Goal: Task Accomplishment & Management: Complete application form

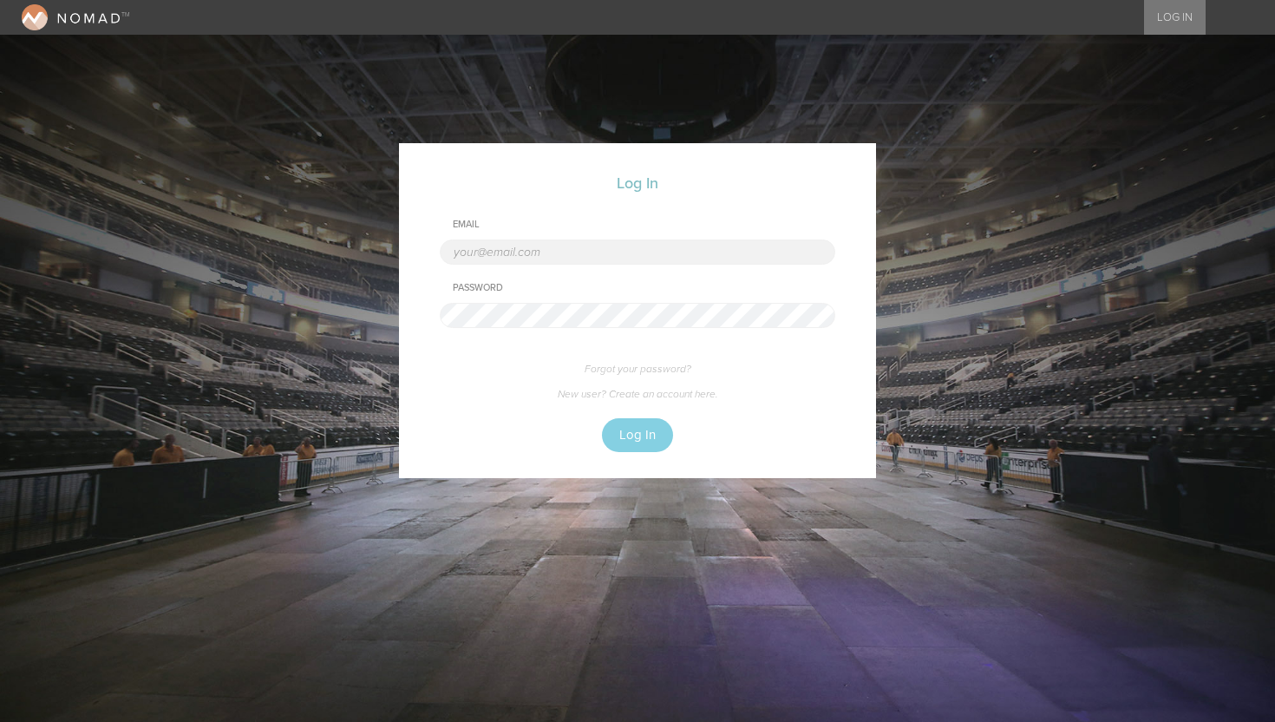
click at [489, 255] on input "text" at bounding box center [637, 251] width 395 height 25
type input "nick@nomadtm.com"
click at [634, 441] on button "Log In" at bounding box center [637, 435] width 71 height 34
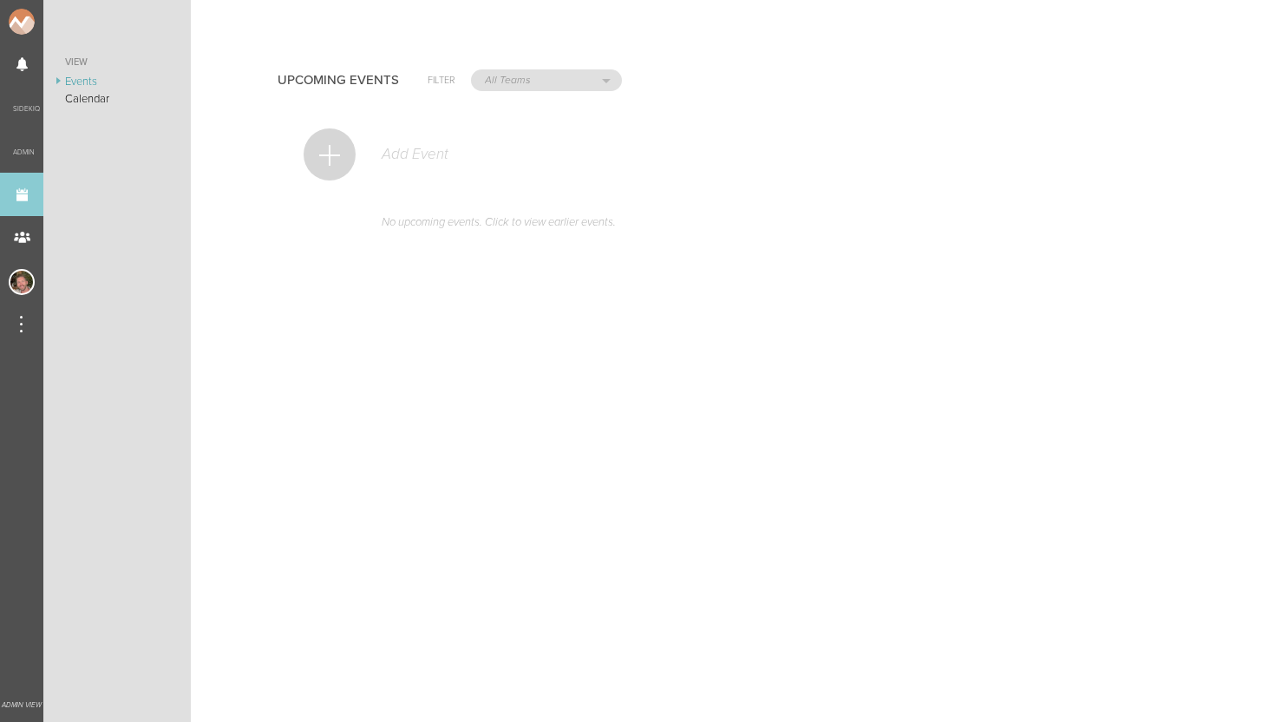
click at [325, 161] on div at bounding box center [330, 154] width 52 height 52
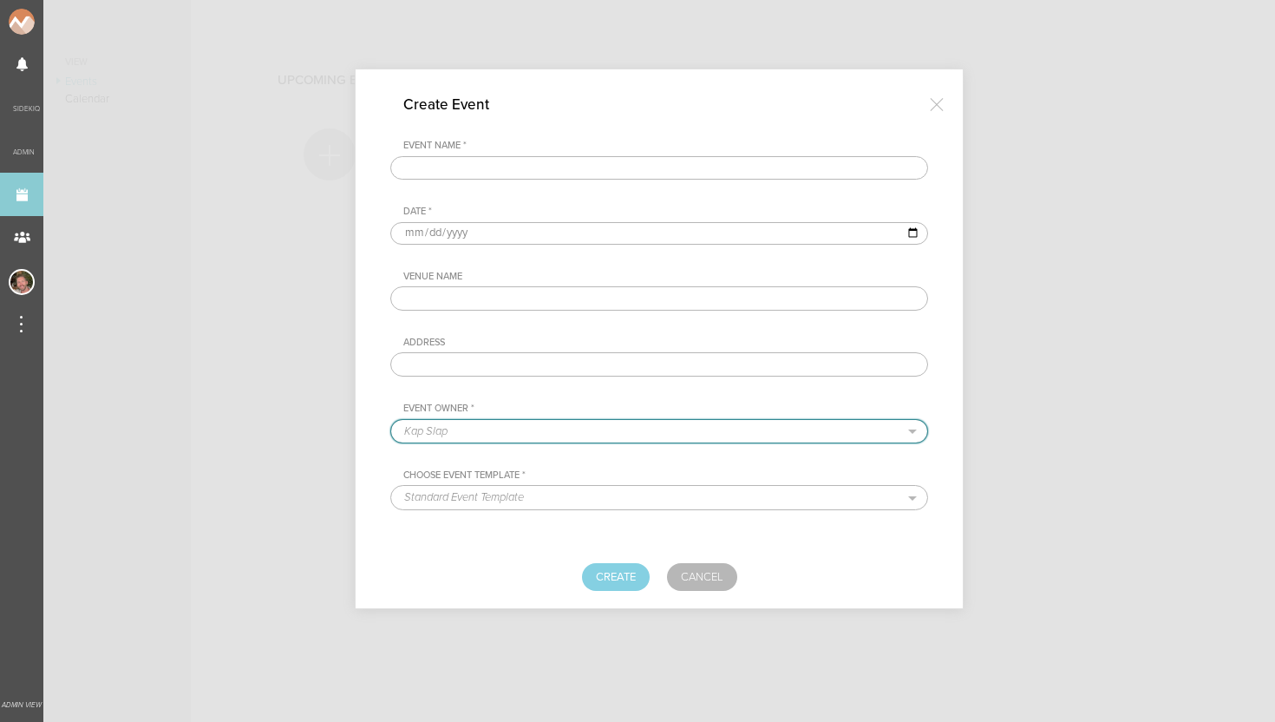
click at [476, 427] on select "Kap Slap Nomad Shrine Robotaki Diskolab Empire Control Room Soundcheck" at bounding box center [659, 431] width 536 height 23
select select "25"
select select "1652"
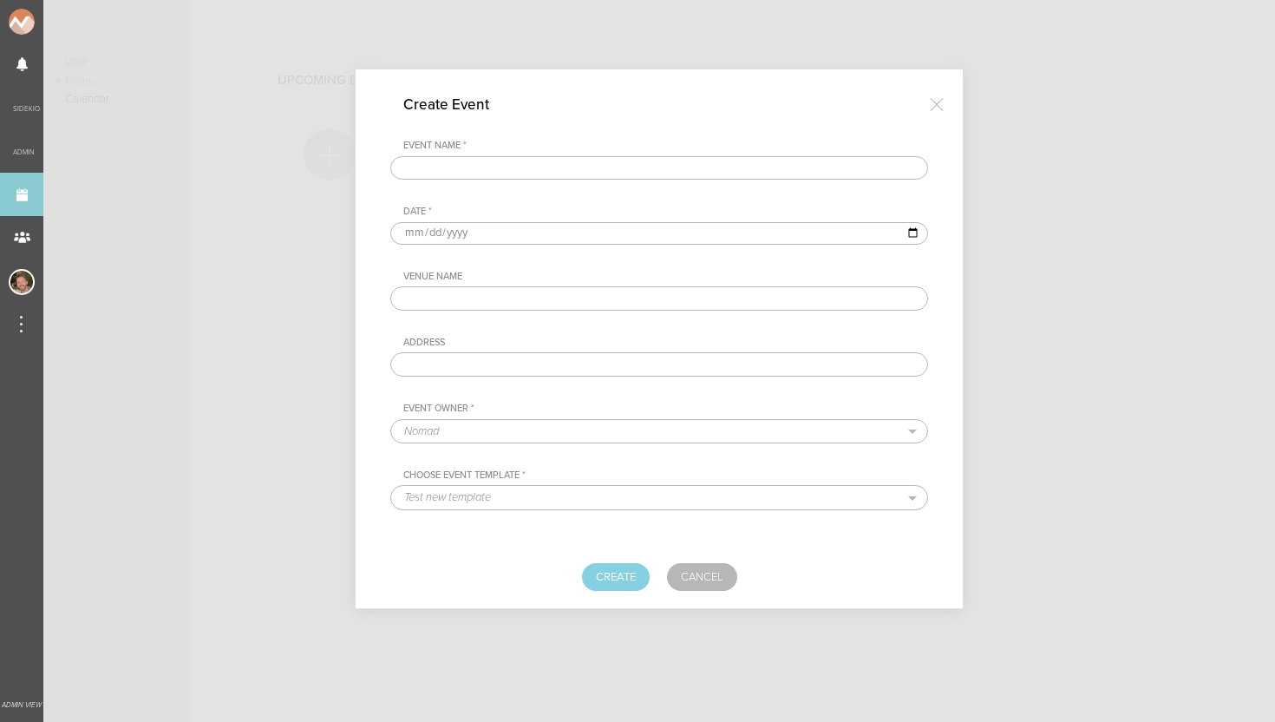
click at [442, 161] on input "text" at bounding box center [659, 168] width 538 height 24
type input "Test Event for memory/performance"
click at [404, 228] on input "date" at bounding box center [659, 233] width 538 height 23
click at [412, 228] on input "date" at bounding box center [659, 233] width 538 height 23
click at [913, 232] on input "date" at bounding box center [659, 233] width 538 height 23
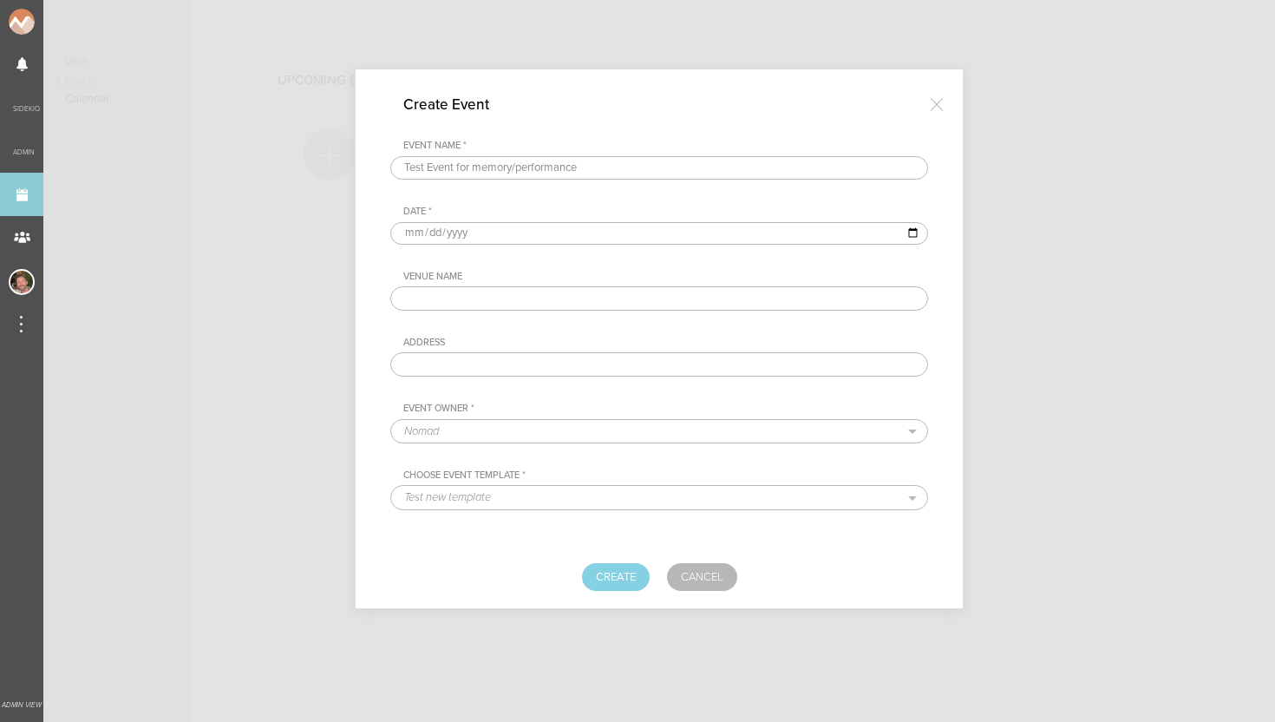
type input "[DATE]"
click at [442, 298] on input "text" at bounding box center [659, 298] width 538 height 24
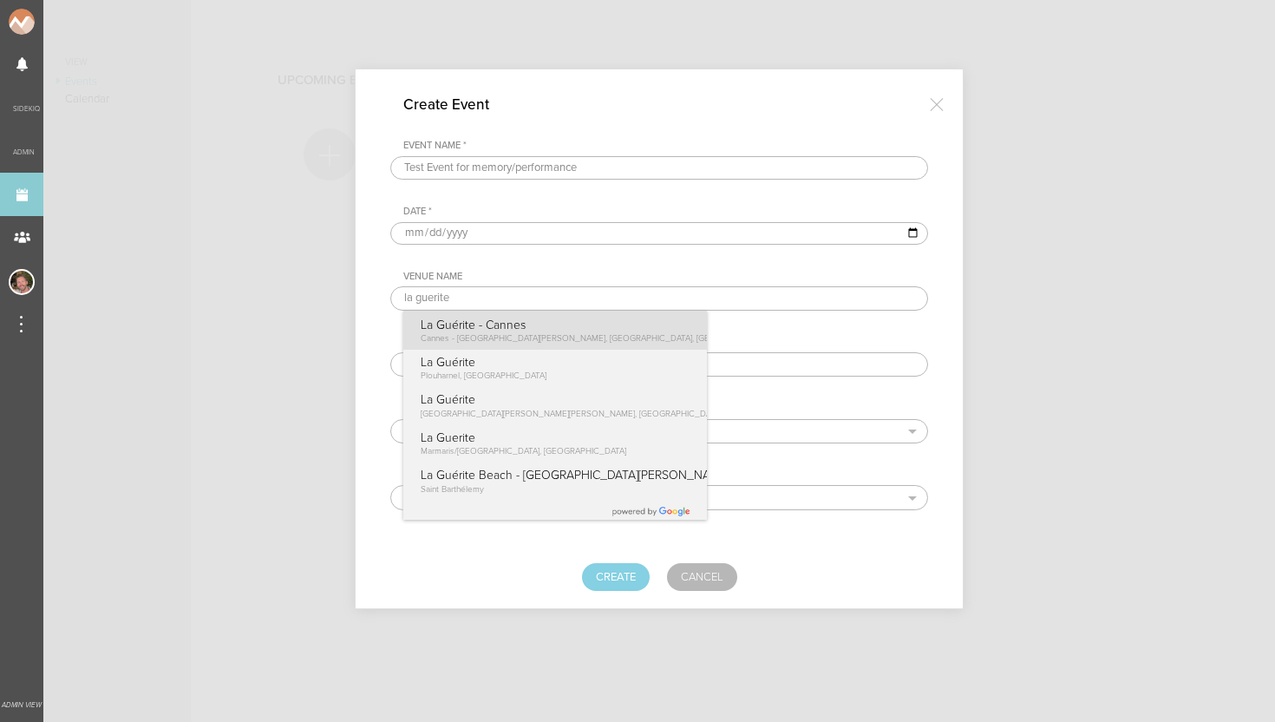
click at [463, 327] on p "La Guérite - Cannes" at bounding box center [600, 324] width 359 height 15
type input "La Guérite - Cannes"
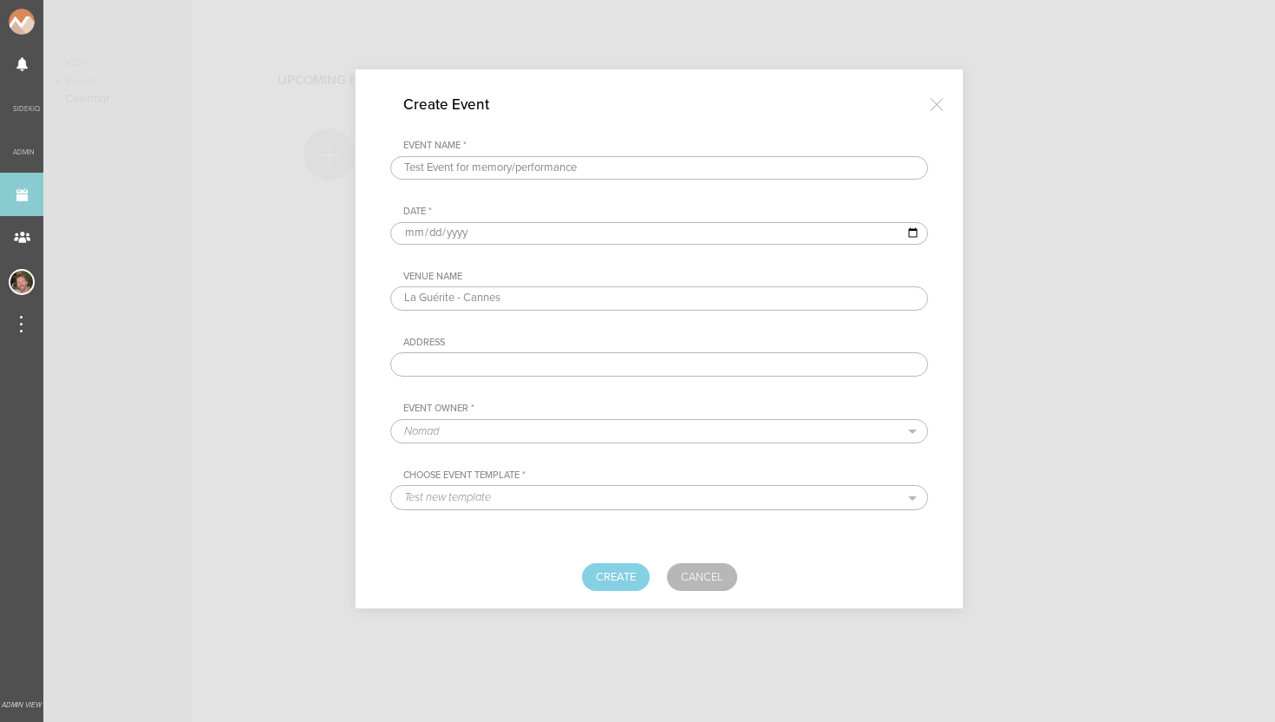
type input "Cannes - Île Sainte-Marguerite, 06400 Cannes, France"
click at [610, 572] on button "Create" at bounding box center [616, 577] width 68 height 28
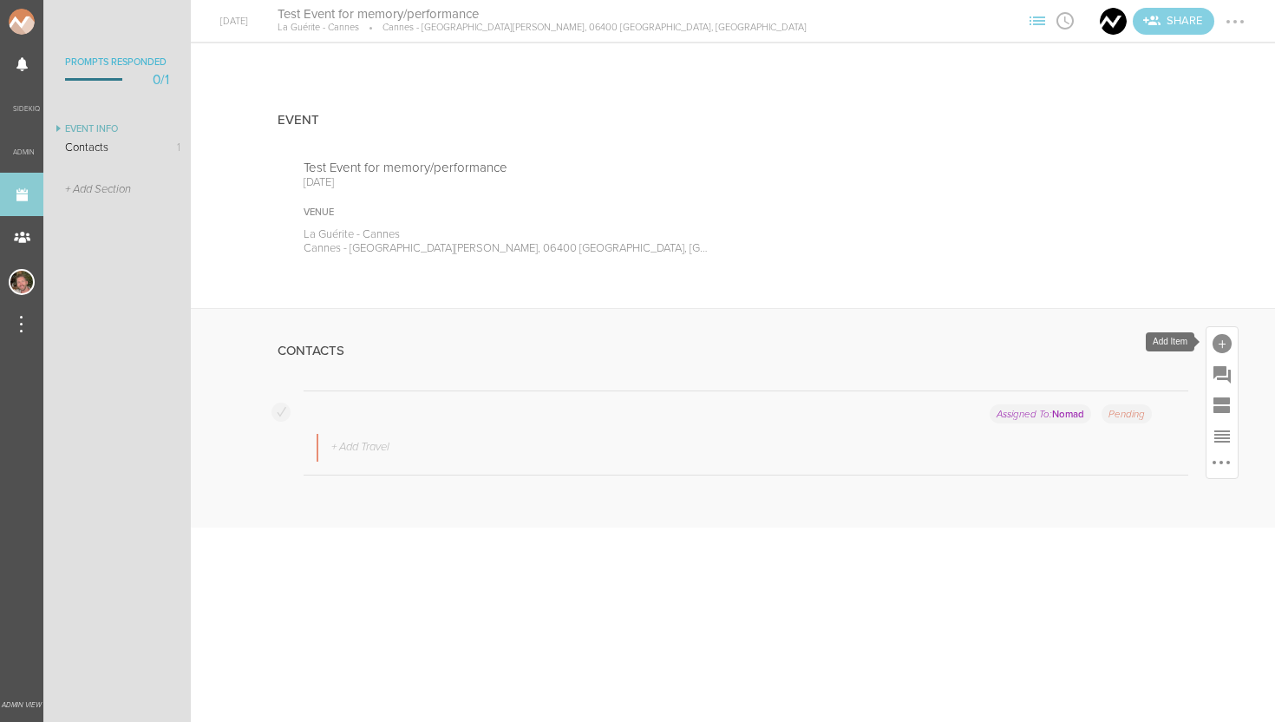
click at [1221, 345] on div at bounding box center [1221, 343] width 19 height 19
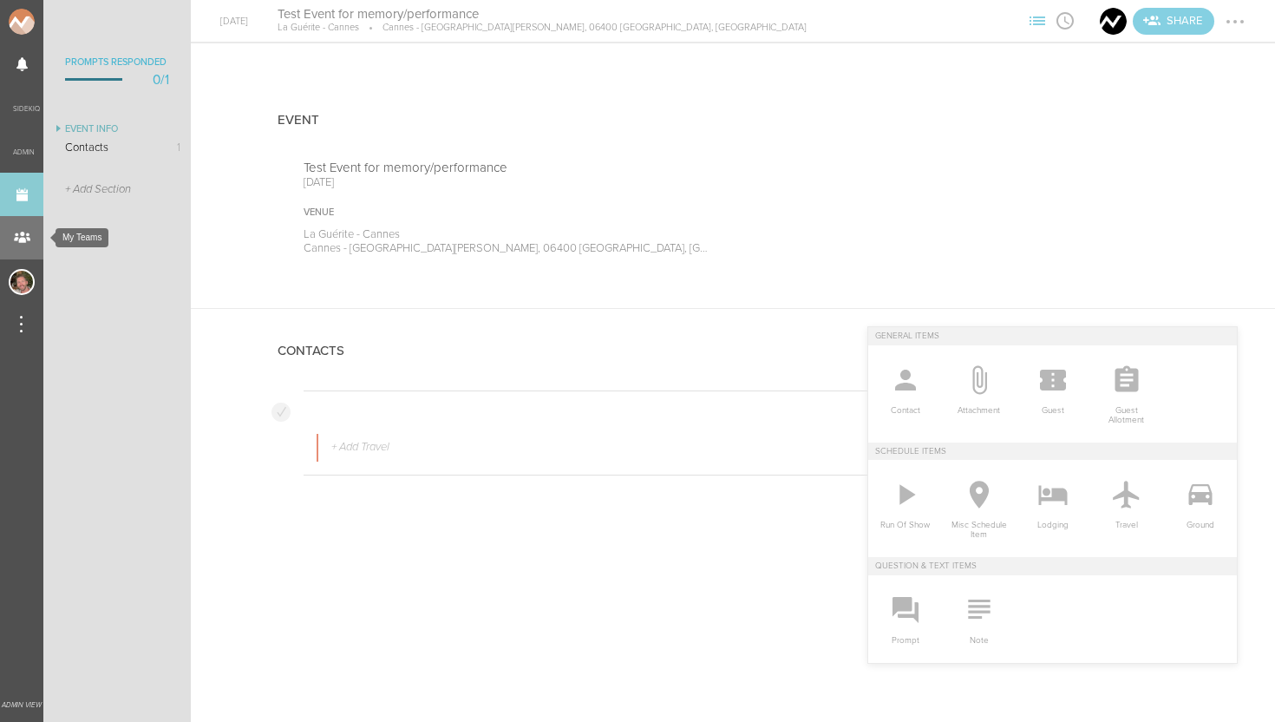
click at [22, 231] on div "My Teams" at bounding box center [21, 237] width 43 height 43
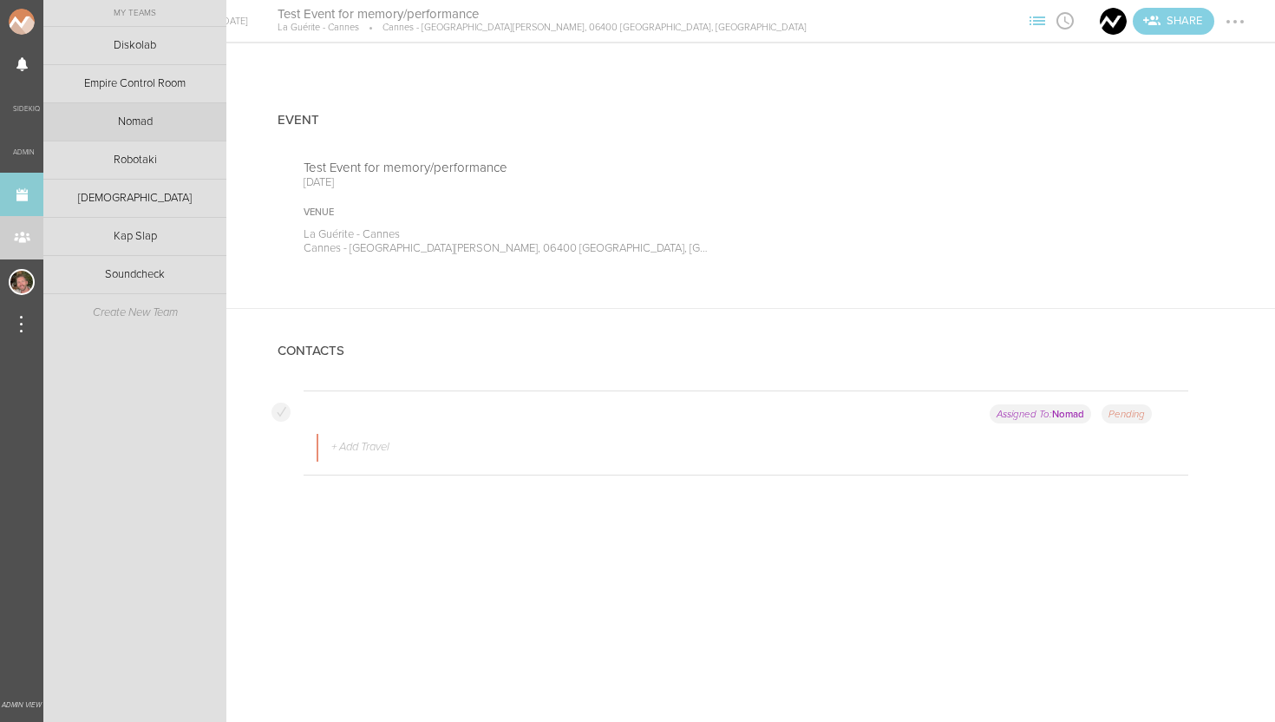
click at [146, 118] on link "Nomad" at bounding box center [134, 121] width 183 height 37
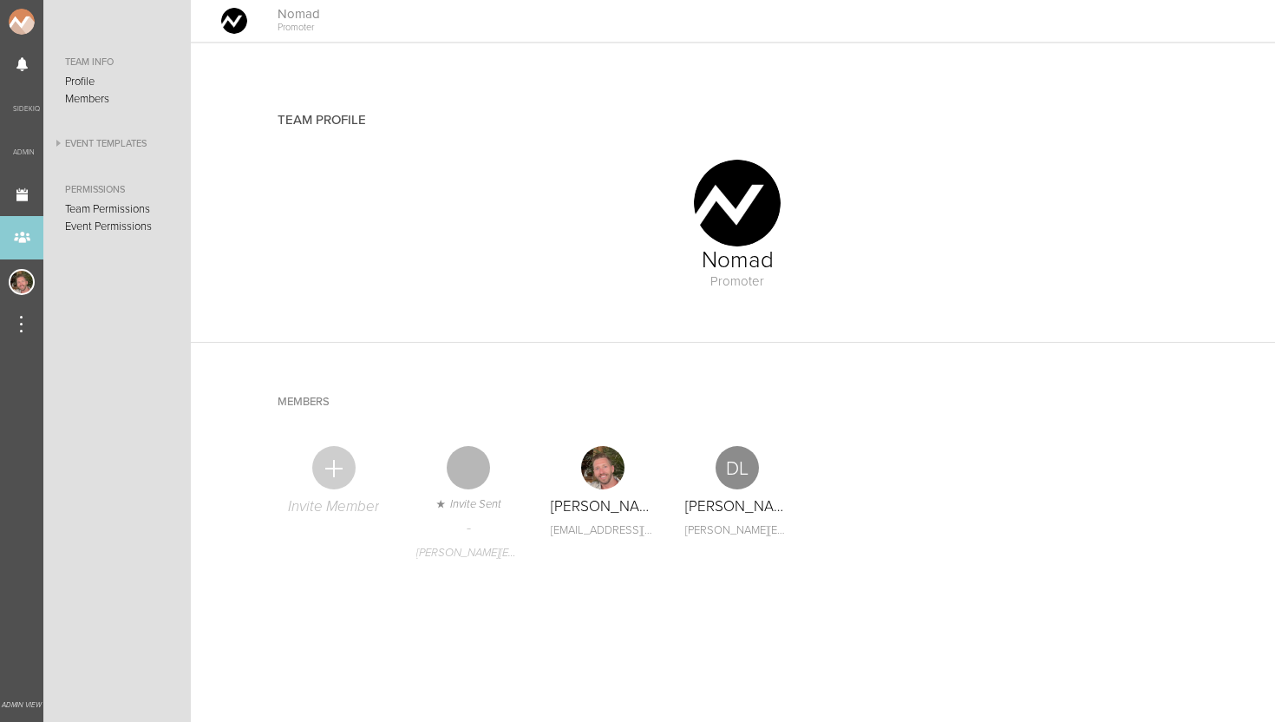
click at [90, 139] on link "Event Templates" at bounding box center [116, 144] width 147 height 21
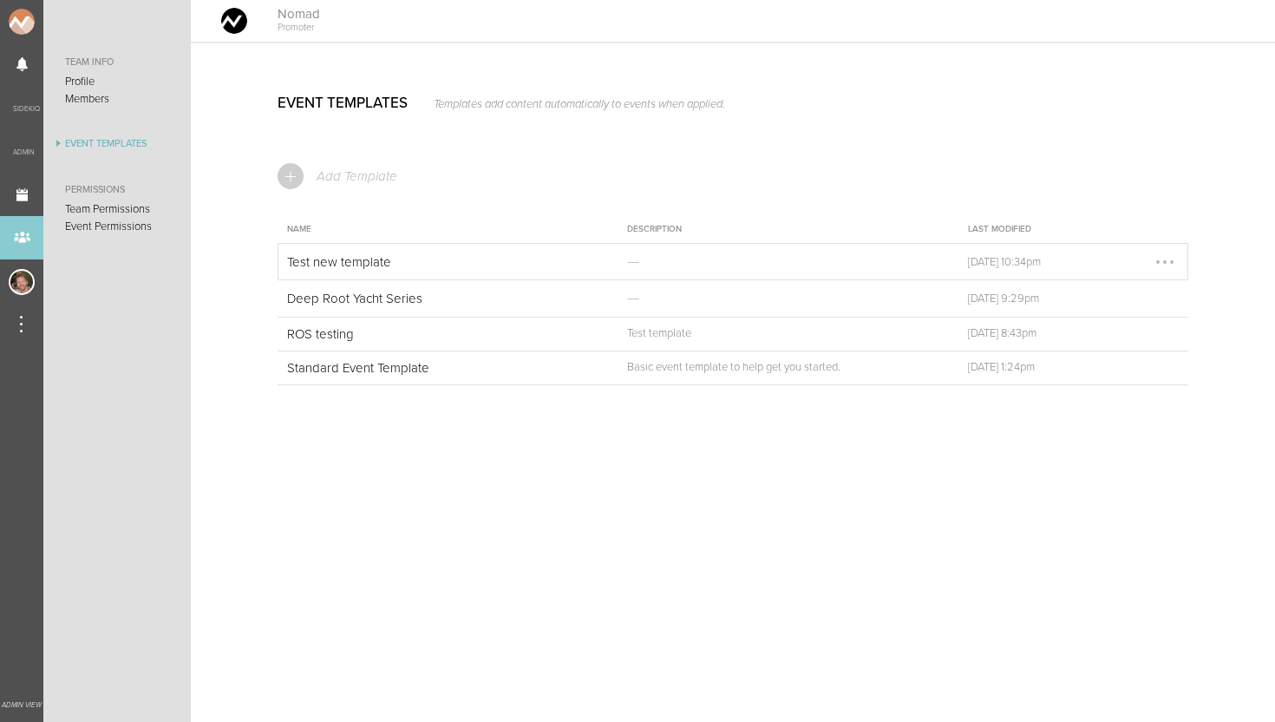
click at [347, 267] on p "Test new template" at bounding box center [435, 262] width 297 height 16
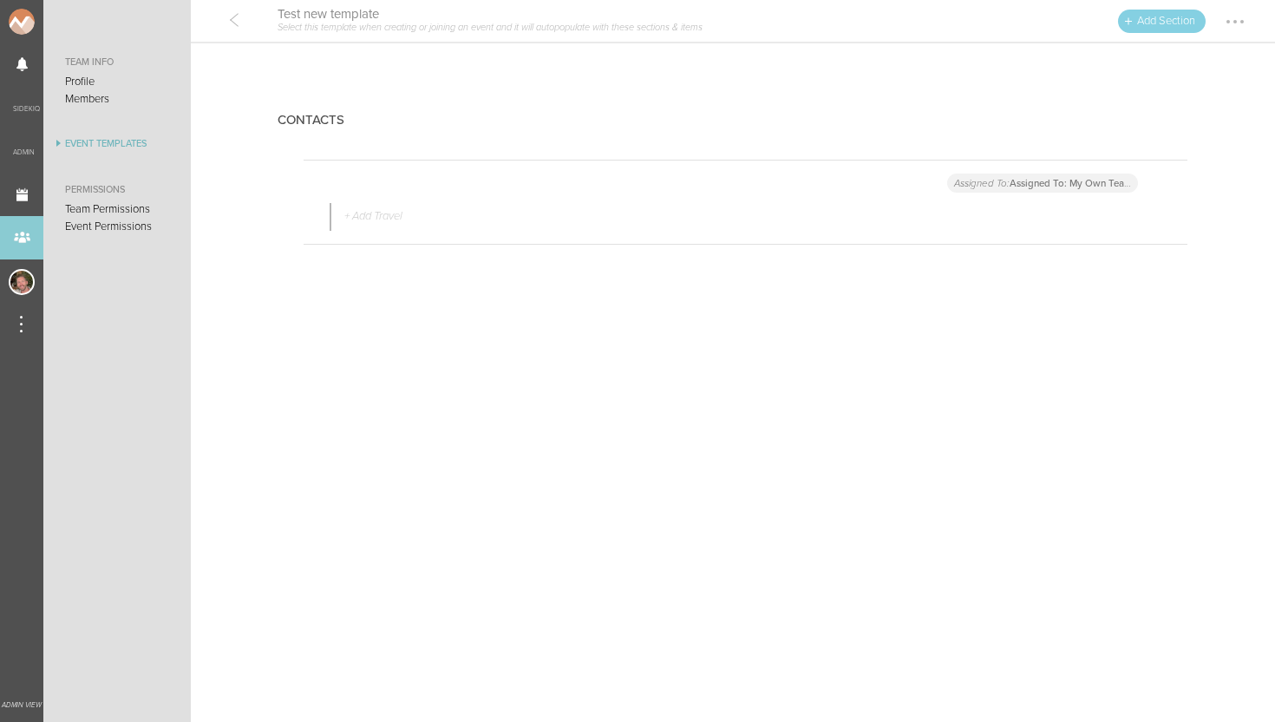
click at [232, 16] on div at bounding box center [234, 20] width 26 height 26
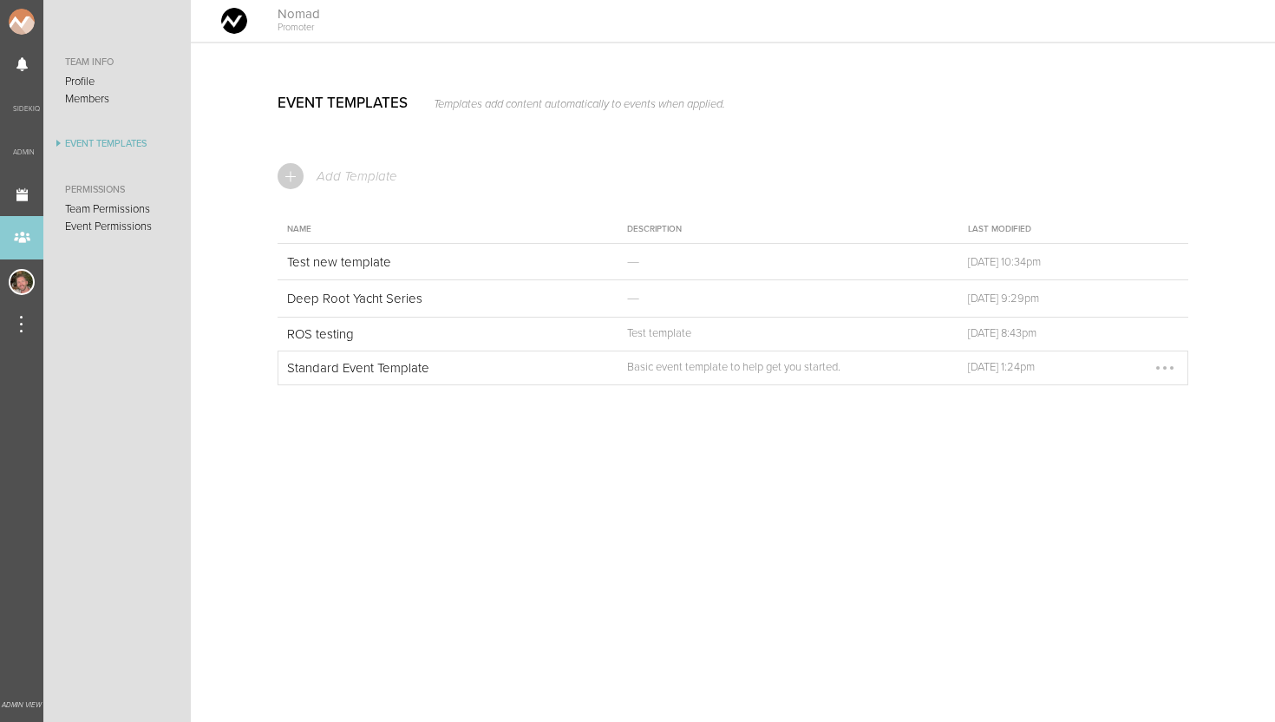
click at [362, 368] on p "Standard Event Template" at bounding box center [435, 368] width 297 height 16
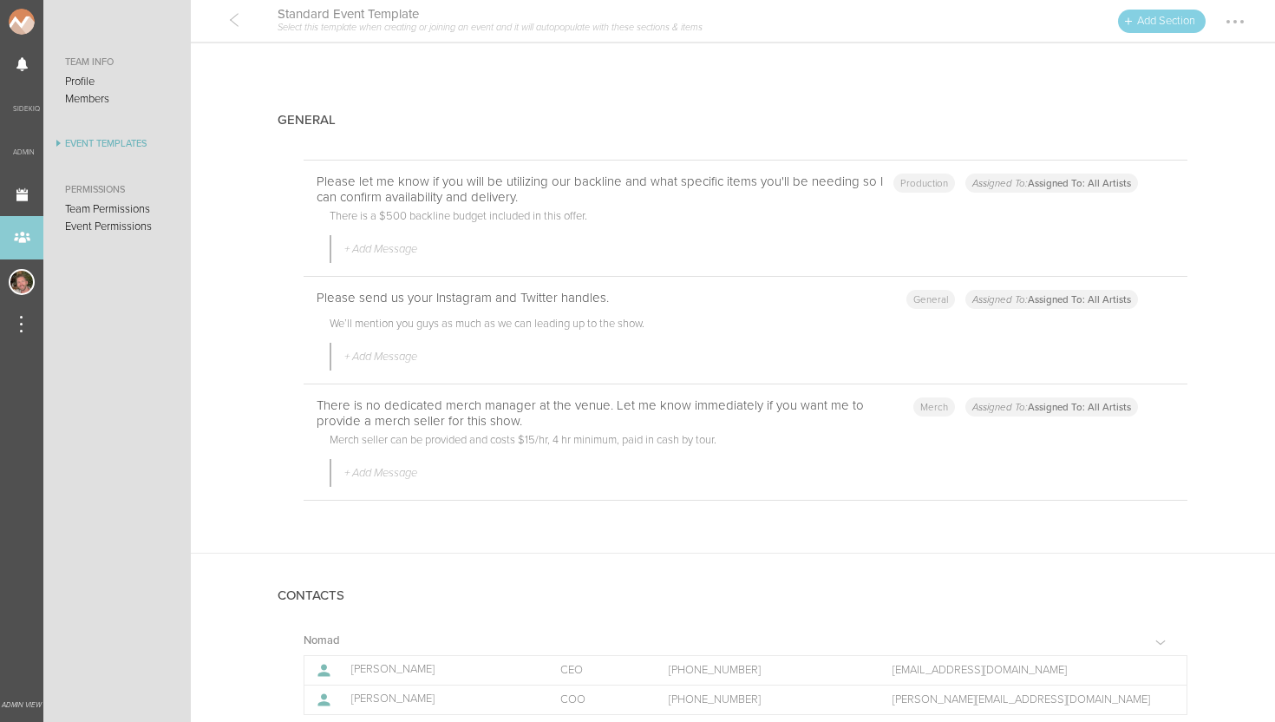
click at [232, 24] on div at bounding box center [234, 20] width 26 height 26
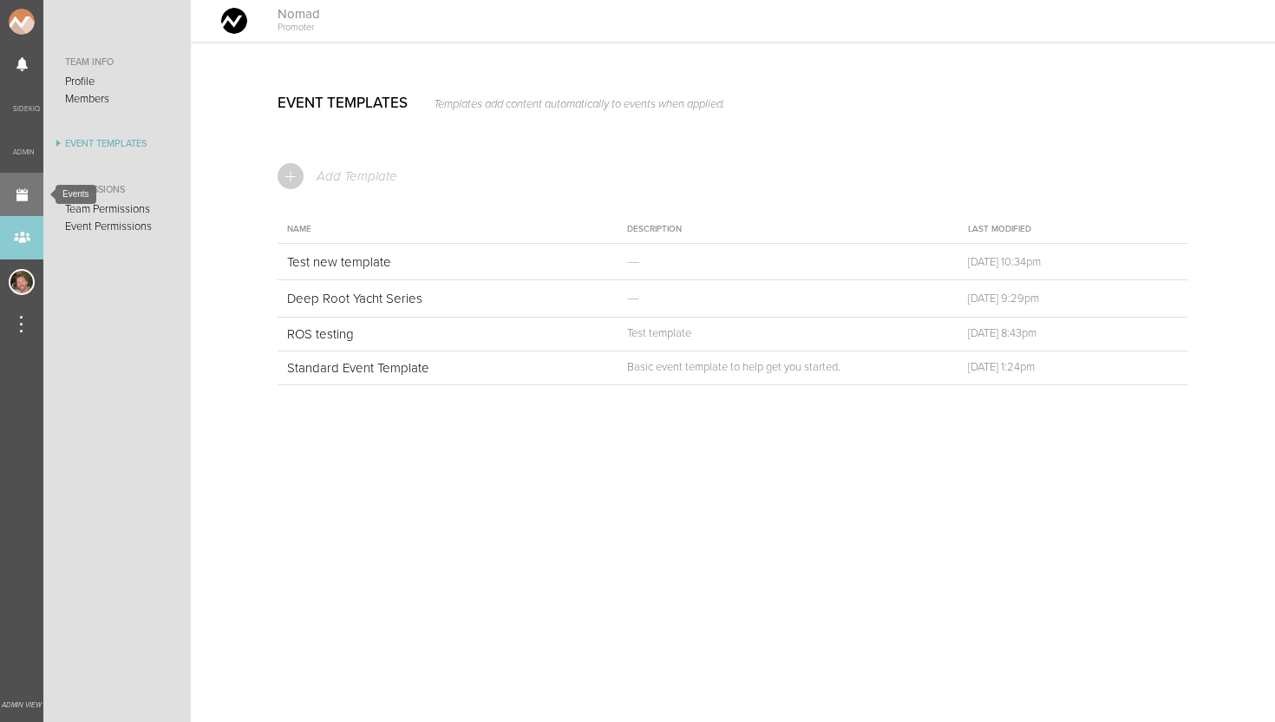
click at [24, 194] on link "Events" at bounding box center [21, 194] width 43 height 43
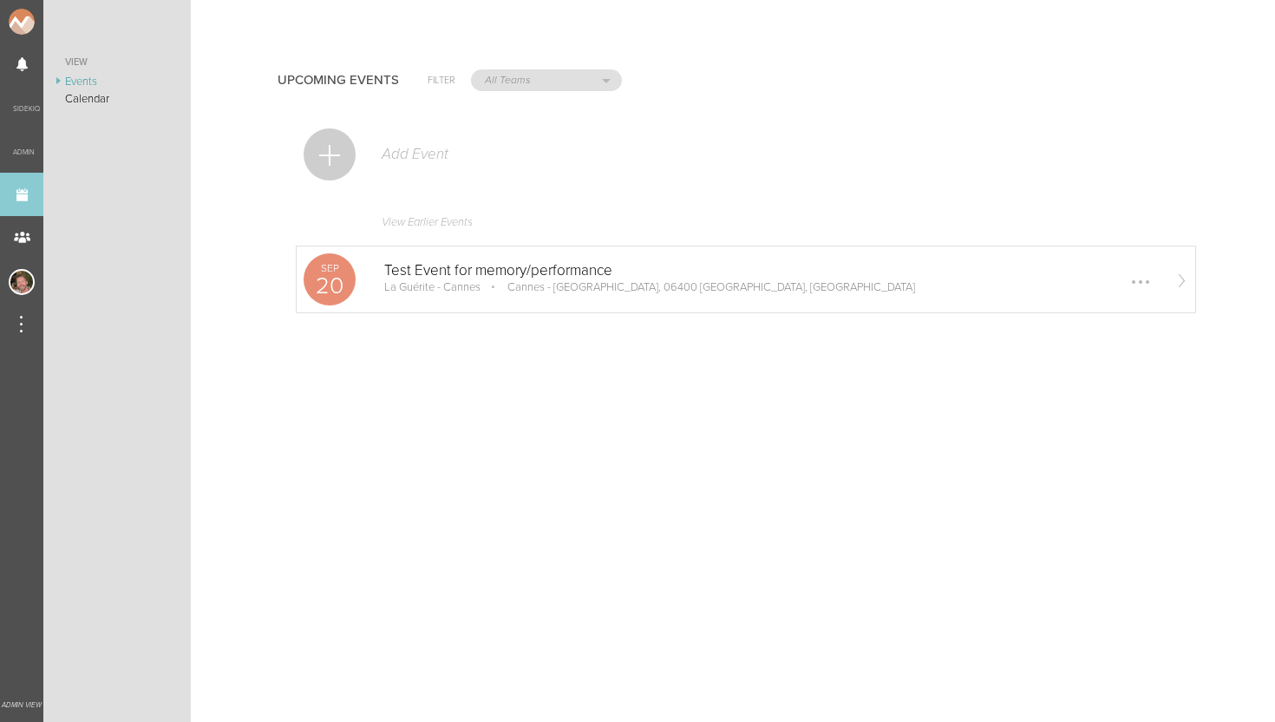
click at [446, 264] on p "Test Event for memory/performance" at bounding box center [772, 270] width 776 height 17
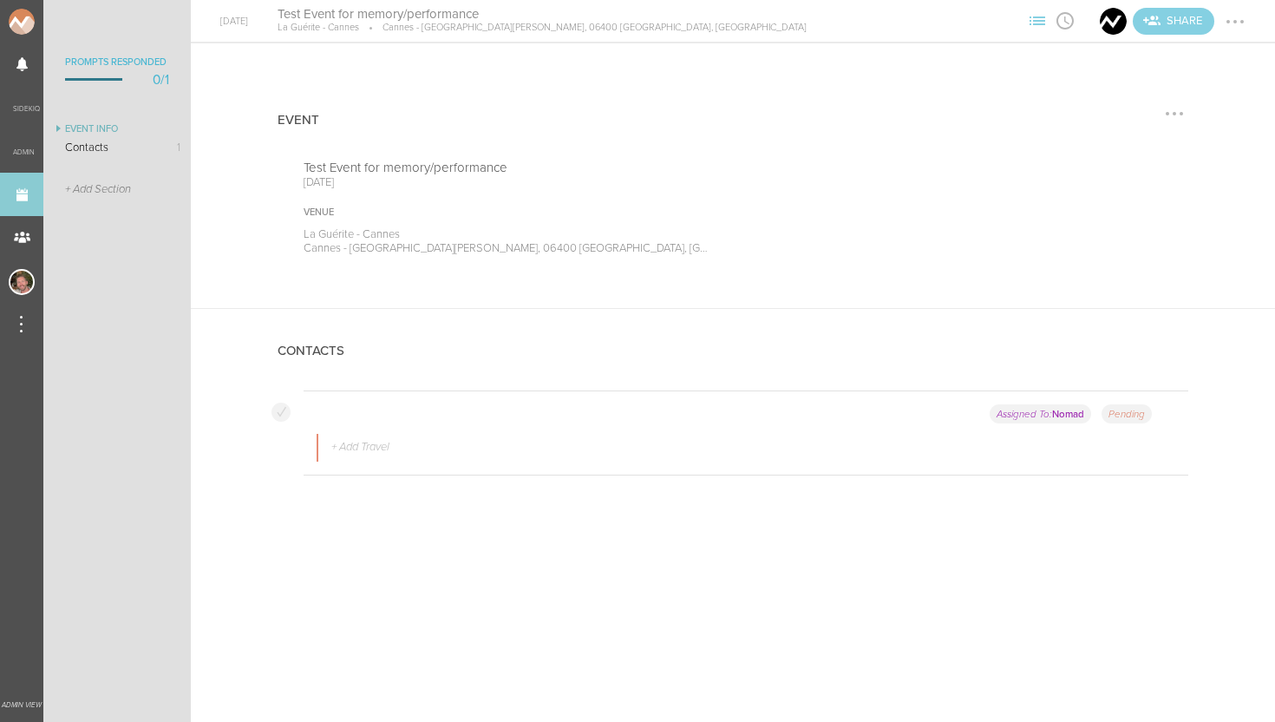
click at [1170, 114] on div at bounding box center [1174, 114] width 28 height 28
click at [1157, 118] on link "Edit Event" at bounding box center [1100, 115] width 176 height 31
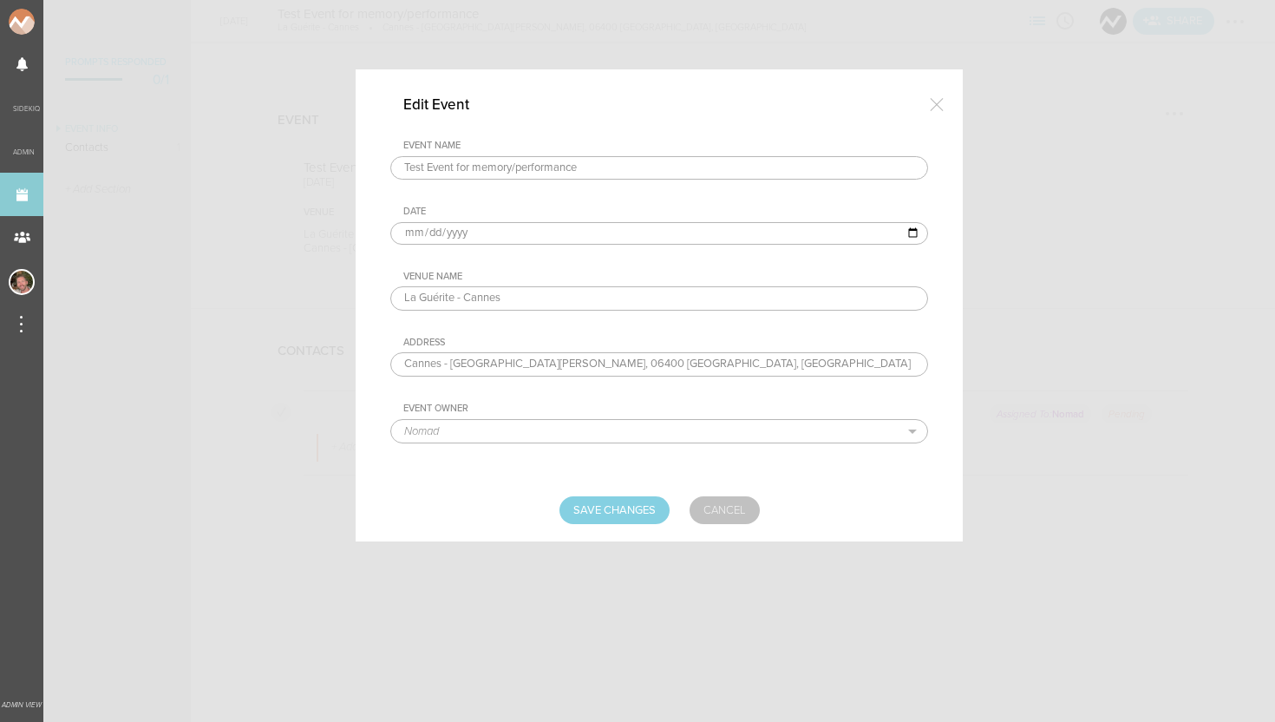
click at [717, 518] on link "Cancel" at bounding box center [724, 510] width 70 height 28
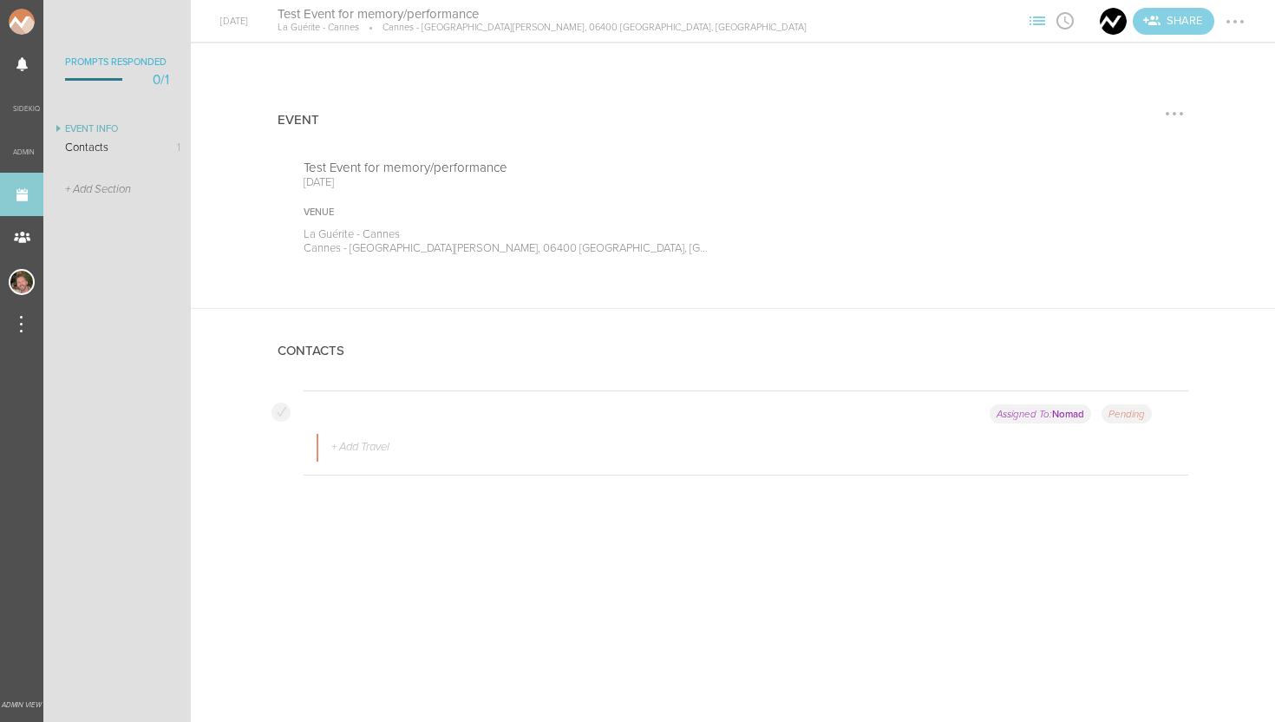
click at [940, 621] on div "Event Info Event Test Event for memory/performance September 20, 2025 Venue La …" at bounding box center [733, 382] width 1084 height 678
click at [18, 201] on link "Events" at bounding box center [21, 194] width 43 height 43
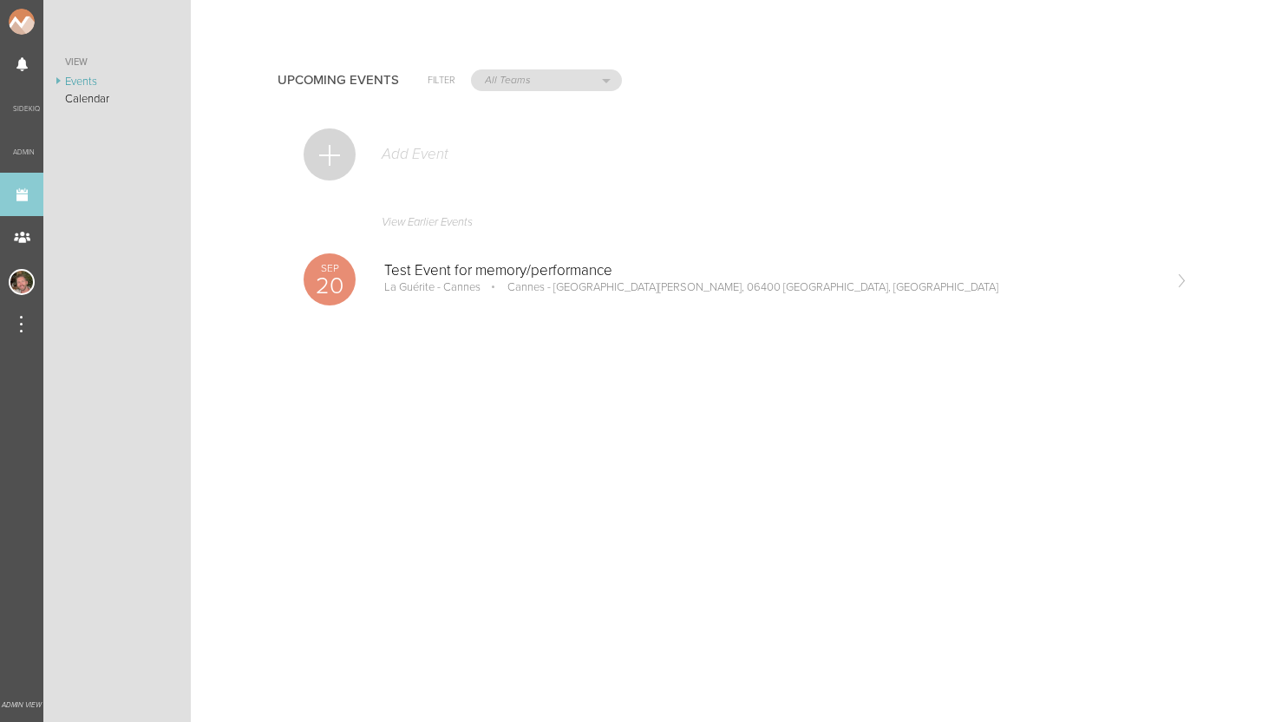
click at [407, 152] on p "Add Event" at bounding box center [414, 154] width 69 height 17
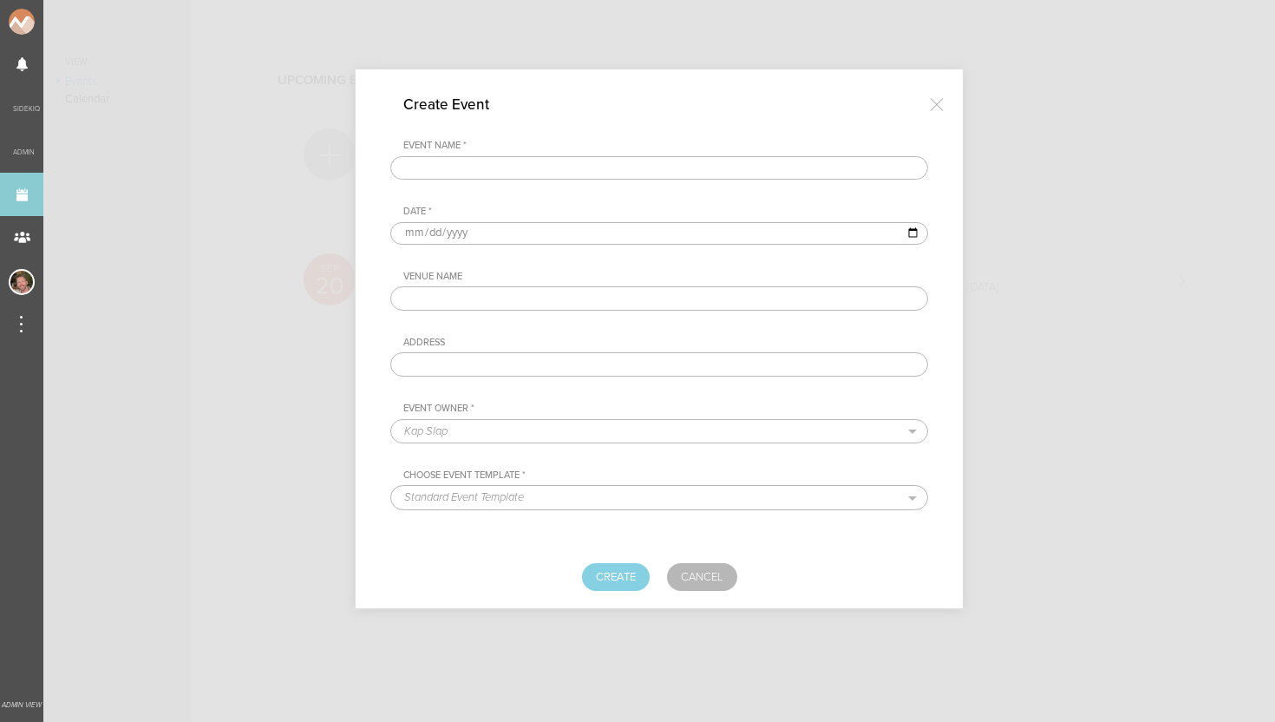
click at [453, 172] on input "text" at bounding box center [659, 168] width 538 height 24
type input "Test event 2"
click at [407, 229] on input "date" at bounding box center [659, 233] width 538 height 23
click at [918, 232] on input "date" at bounding box center [659, 233] width 538 height 23
type input "[DATE]"
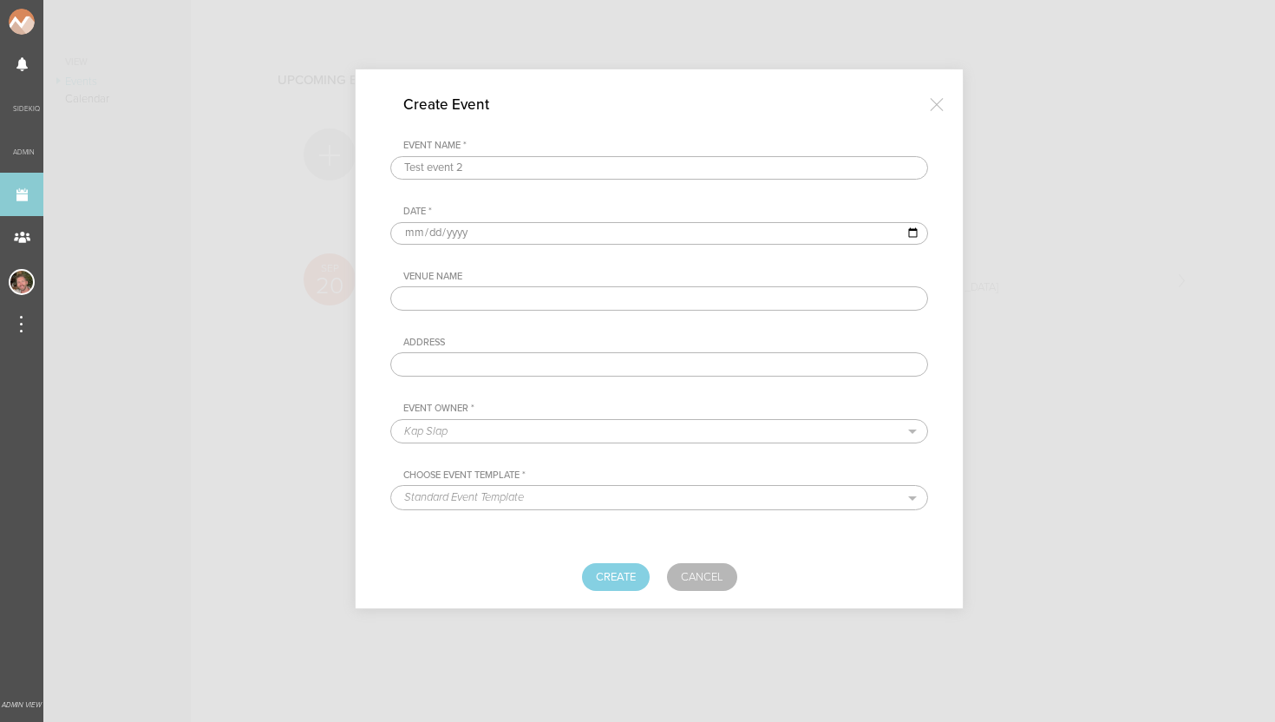
click at [424, 294] on input "text" at bounding box center [659, 298] width 538 height 24
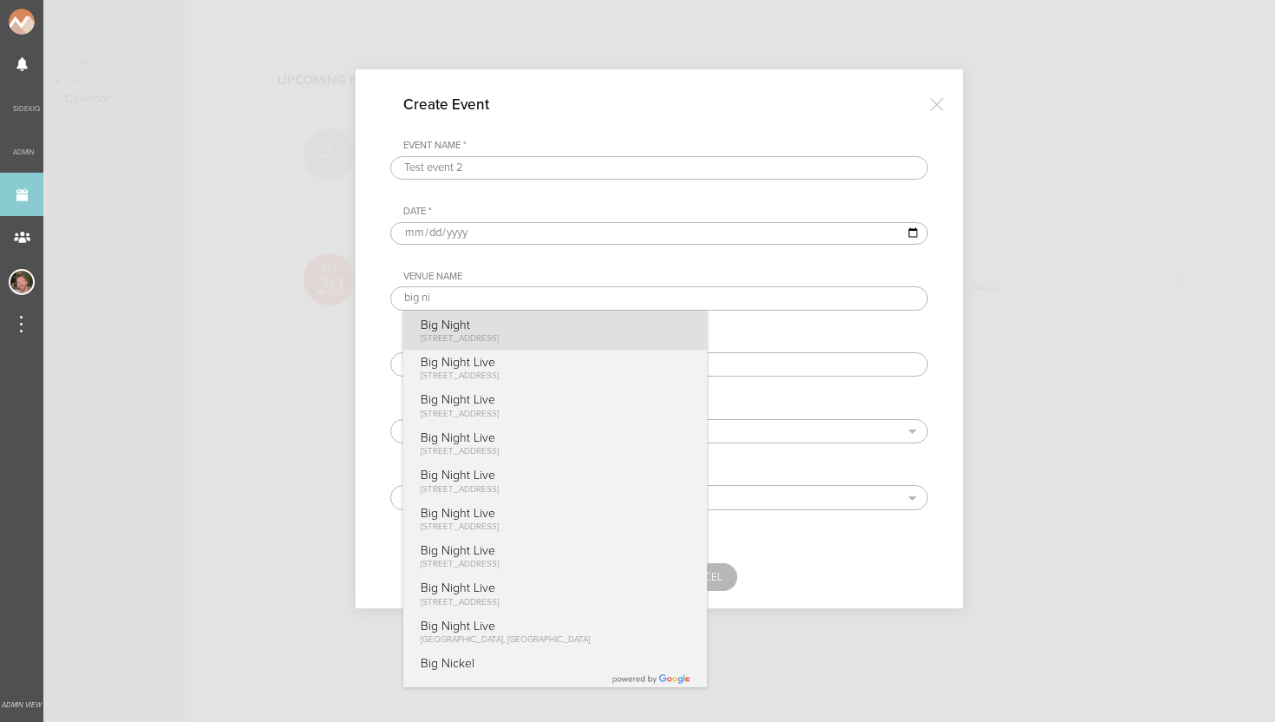
click at [457, 322] on p "Big Night" at bounding box center [460, 324] width 79 height 15
type input "Big Night"
type input "[STREET_ADDRESS]"
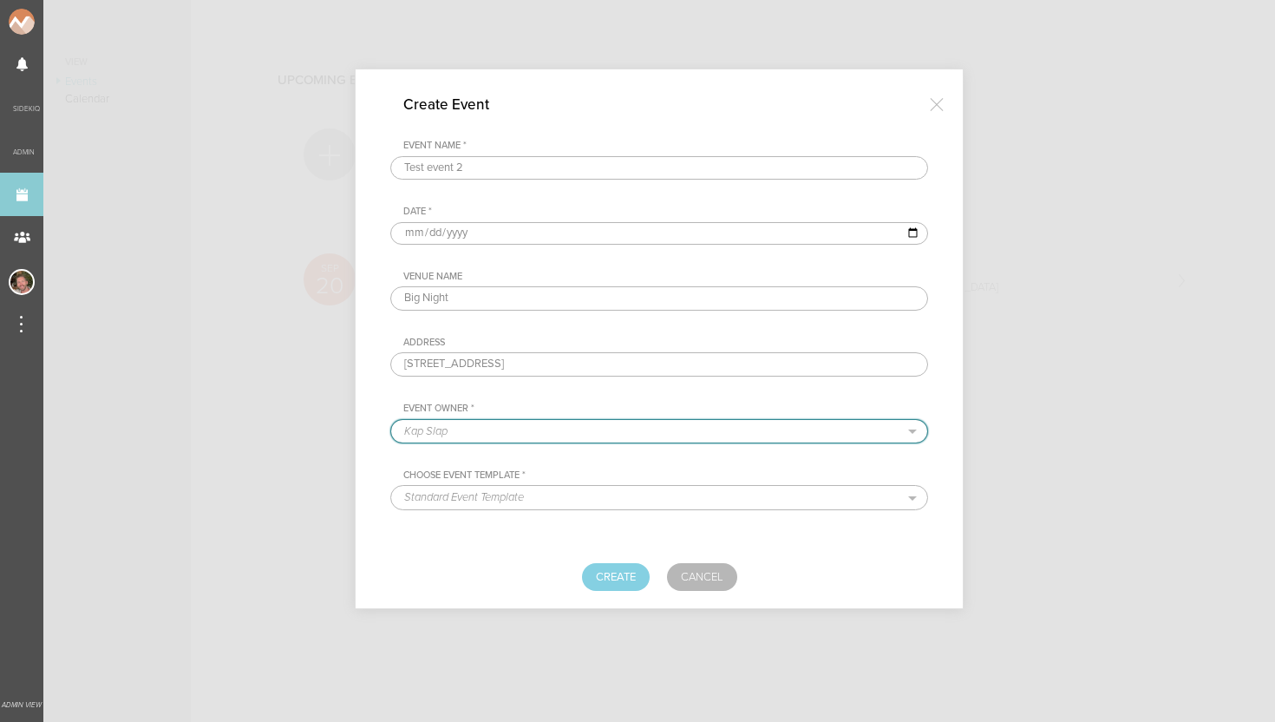
click at [453, 438] on select "Kap Slap Nomad Shrine Robotaki Diskolab Empire Control Room Soundcheck" at bounding box center [659, 431] width 536 height 23
select select "25"
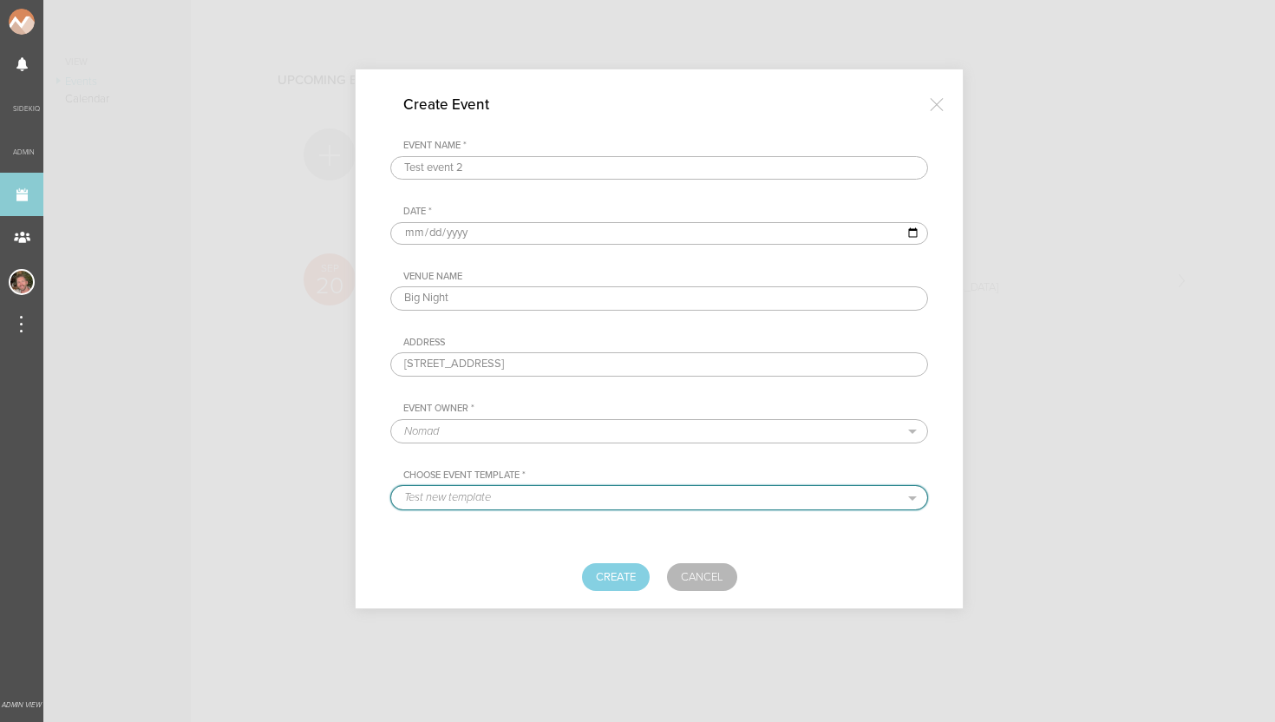
click at [480, 500] on select "Test new template Deep Root Yacht Series ROS testing Standard Event Template" at bounding box center [659, 497] width 536 height 23
select select "24"
click at [606, 577] on button "Create" at bounding box center [616, 577] width 68 height 28
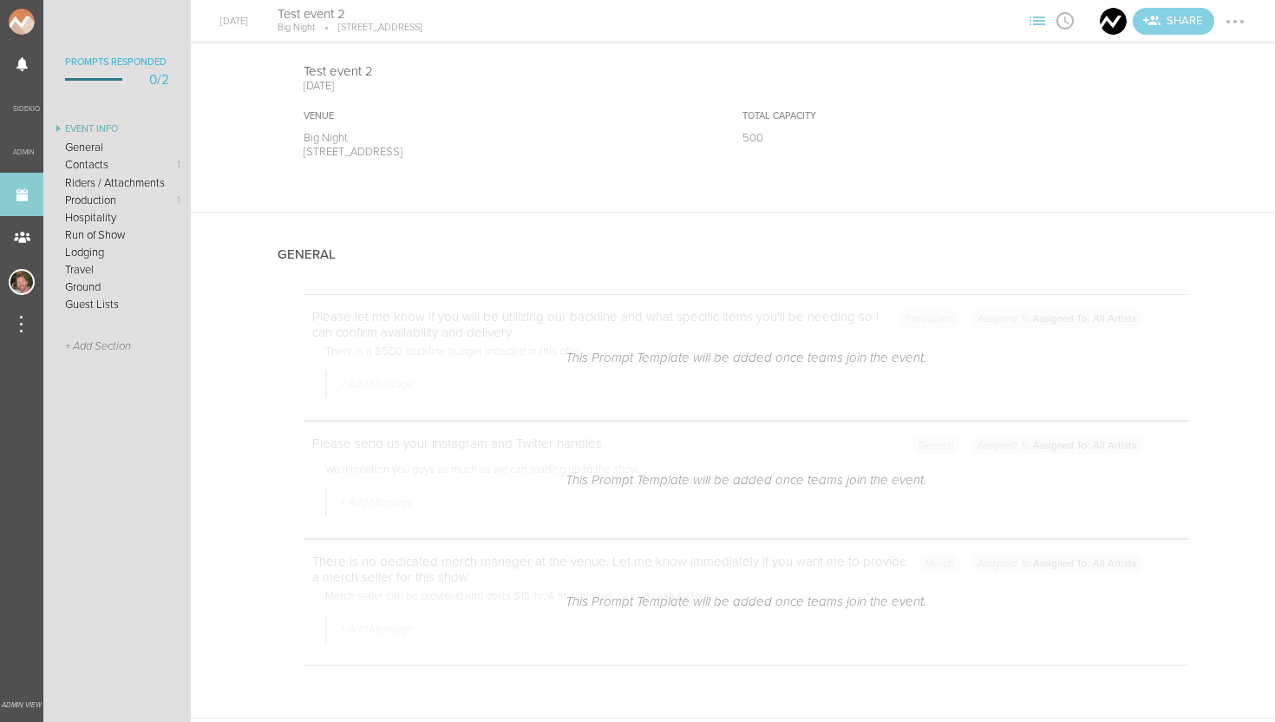
scroll to position [172, 0]
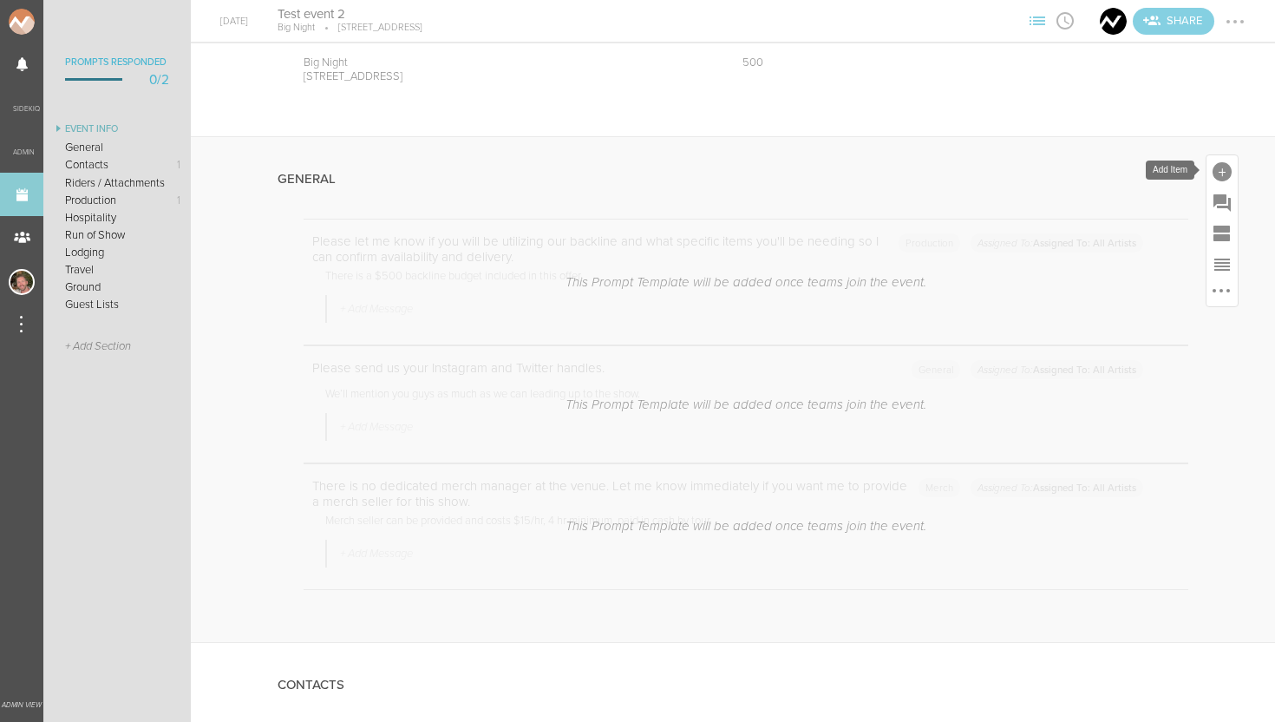
click at [1229, 178] on div at bounding box center [1221, 170] width 31 height 31
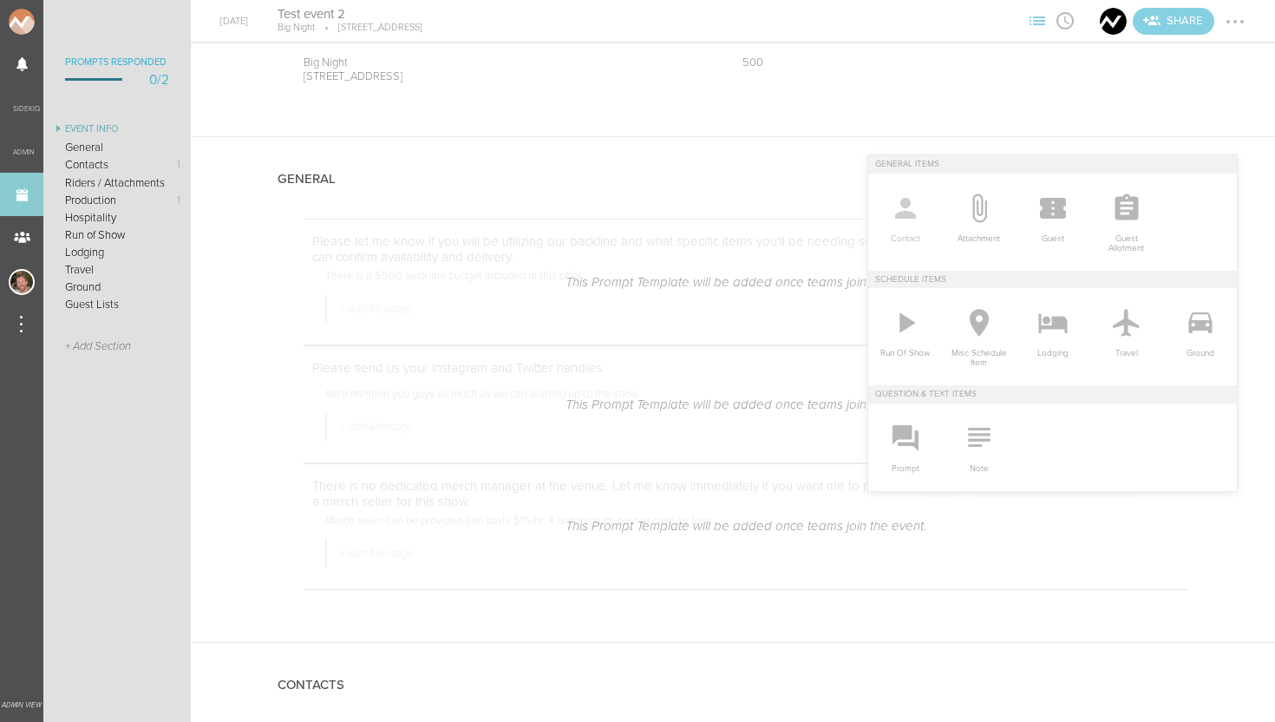
click at [898, 212] on icon at bounding box center [905, 208] width 21 height 21
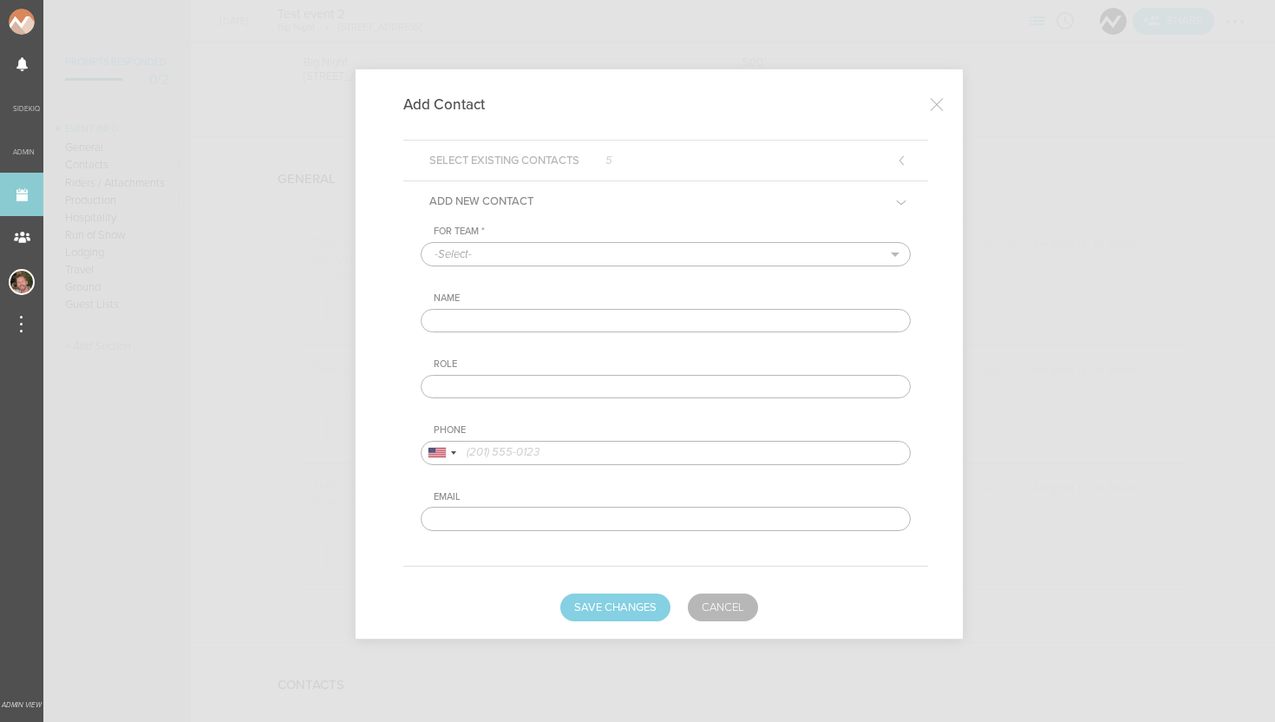
click at [486, 147] on h5 "Select Existing Contacts 5" at bounding box center [520, 160] width 209 height 40
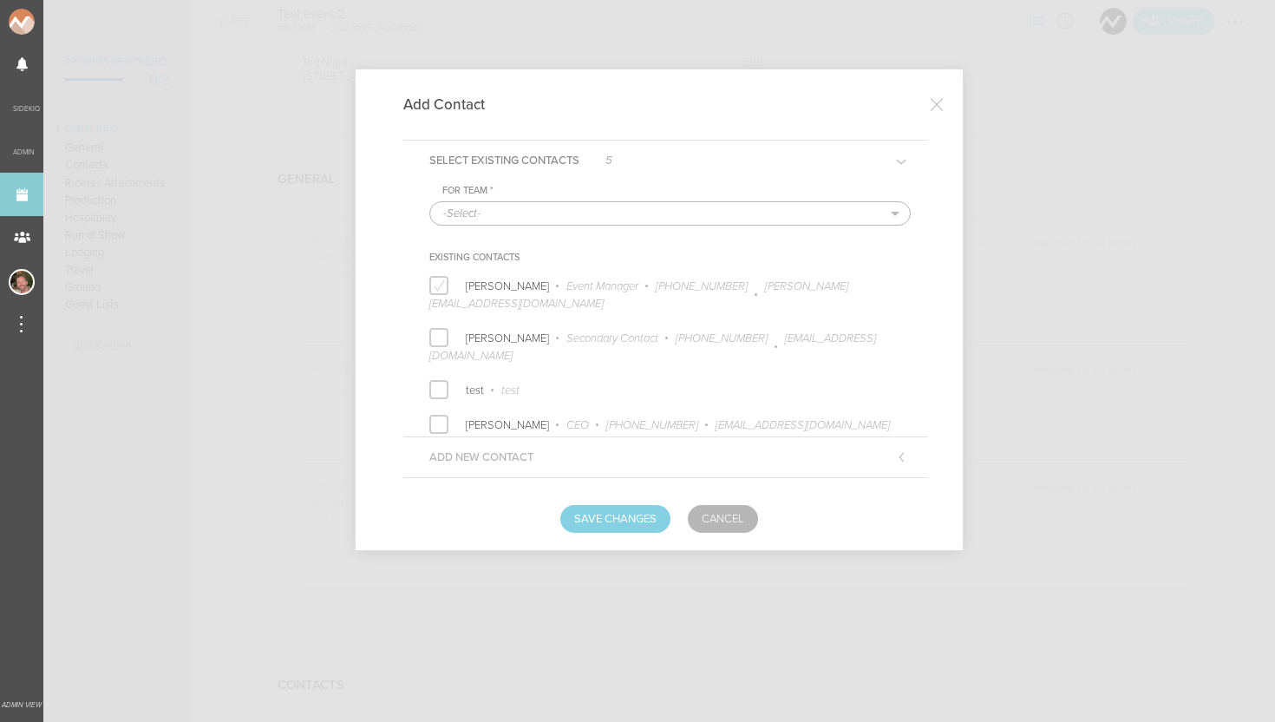
click at [443, 286] on label at bounding box center [438, 285] width 19 height 19
click at [0, 0] on input "Felix G Event Manager +1 (917) 749-4173 felix.deeprootrecords@gmail.com" at bounding box center [0, 0] width 0 height 0
click at [620, 519] on button "Save Changes" at bounding box center [615, 519] width 110 height 28
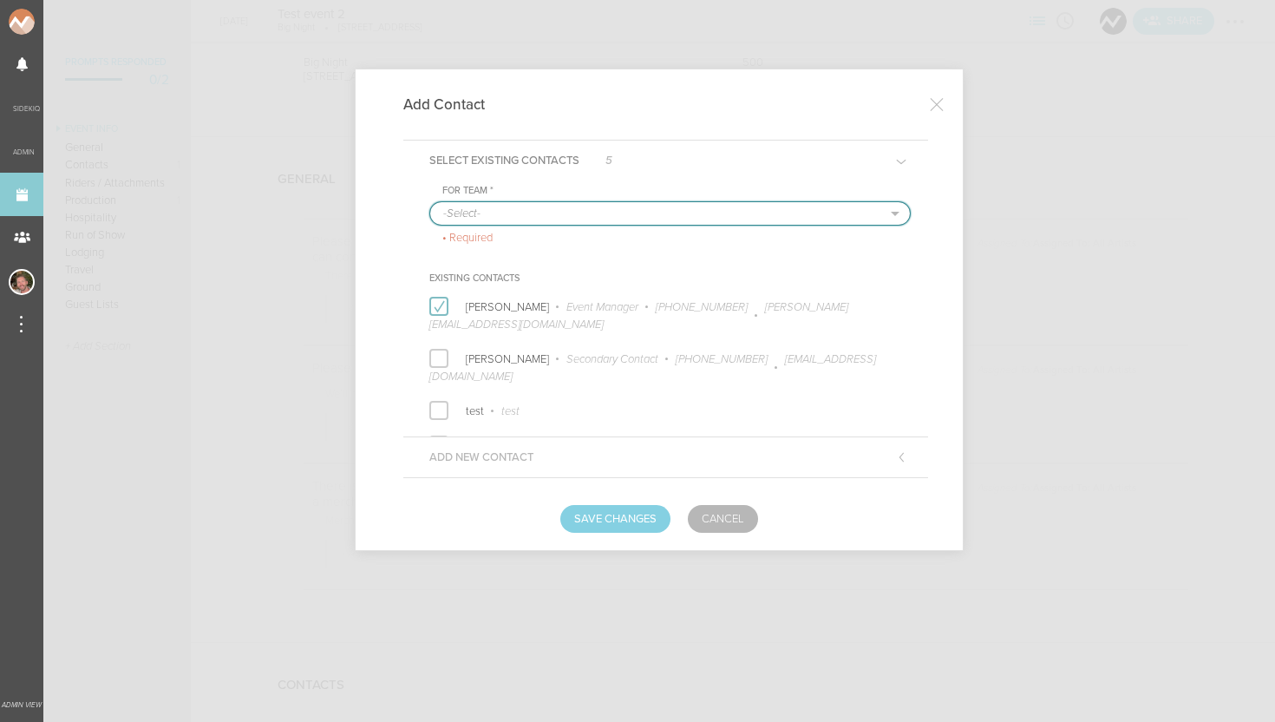
click at [535, 206] on select "-Select- Nomad" at bounding box center [670, 213] width 480 height 23
select select "25"
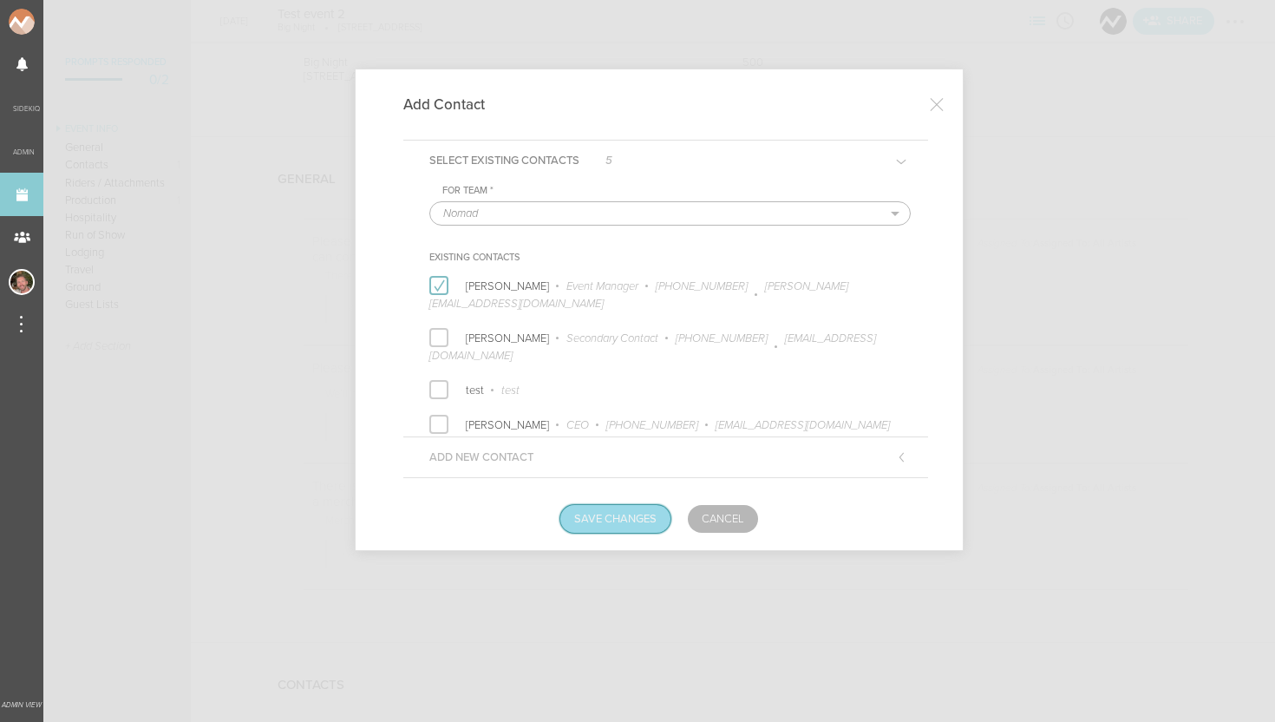
click at [599, 513] on button "Save Changes" at bounding box center [615, 519] width 110 height 28
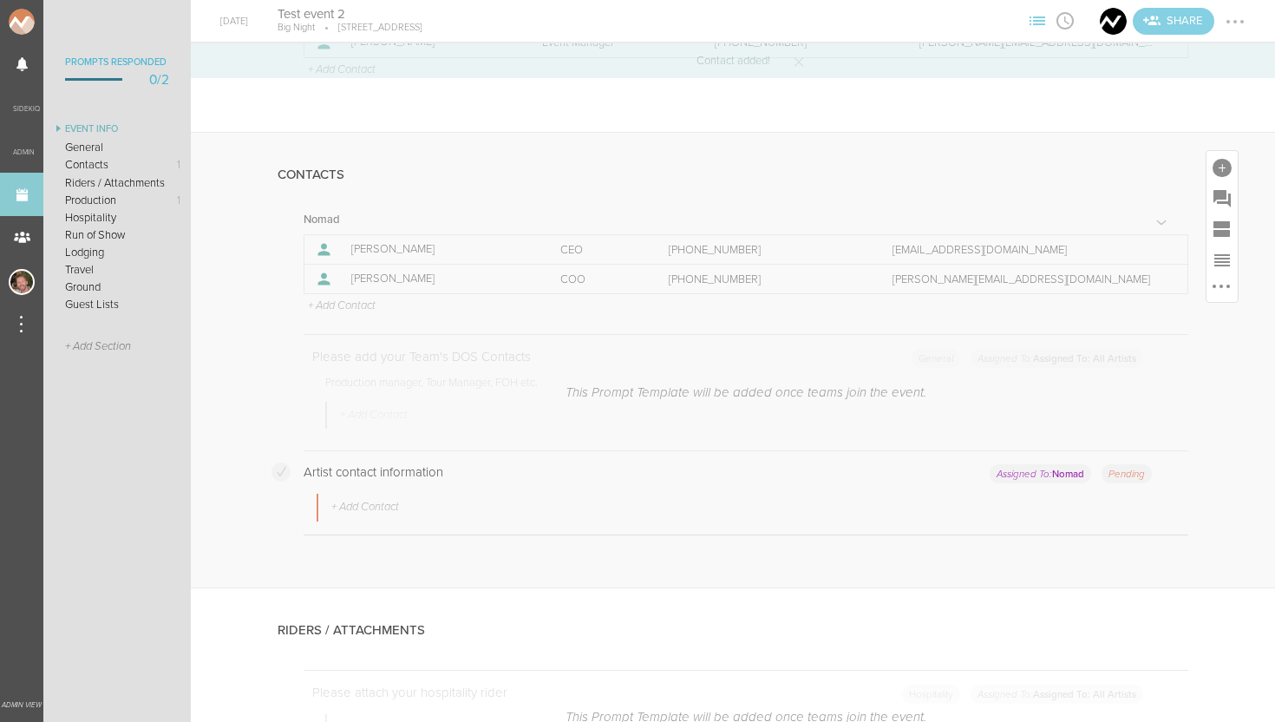
scroll to position [879, 0]
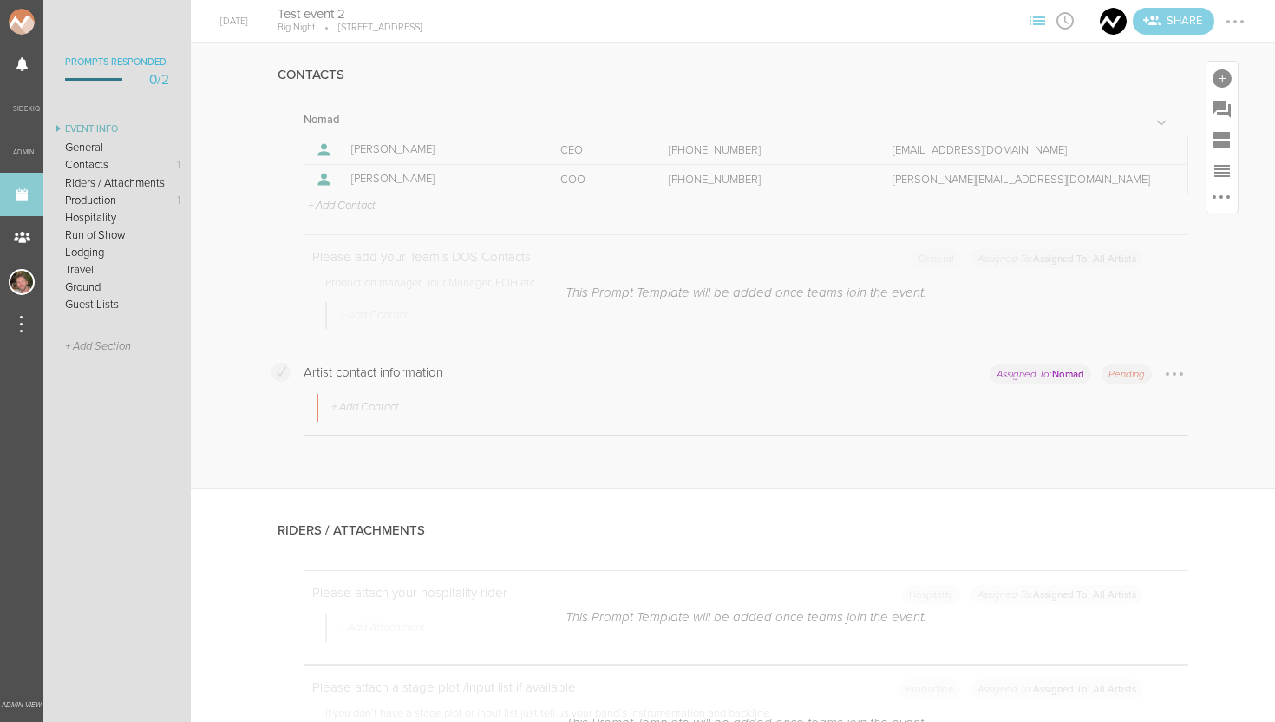
click at [355, 401] on p "+ Add Contact" at bounding box center [364, 408] width 69 height 14
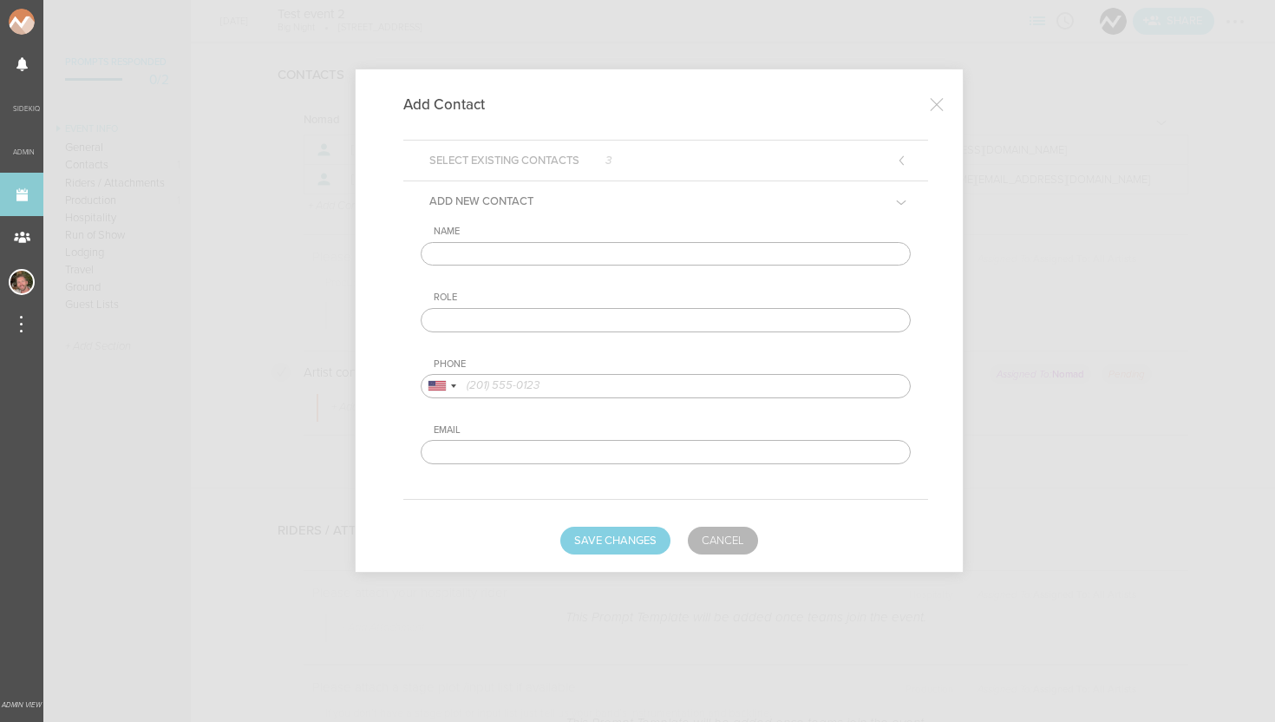
click at [543, 159] on h5 "Select Existing Contacts 3" at bounding box center [520, 160] width 208 height 40
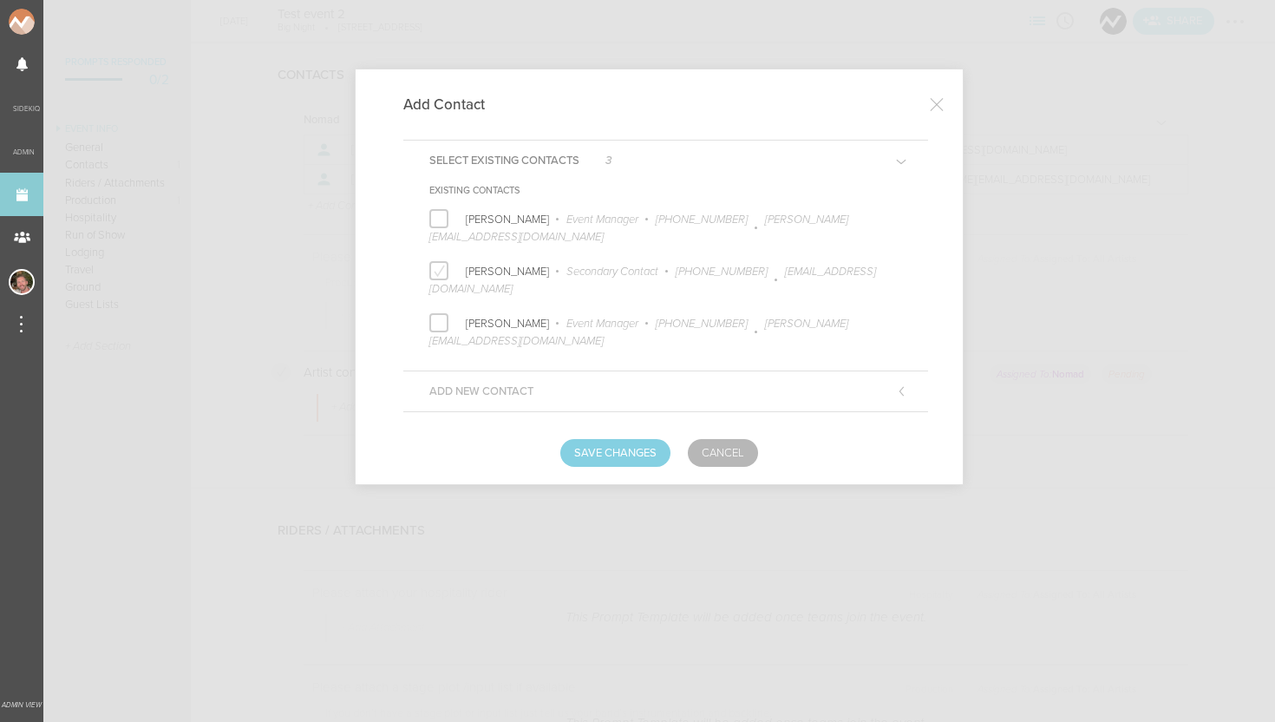
click at [436, 258] on label "Nick Carroll Secondary Contact +1 (617) 852-6579 nick@nomadtm.com" at bounding box center [669, 279] width 481 height 43
click at [0, 0] on input "Nick Carroll Secondary Contact +1 (617) 852-6579 nick@nomadtm.com" at bounding box center [0, 0] width 0 height 0
click at [443, 261] on label at bounding box center [438, 270] width 19 height 19
click at [0, 0] on input "Nick Carroll Secondary Contact +1 (617) 852-6579 nick@nomadtm.com" at bounding box center [0, 0] width 0 height 0
click at [601, 439] on button "Save Changes" at bounding box center [615, 453] width 110 height 28
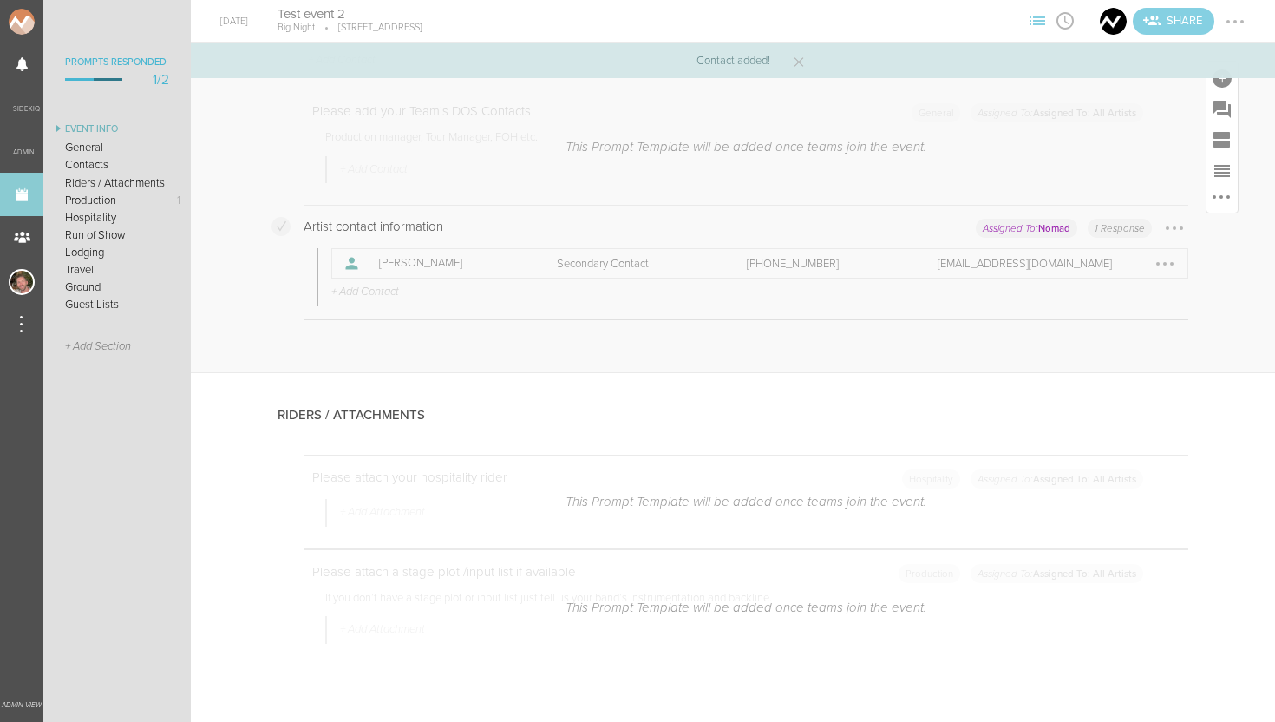
scroll to position [1202, 0]
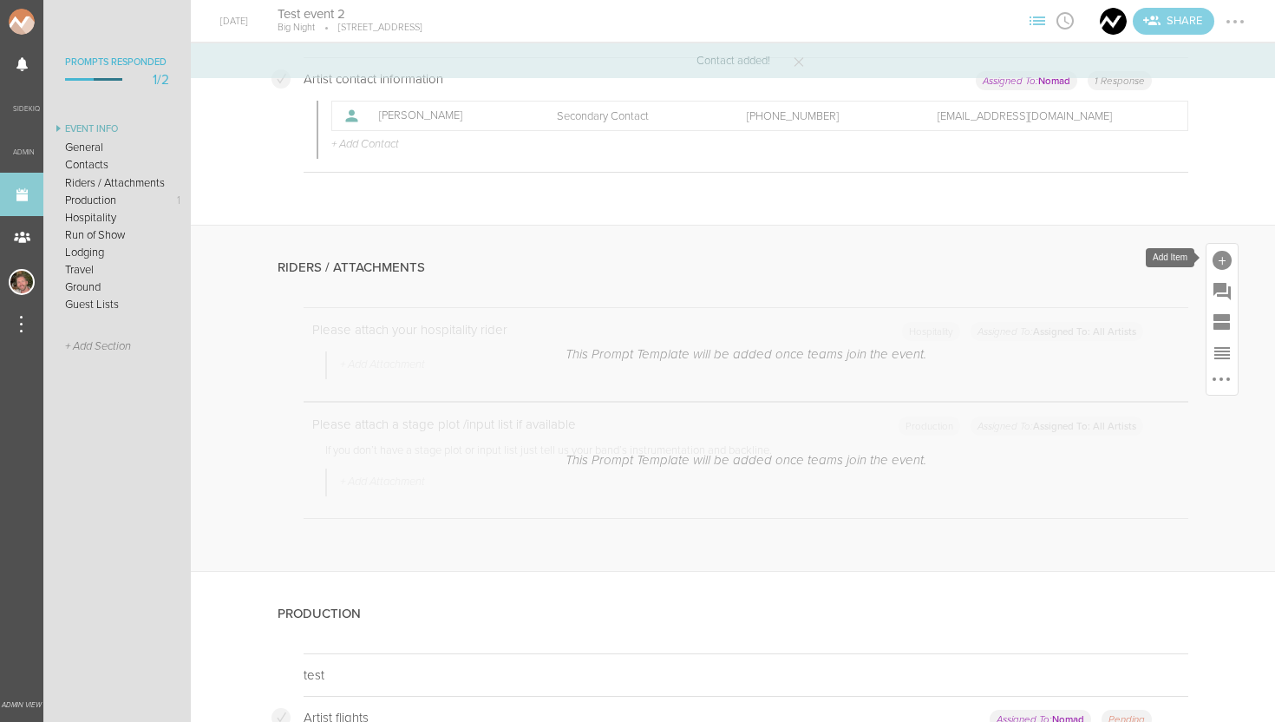
click at [1216, 253] on div at bounding box center [1221, 260] width 19 height 19
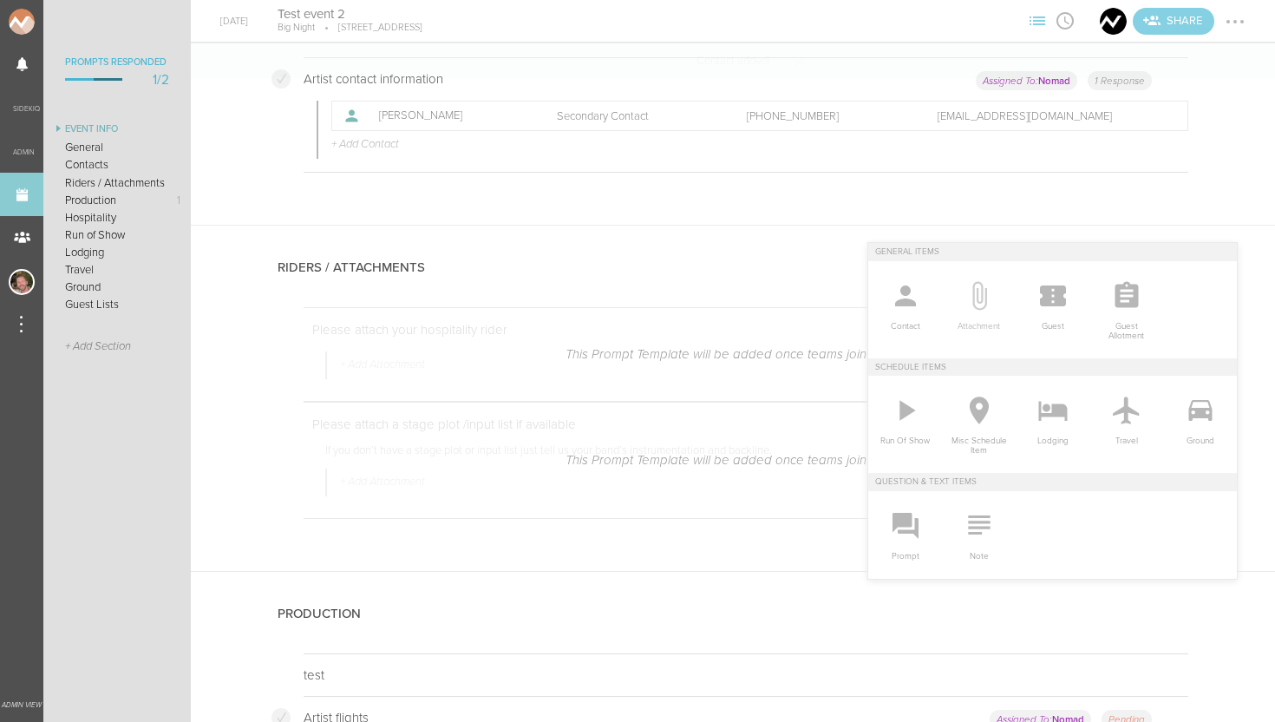
click at [982, 293] on icon at bounding box center [979, 295] width 15 height 29
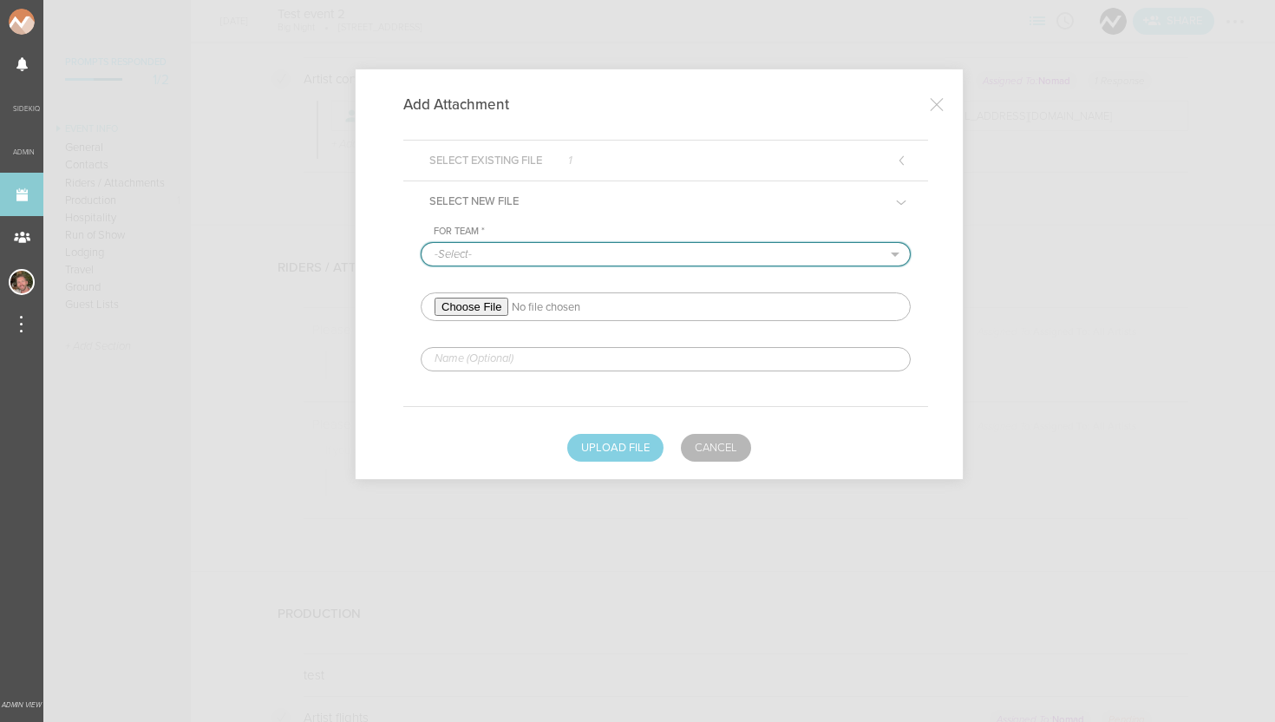
click at [468, 251] on select "-Select- Nomad" at bounding box center [665, 254] width 488 height 23
select select "25"
click at [468, 316] on input "file" at bounding box center [666, 306] width 490 height 29
type input "C:\fakepath\nomad_logo_black (2).png"
click at [600, 434] on button "Upload File" at bounding box center [615, 448] width 96 height 28
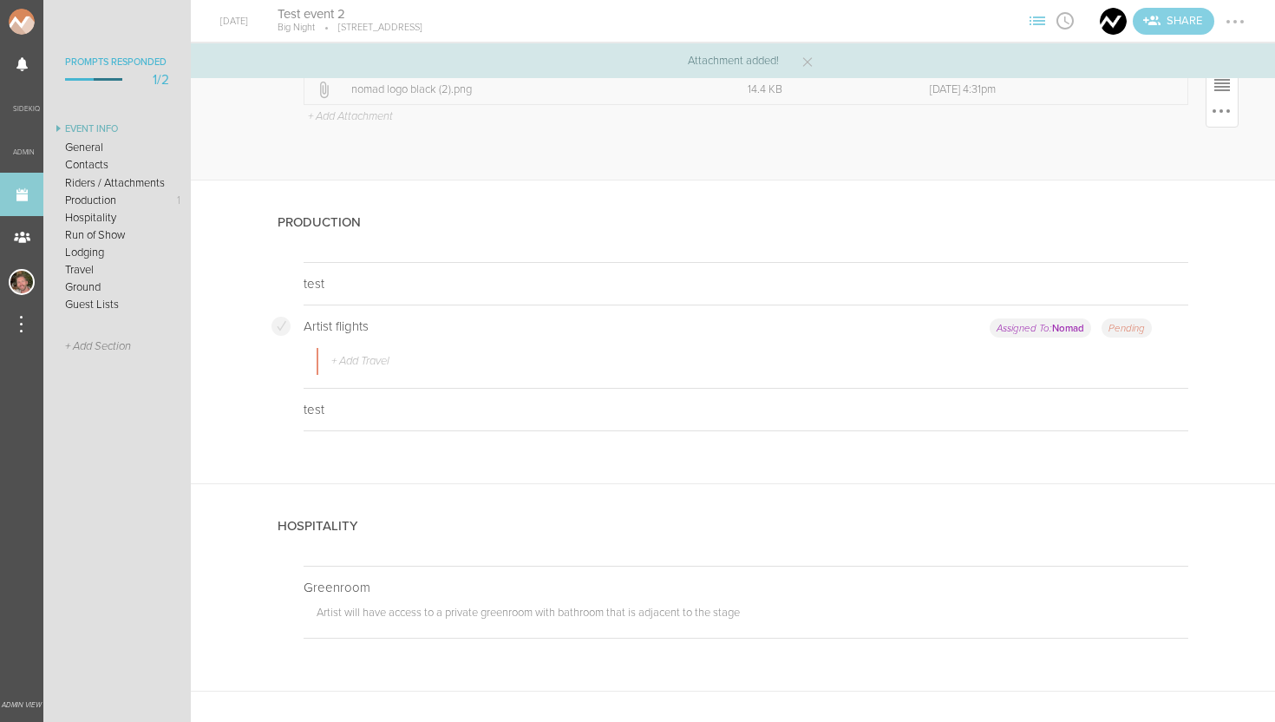
scroll to position [1818, 0]
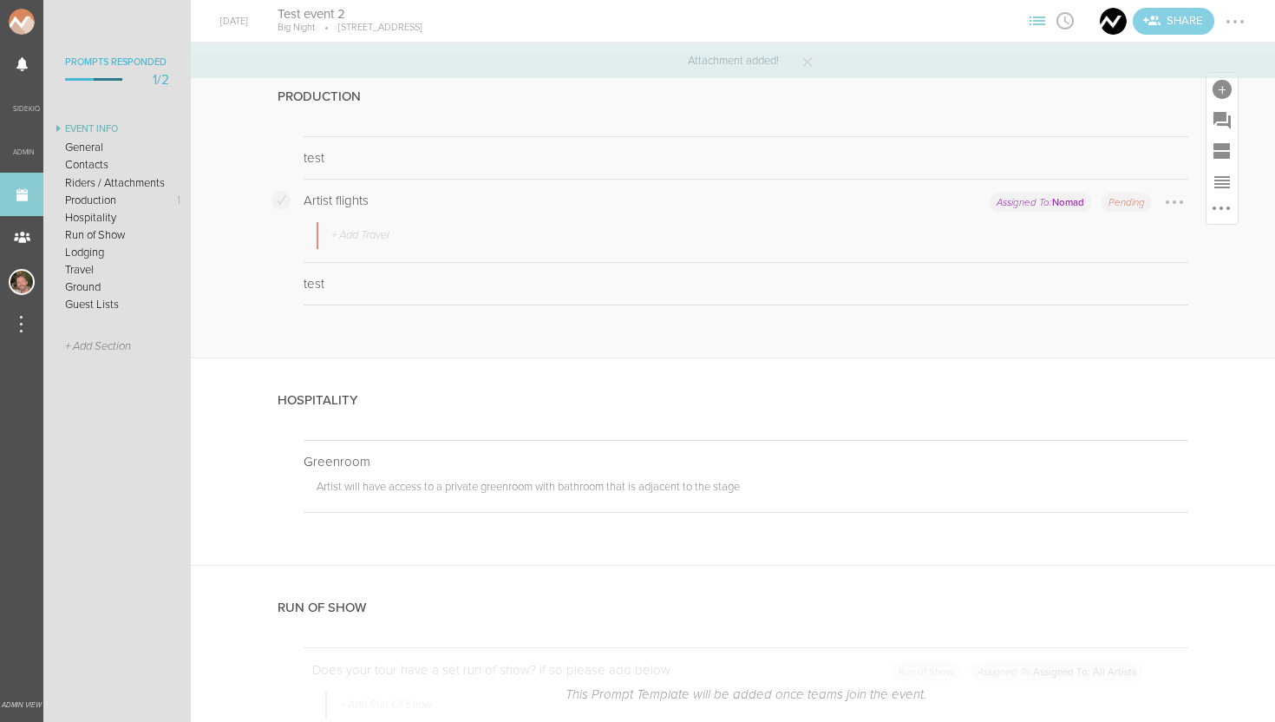
click at [372, 233] on p "+ Add Travel" at bounding box center [360, 236] width 60 height 14
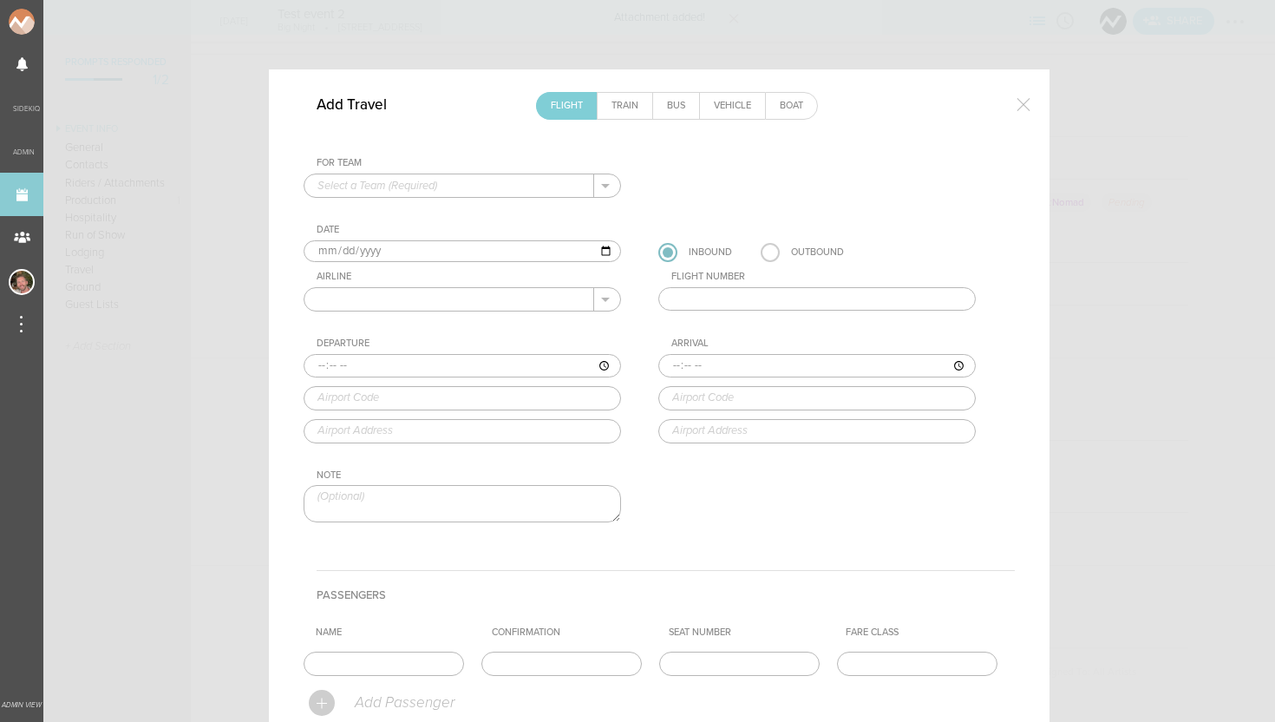
click at [403, 188] on input "text" at bounding box center [449, 185] width 290 height 23
click at [395, 218] on p "Nomad" at bounding box center [462, 213] width 290 height 29
type input "Nomad"
click at [355, 303] on input "text" at bounding box center [449, 299] width 290 height 23
click at [390, 319] on p "Delta Airlines" at bounding box center [462, 326] width 290 height 29
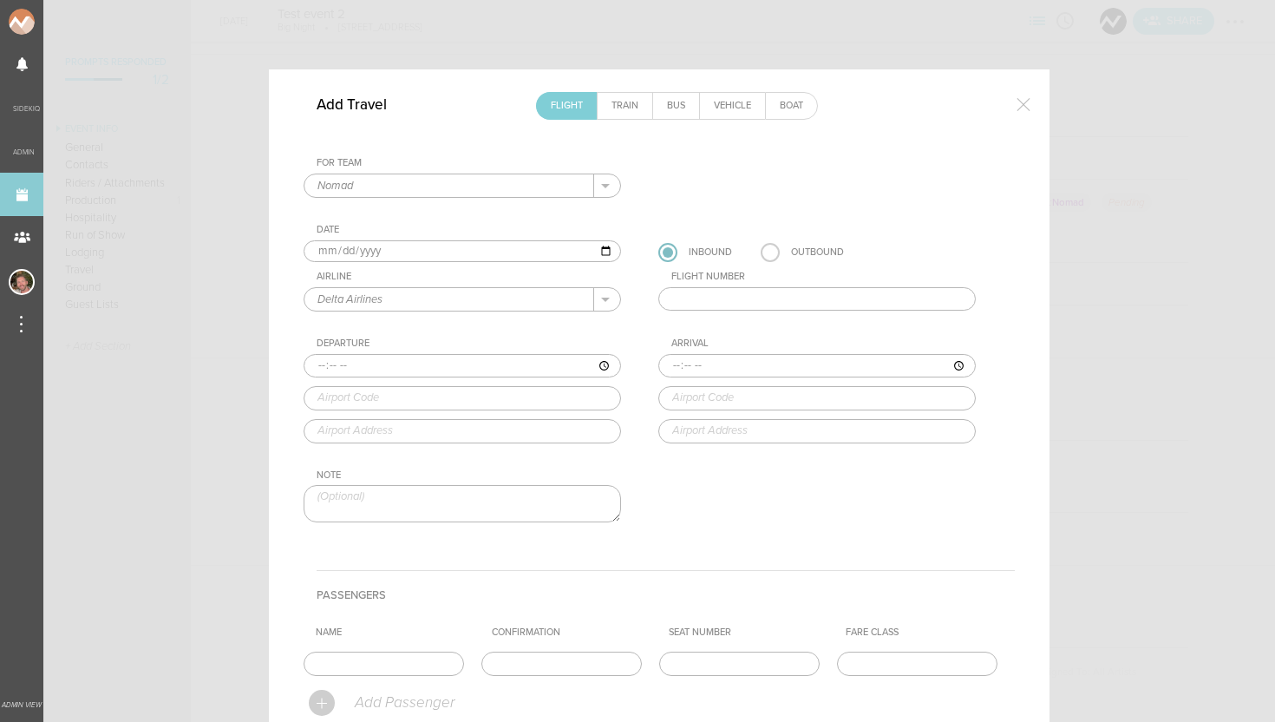
type input "Delta Airlines"
click at [739, 297] on input "text" at bounding box center [816, 299] width 317 height 24
type input "100"
type input "20:50"
type input "JFK"
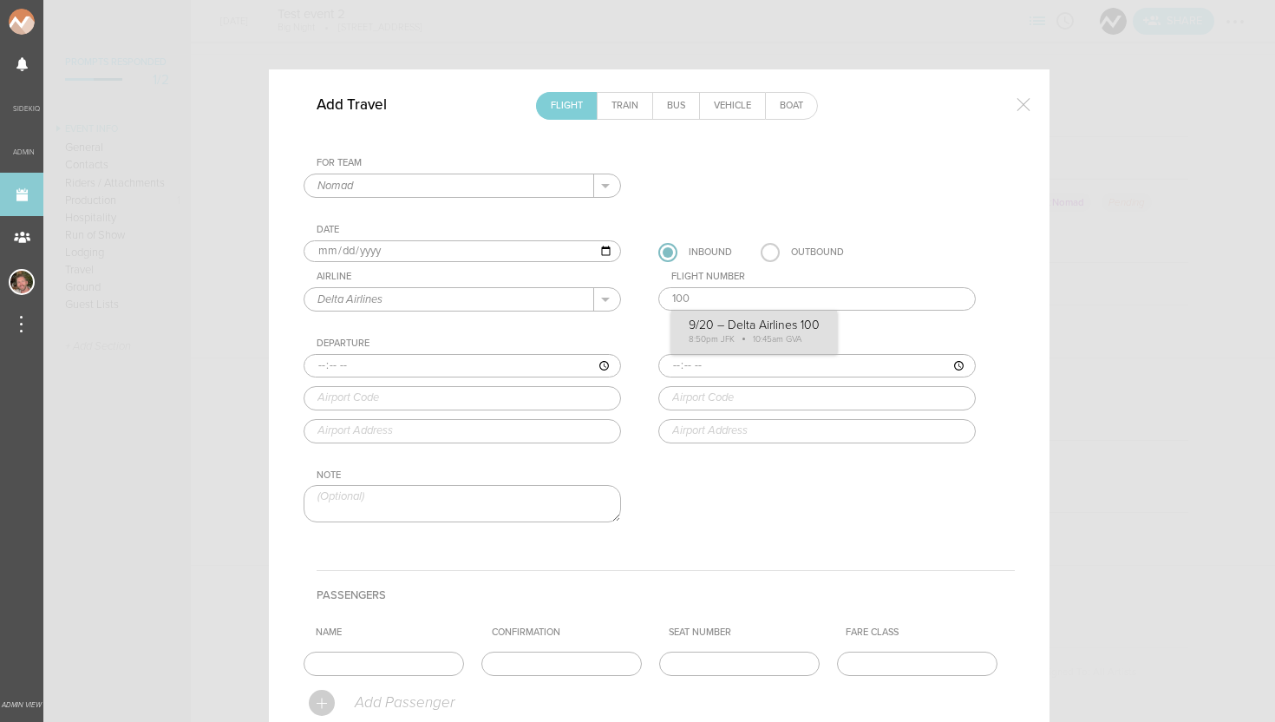
type input "New York John F. Kennedy International Airport, JFK Airport, New York, NY, 1143…"
type input "10:45"
type input "GVA"
type input "Geneva Airport, Geneva, Switzerland"
click at [781, 328] on div "For Team Nomad + Add New Team Nomad . Nomad Date 2025-09-20 Inbound Outbound Ai…" at bounding box center [659, 354] width 711 height 395
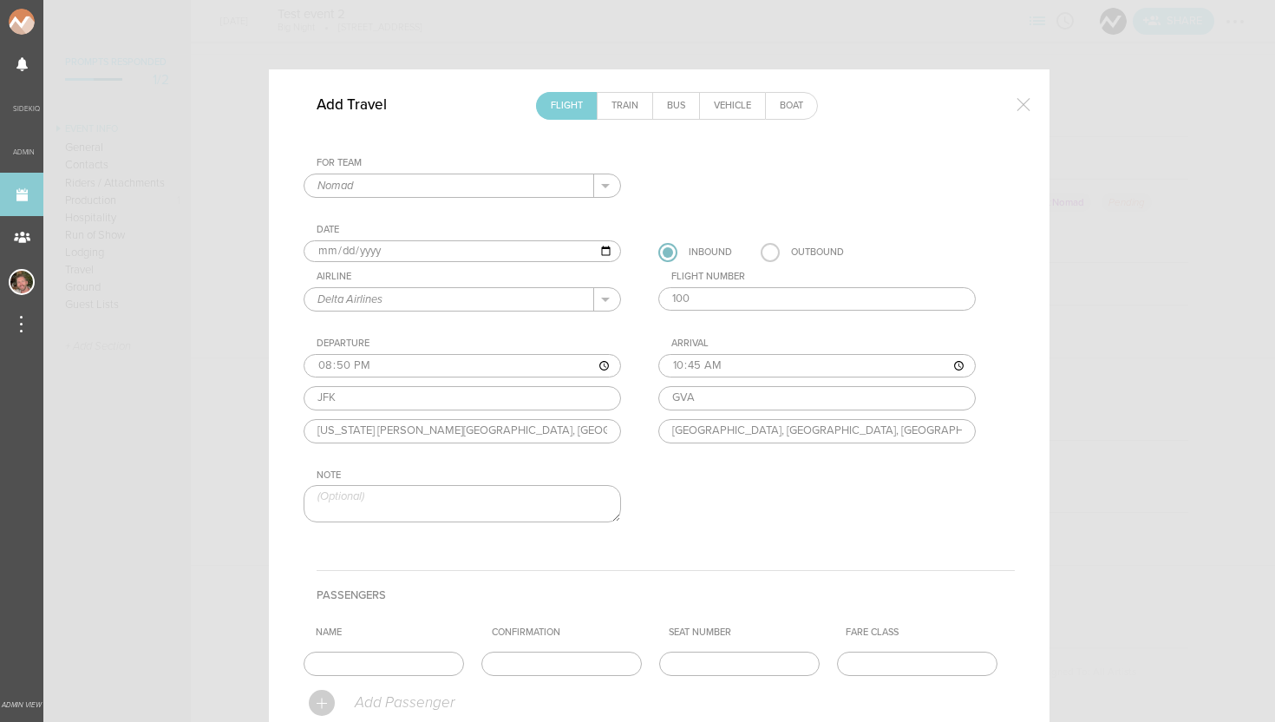
scroll to position [124, 0]
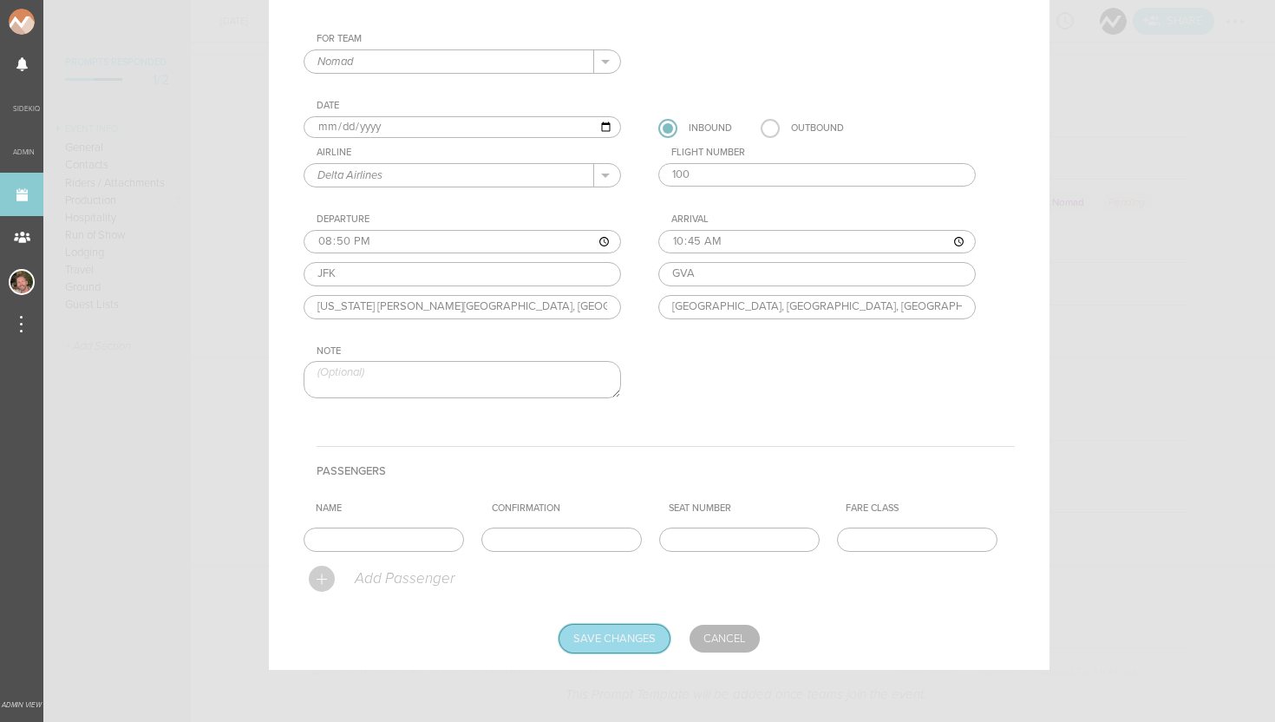
click at [614, 627] on input "Save Changes" at bounding box center [614, 638] width 110 height 28
type input "Saving..."
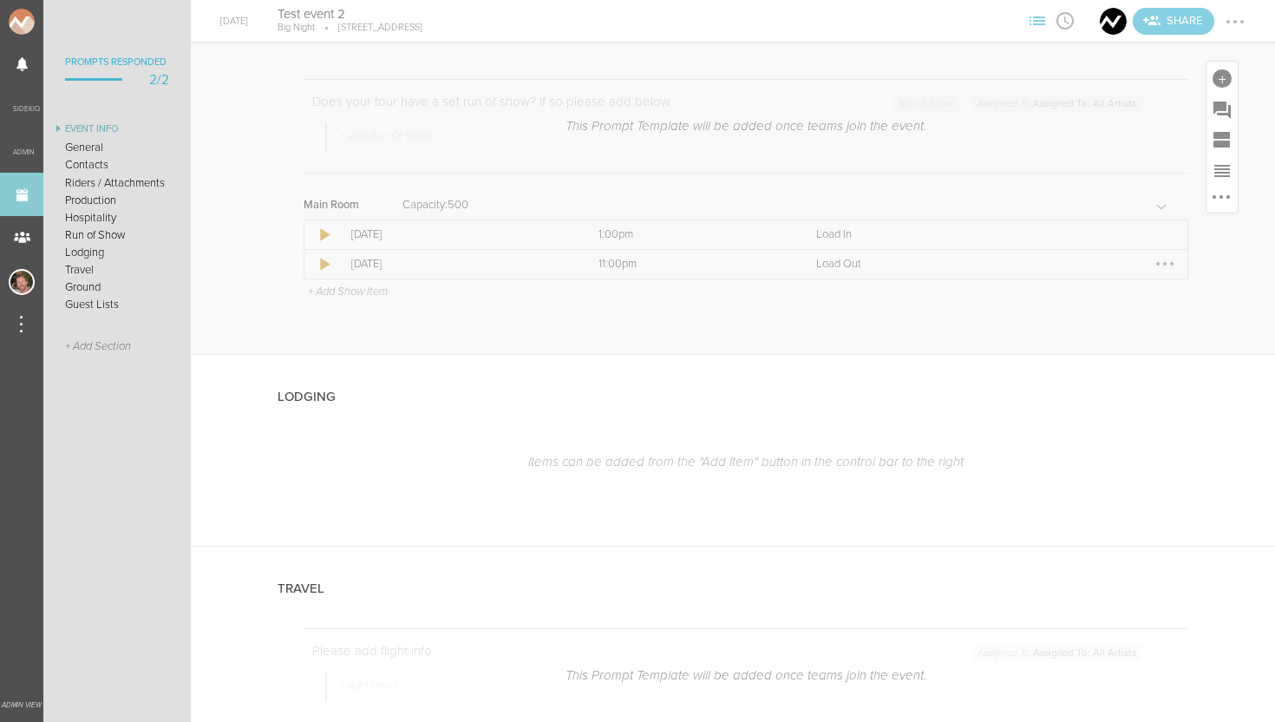
scroll to position [2507, 0]
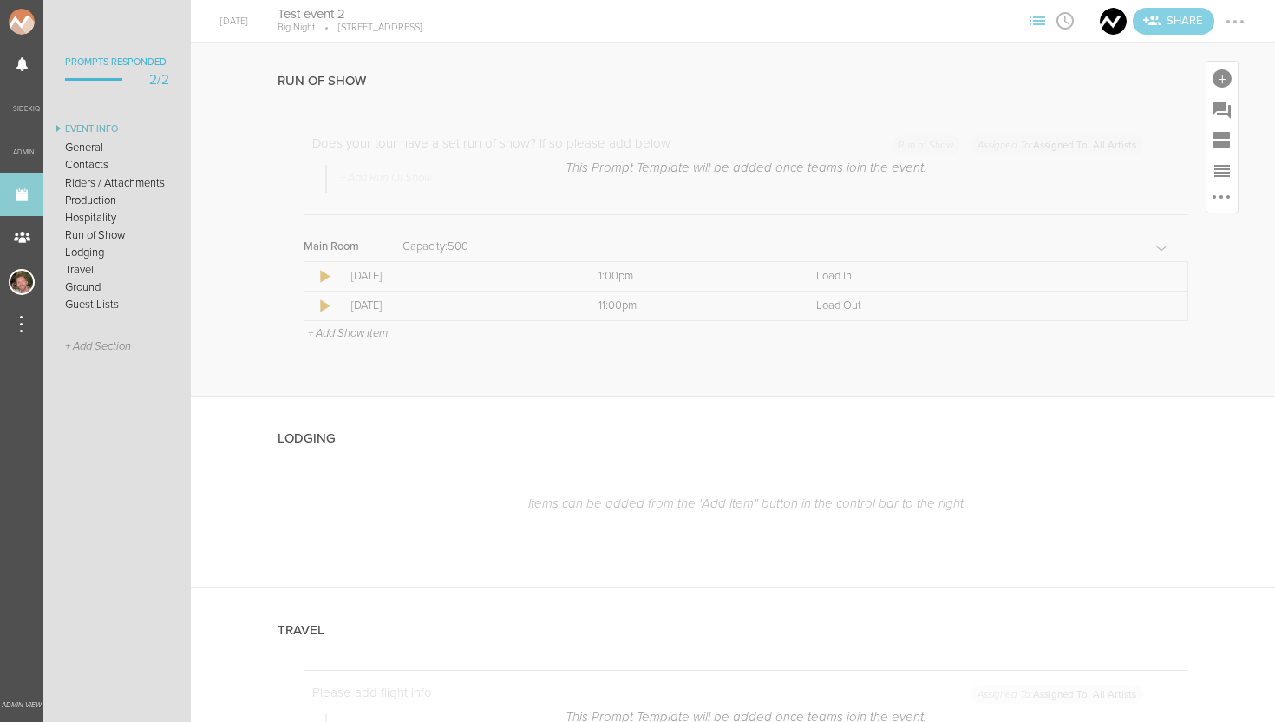
click at [381, 329] on p "+ Add Show Item" at bounding box center [348, 333] width 80 height 14
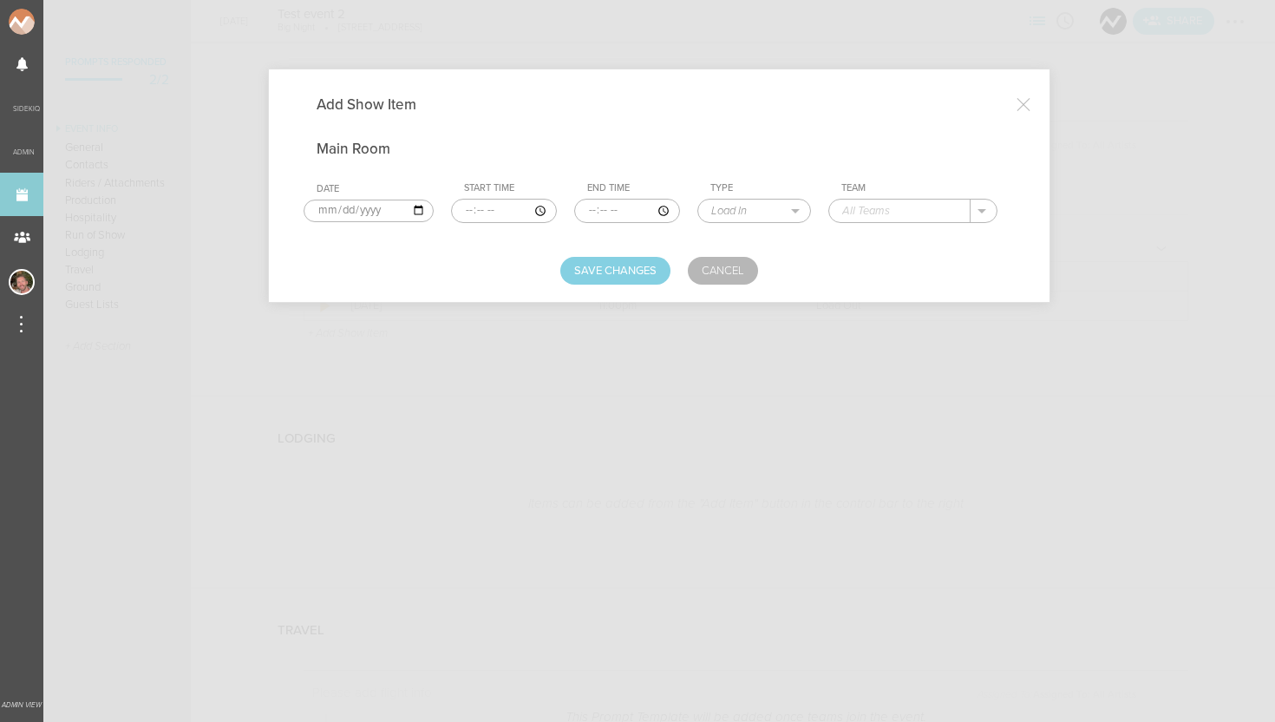
click at [475, 209] on input "time" at bounding box center [504, 211] width 106 height 24
type input "09:00"
click at [494, 206] on input "09:00" at bounding box center [504, 211] width 108 height 24
click at [510, 208] on input "09:00" at bounding box center [504, 211] width 108 height 24
click at [724, 209] on select "Load In Soundcheck Line Check Programming Doors Set Time Changeover Curfew Load…" at bounding box center [755, 210] width 111 height 23
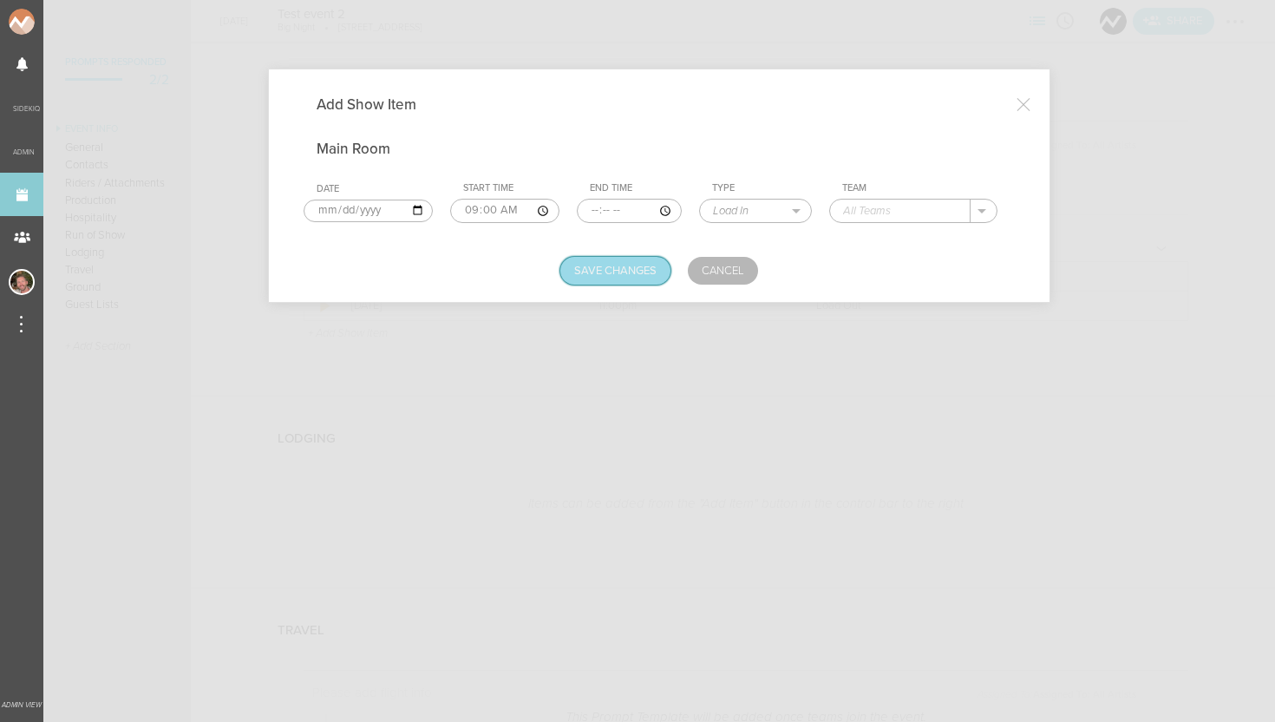
click at [604, 272] on button "Save Changes" at bounding box center [615, 271] width 110 height 28
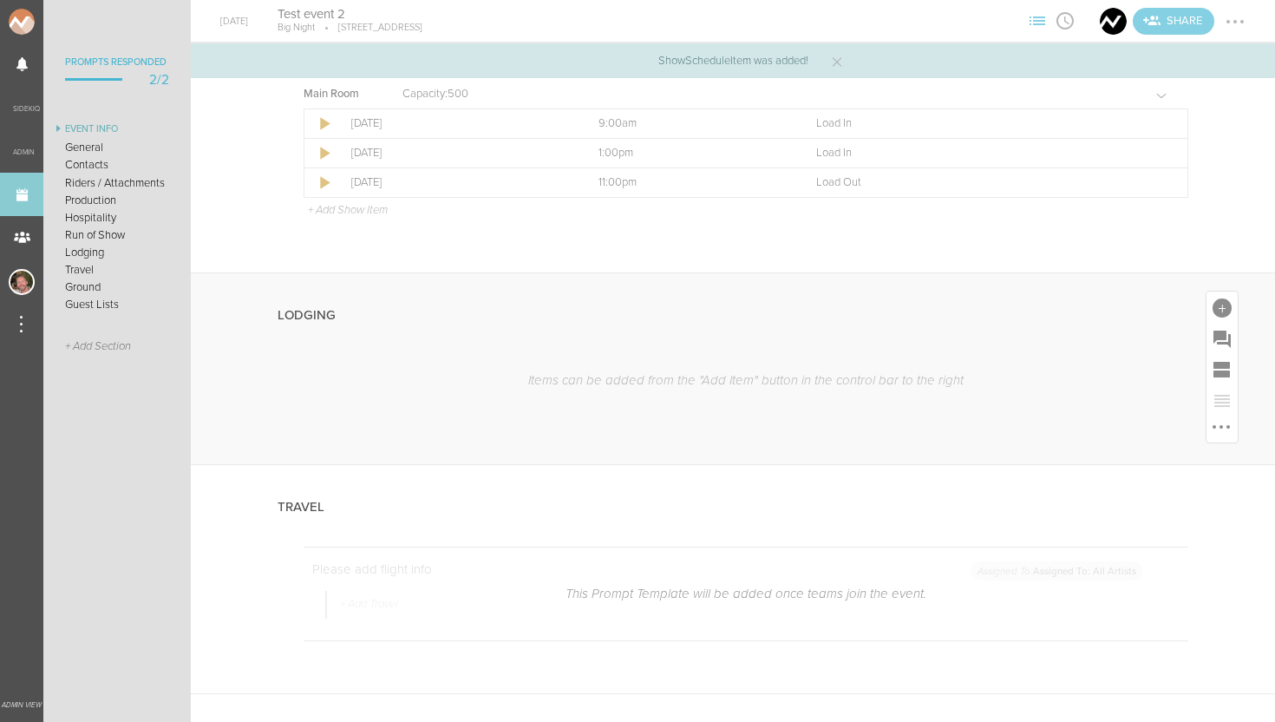
scroll to position [2747, 0]
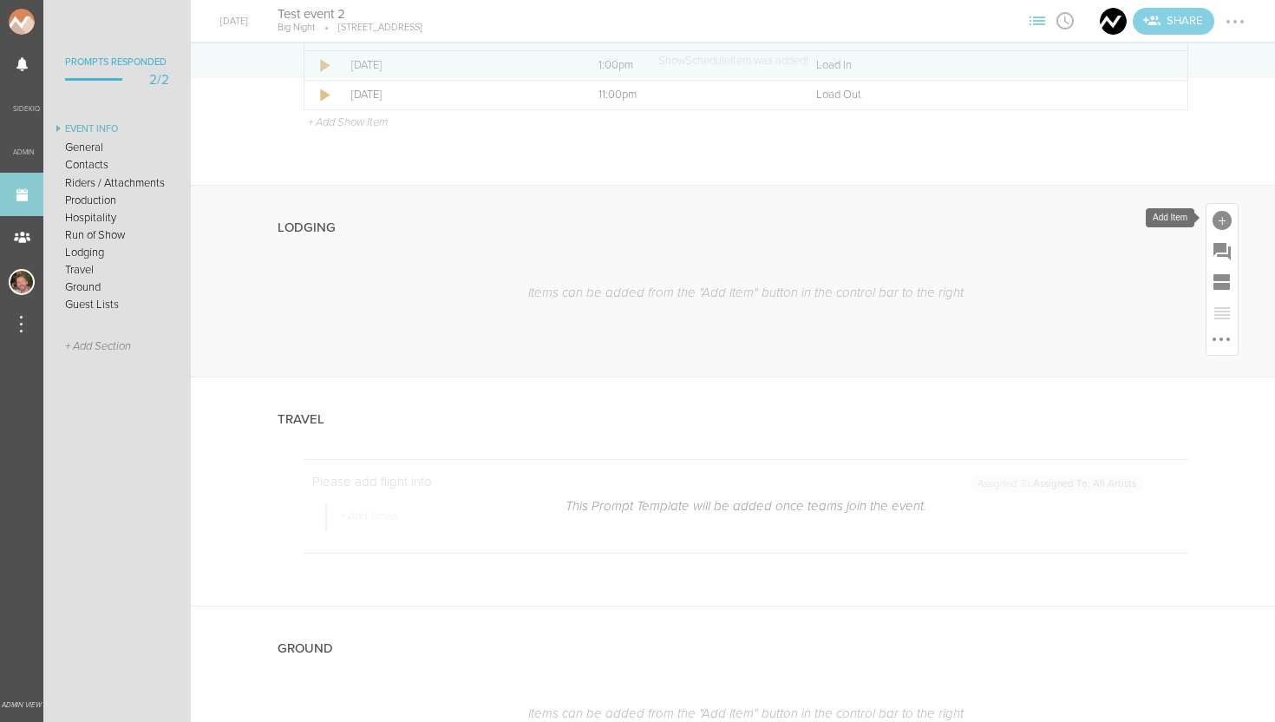
click at [1217, 223] on div at bounding box center [1221, 220] width 19 height 19
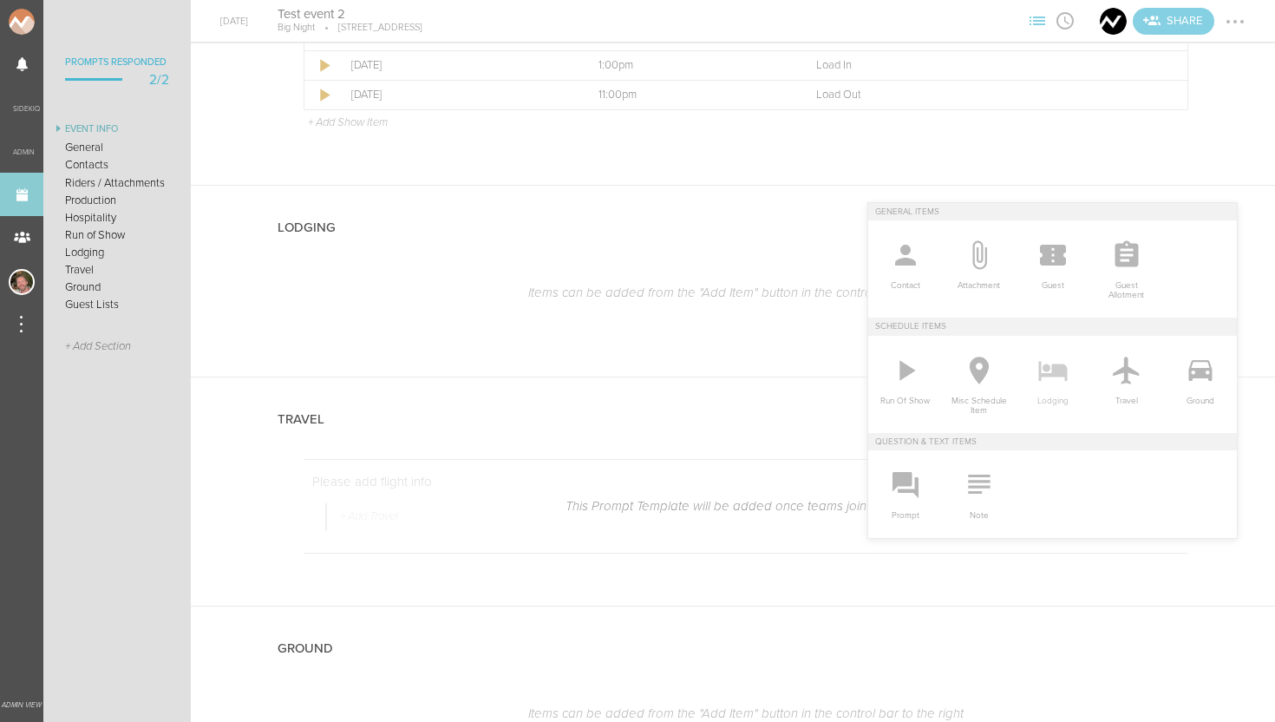
click at [1048, 370] on icon at bounding box center [1052, 370] width 35 height 35
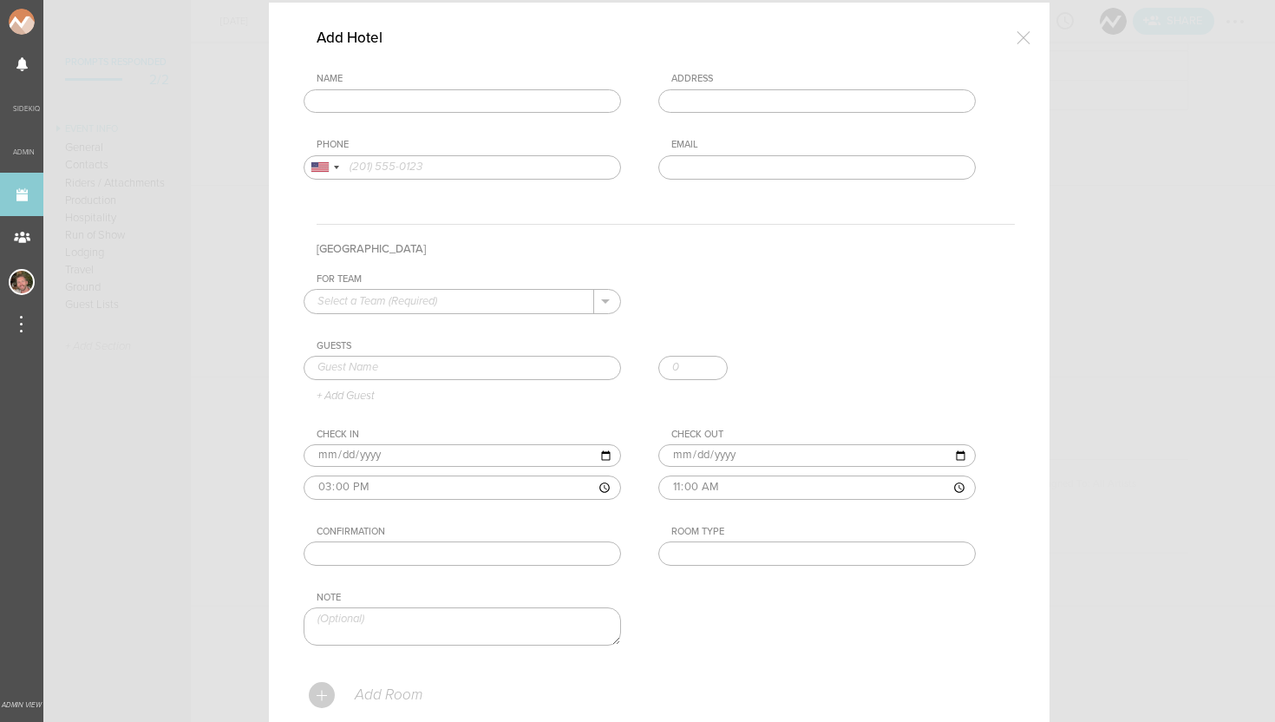
scroll to position [42, 0]
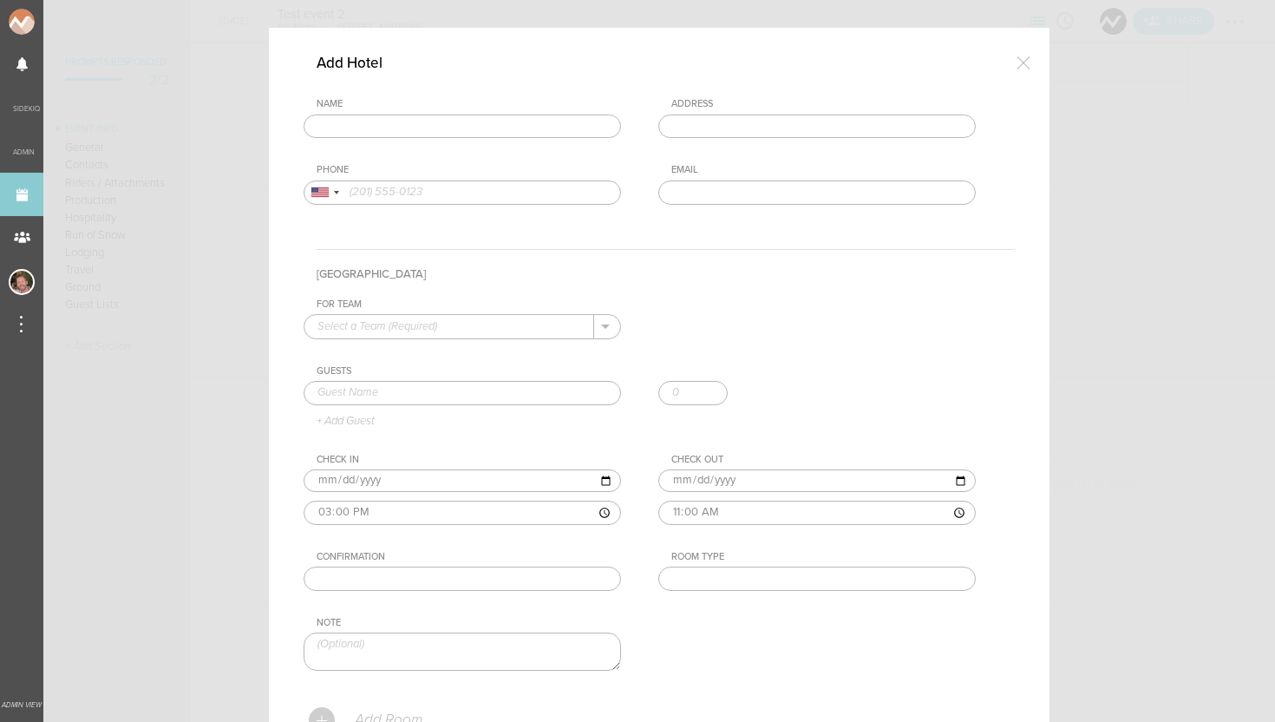
click at [434, 127] on input "text" at bounding box center [462, 126] width 317 height 24
click at [420, 158] on div "Name eden roc Eden Roc Miami Beach Collins Avenue, Miami Beach, FL, USA Eden Ro…" at bounding box center [659, 164] width 711 height 133
type input "Eden Roc Miami Beach"
type input "4525 Collins Ave, Miami Beach, FL 33140, USA"
type input "(305) 704-7605"
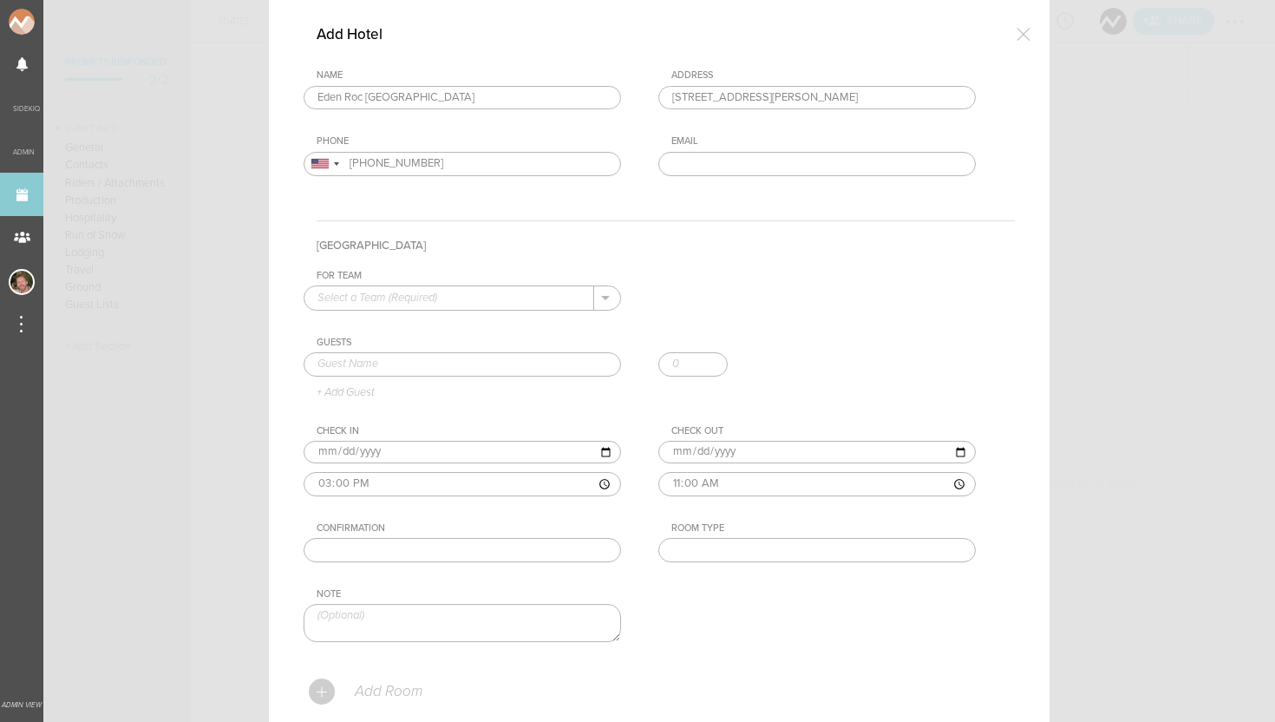
scroll to position [71, 0]
click at [459, 296] on input "text" at bounding box center [449, 296] width 290 height 23
click at [431, 324] on p "Nomad" at bounding box center [462, 324] width 290 height 29
type input "Nomad"
click at [397, 359] on input "text" at bounding box center [462, 363] width 317 height 24
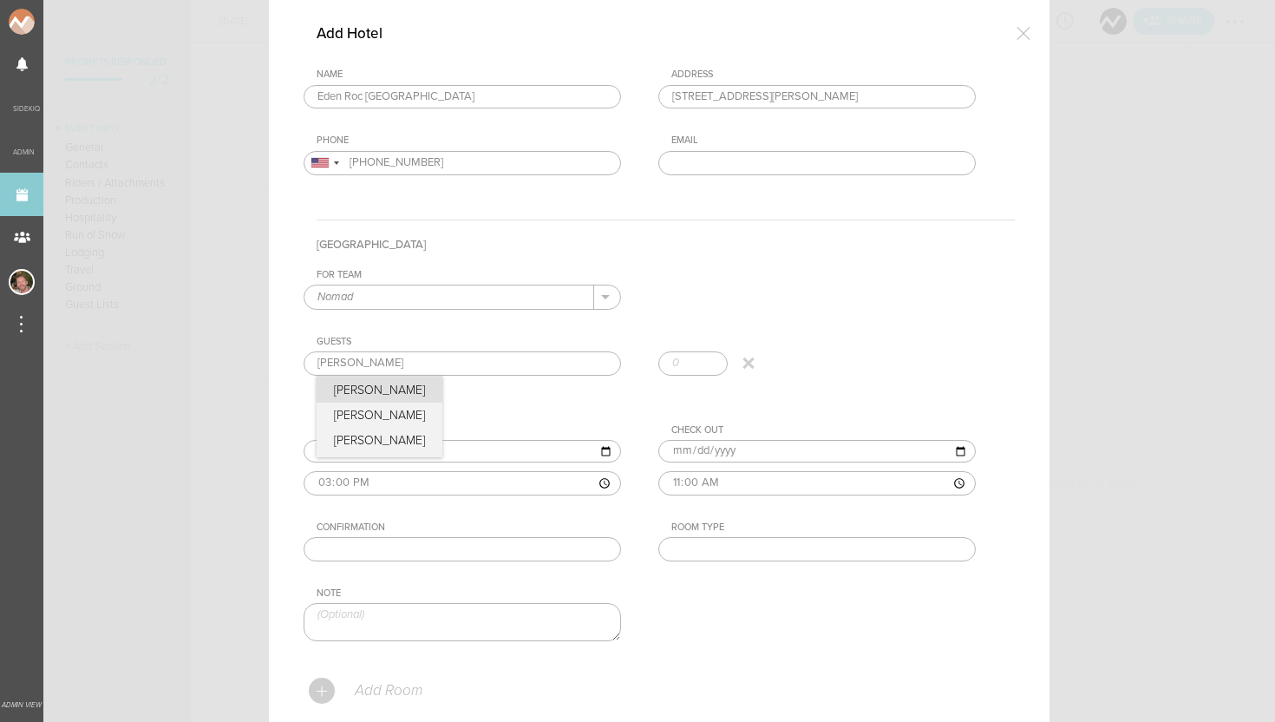
type input "Nick Carroll"
click at [379, 392] on div "Guests Nick Carroll Nick Carroll Nick Carroll Nick Carroll + Add Guest" at bounding box center [659, 367] width 711 height 62
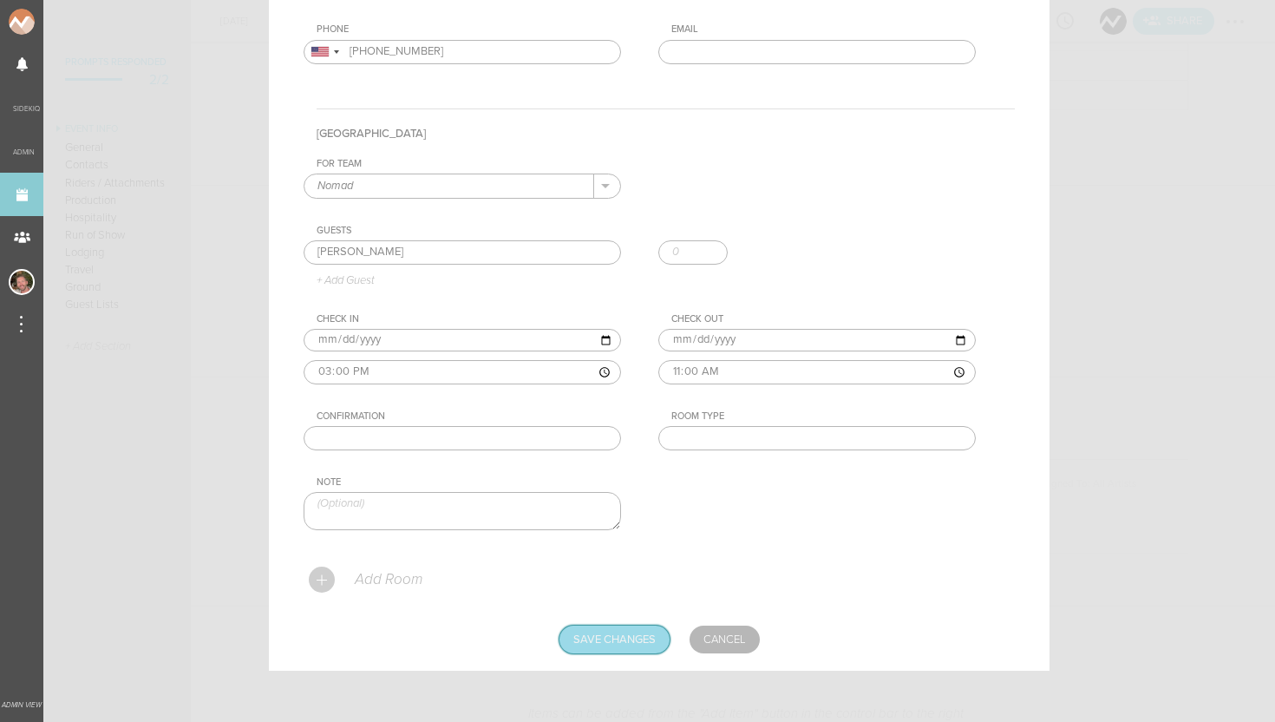
click at [576, 632] on input "Save Changes" at bounding box center [614, 639] width 110 height 28
type input "Saving..."
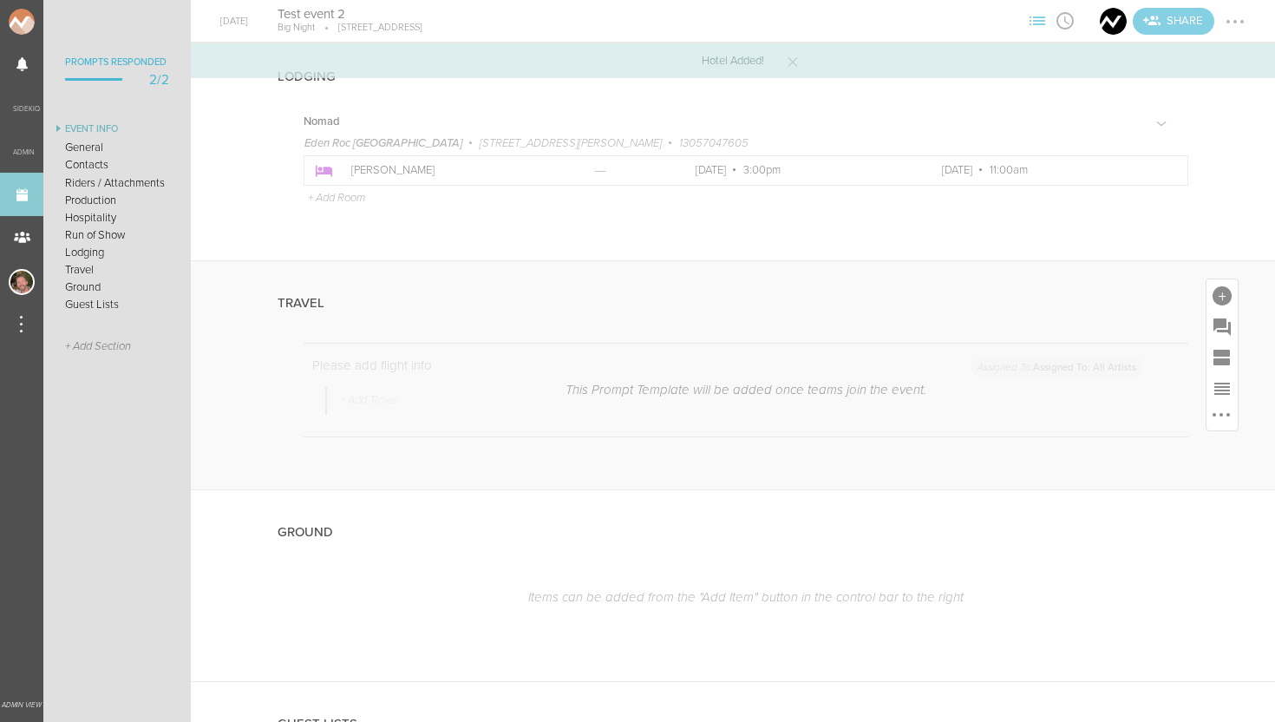
scroll to position [3047, 0]
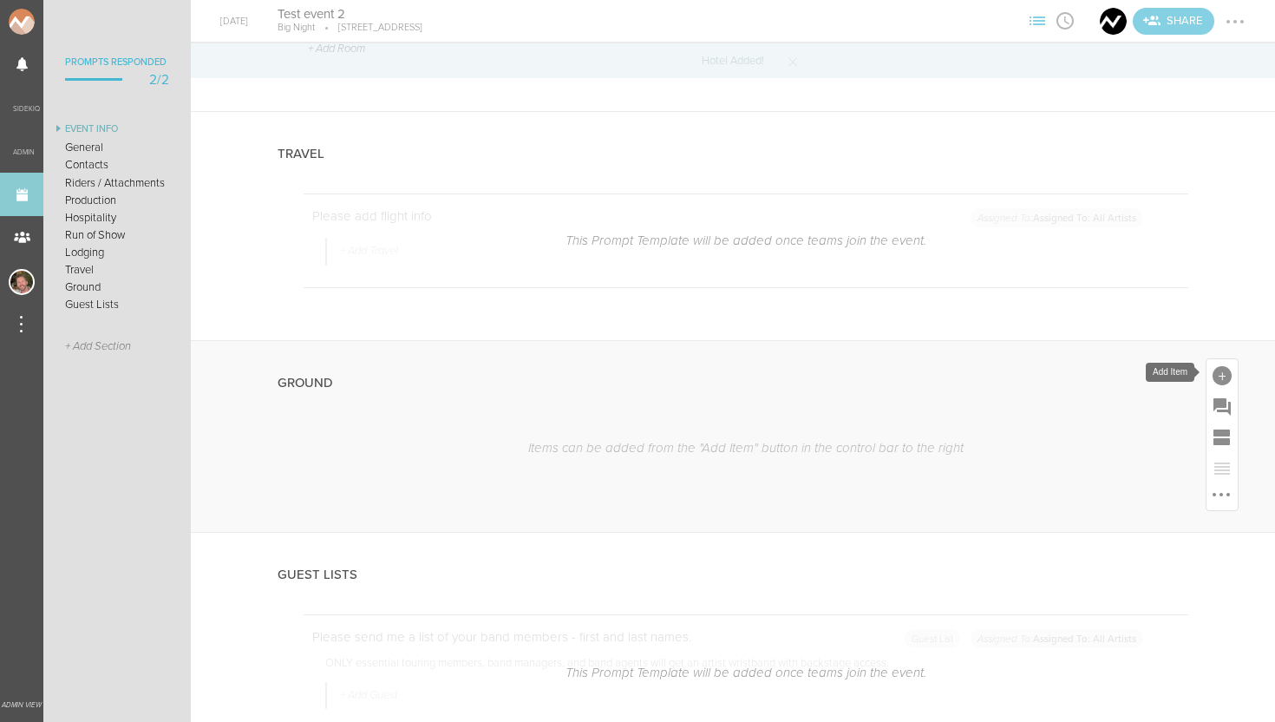
click at [1212, 378] on div at bounding box center [1221, 374] width 31 height 31
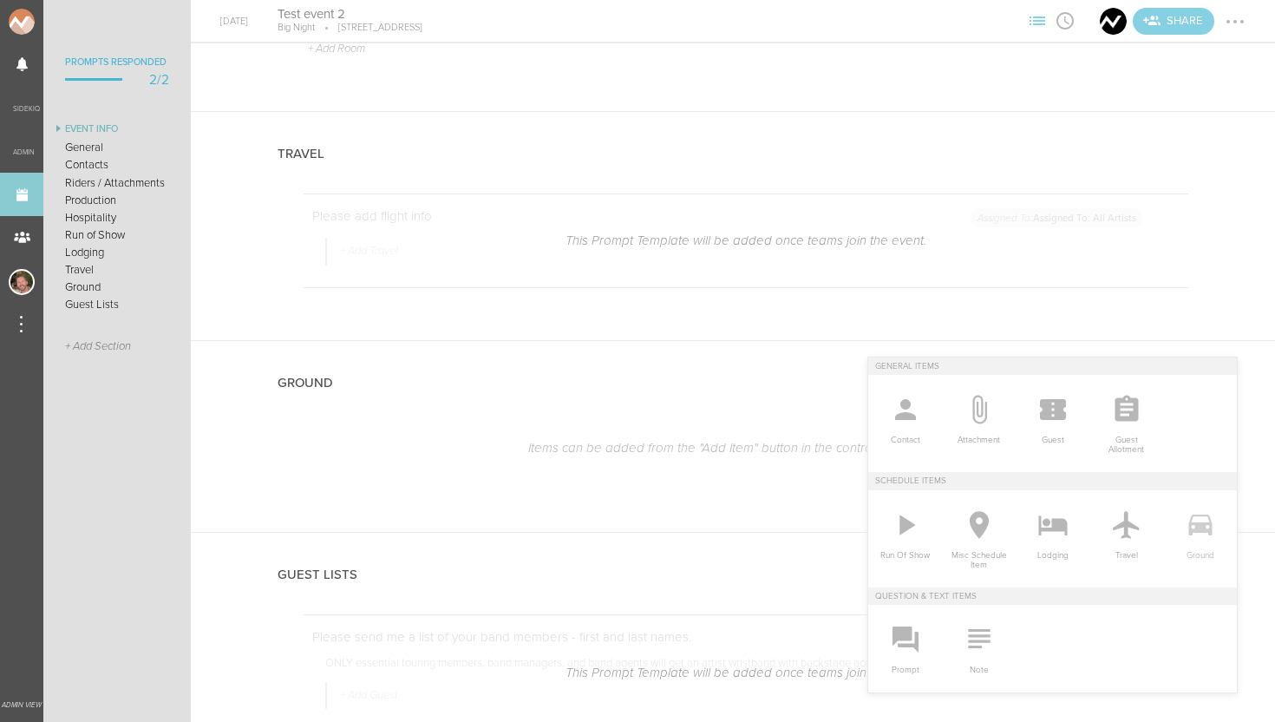
click at [1196, 523] on icon at bounding box center [1199, 524] width 23 height 21
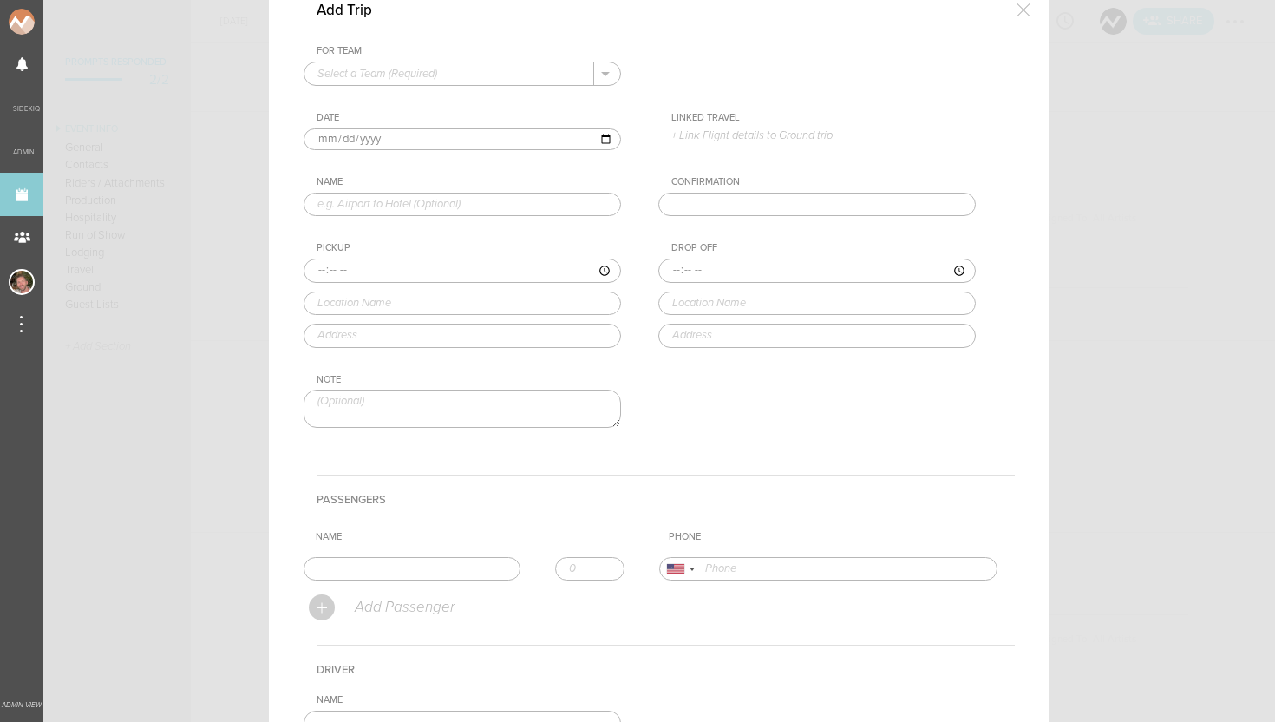
scroll to position [62, 0]
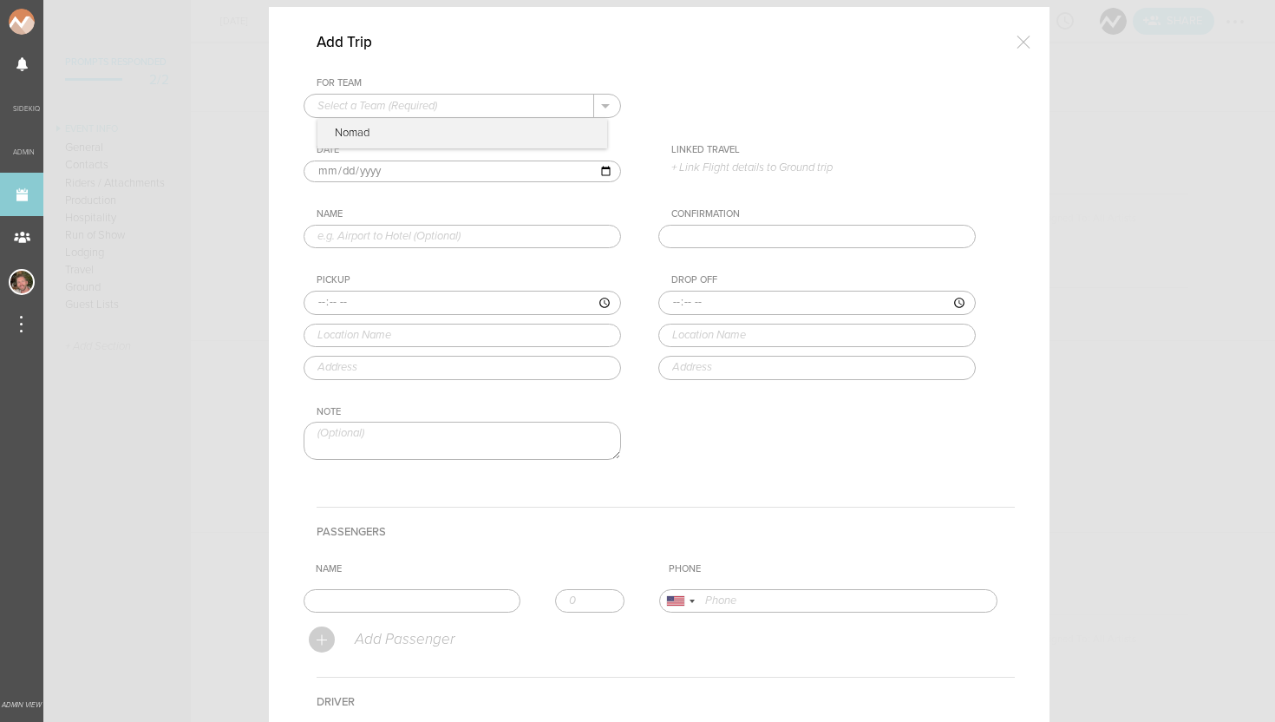
click at [391, 103] on input "text" at bounding box center [449, 106] width 290 height 23
click at [387, 140] on p "Nomad" at bounding box center [462, 133] width 290 height 29
type input "Nomad"
click at [696, 162] on p "+ Link Flight details to Ground trip" at bounding box center [823, 167] width 304 height 14
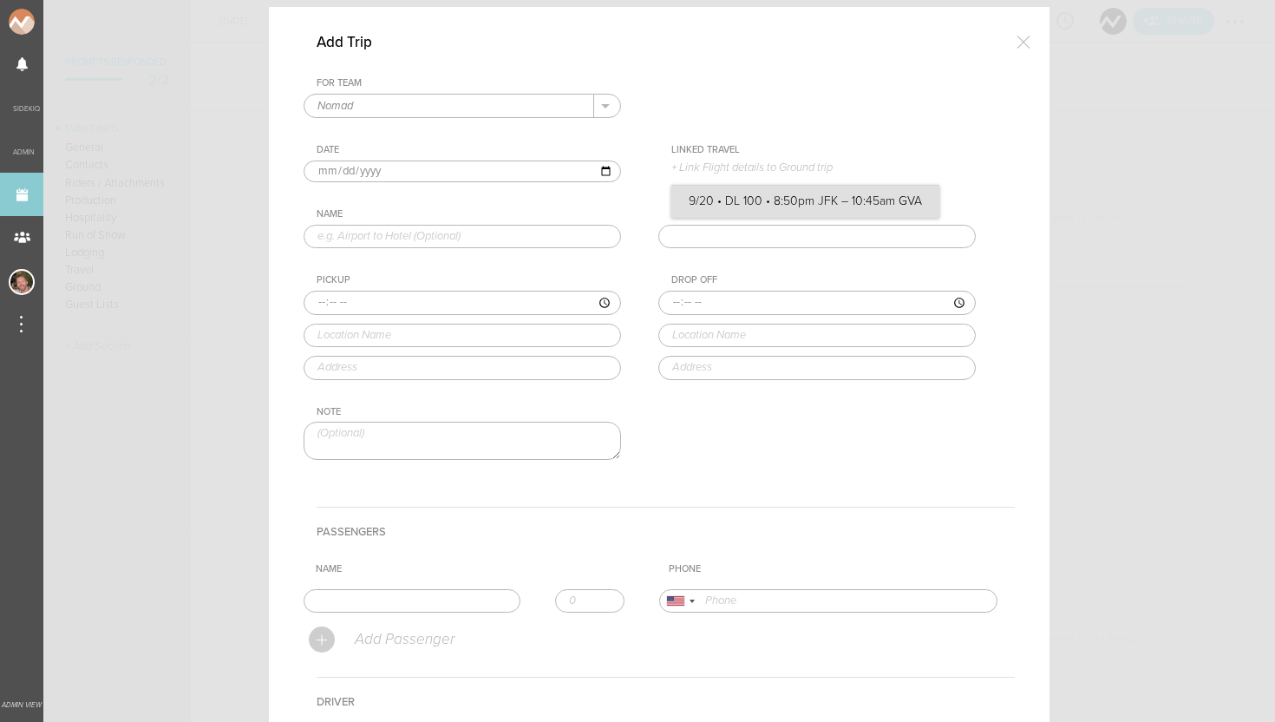
click at [722, 204] on label "9/20 • DL 100 • 8:50pm JFK – 10:45am GVA" at bounding box center [805, 201] width 233 height 17
click at [0, 0] on input "9/20 • DL 100 • 8:50pm JFK – 10:45am GVA" at bounding box center [0, 0] width 0 height 0
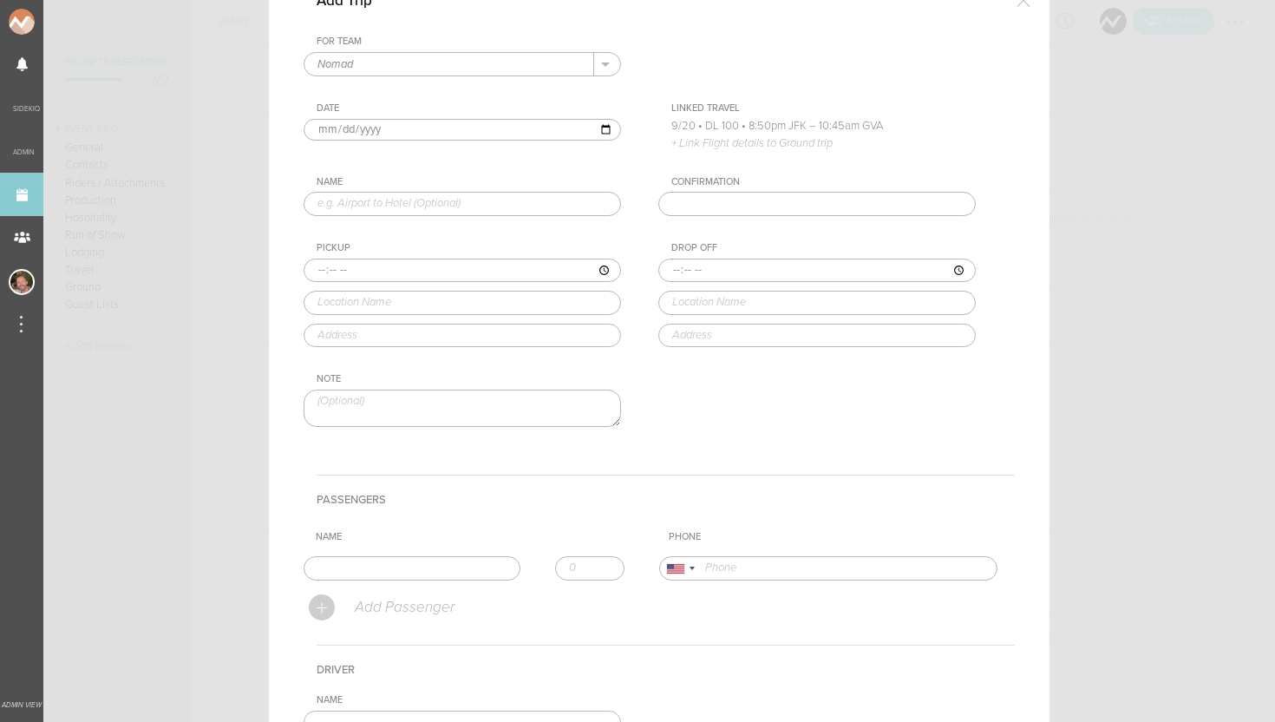
scroll to position [108, 0]
click at [415, 201] on input "text" at bounding box center [462, 200] width 317 height 24
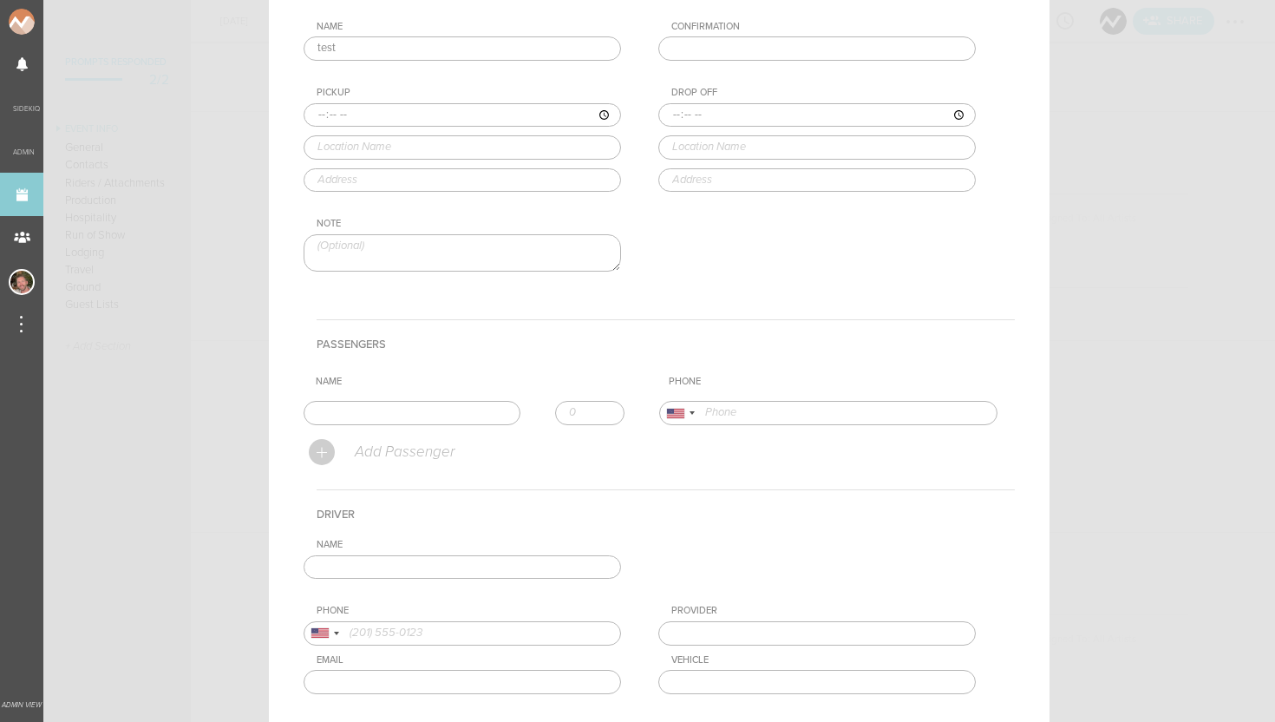
scroll to position [307, 0]
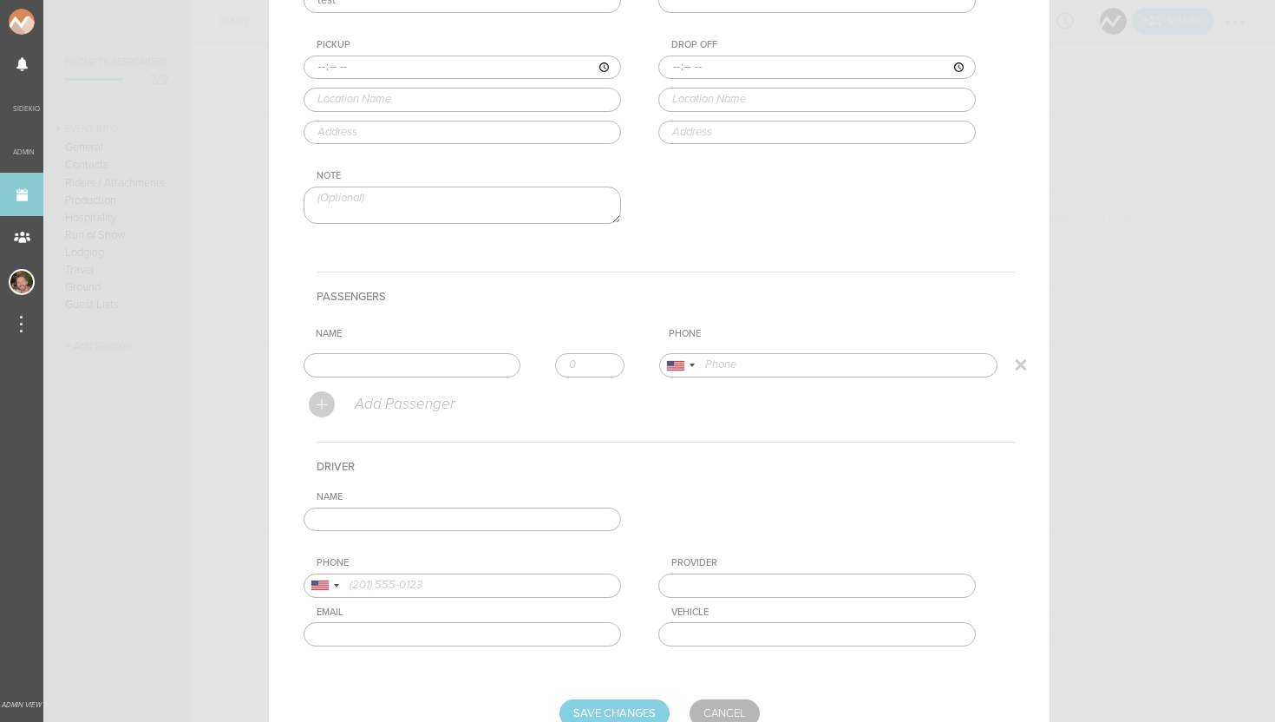
type input "test"
click at [404, 367] on input "text" at bounding box center [412, 365] width 217 height 24
click at [565, 702] on input "Save Changes" at bounding box center [614, 713] width 110 height 28
type input "Saving..."
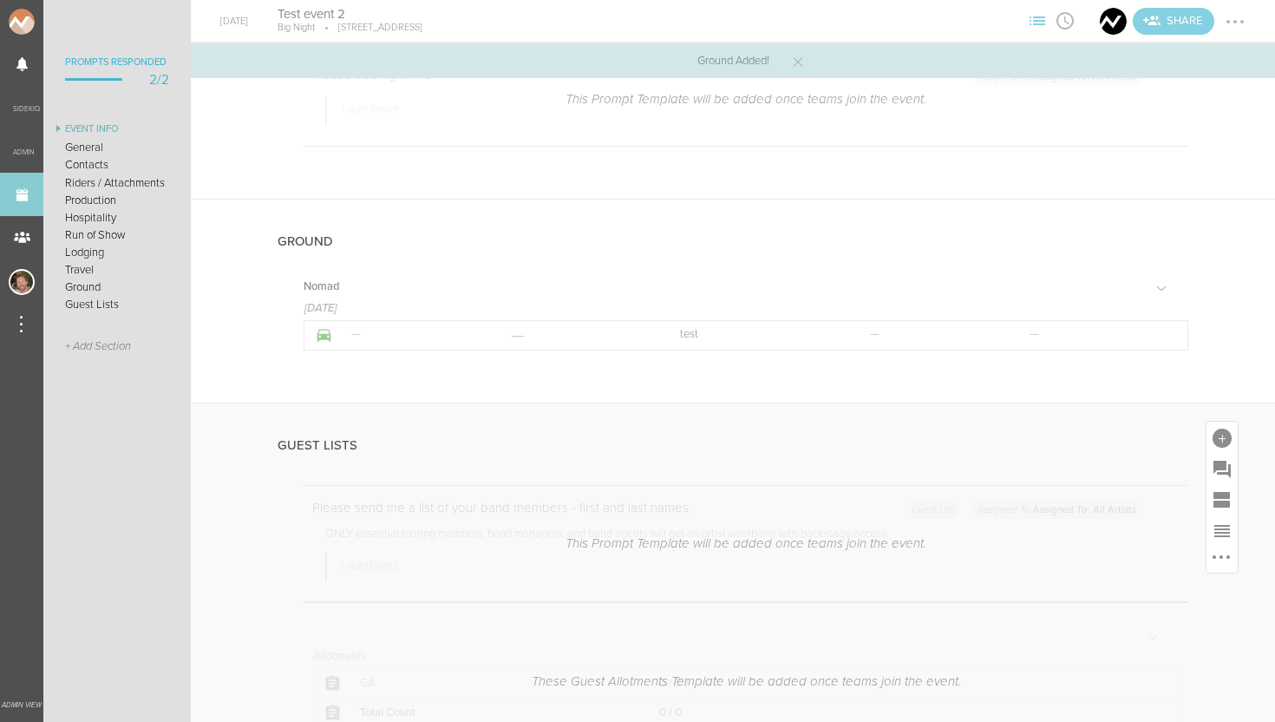
scroll to position [3310, 0]
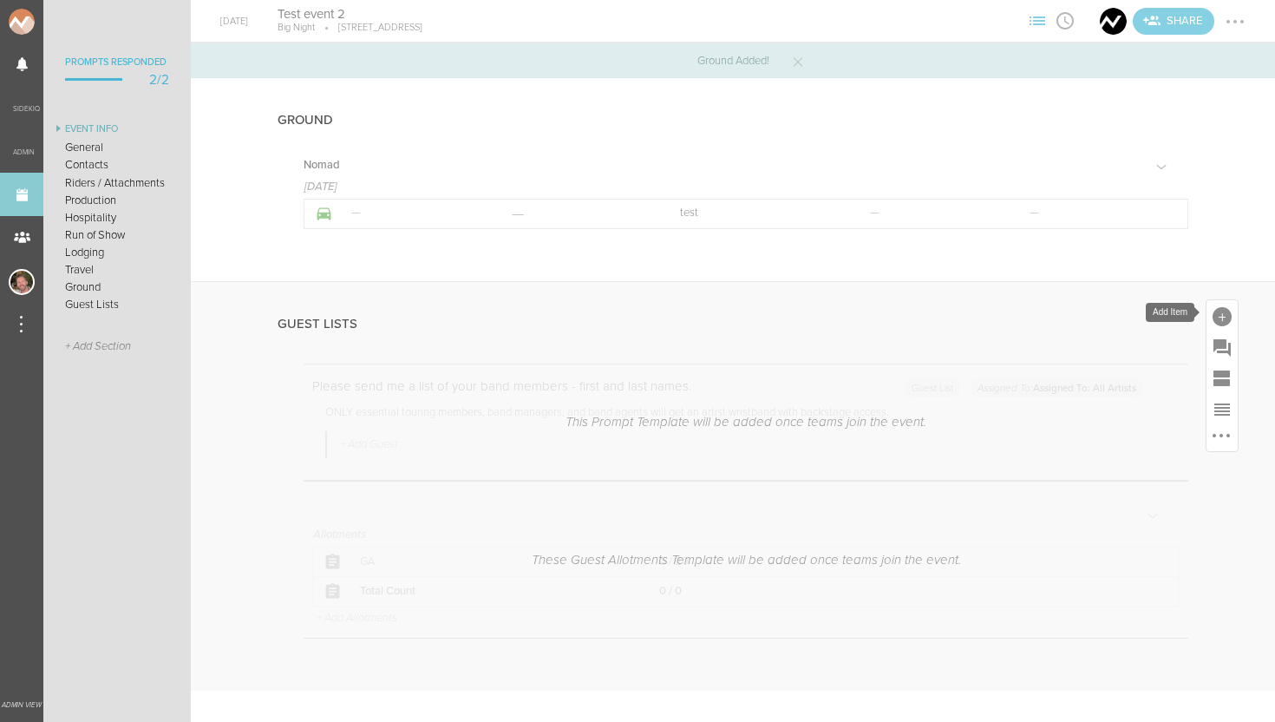
click at [1218, 319] on div at bounding box center [1221, 316] width 19 height 19
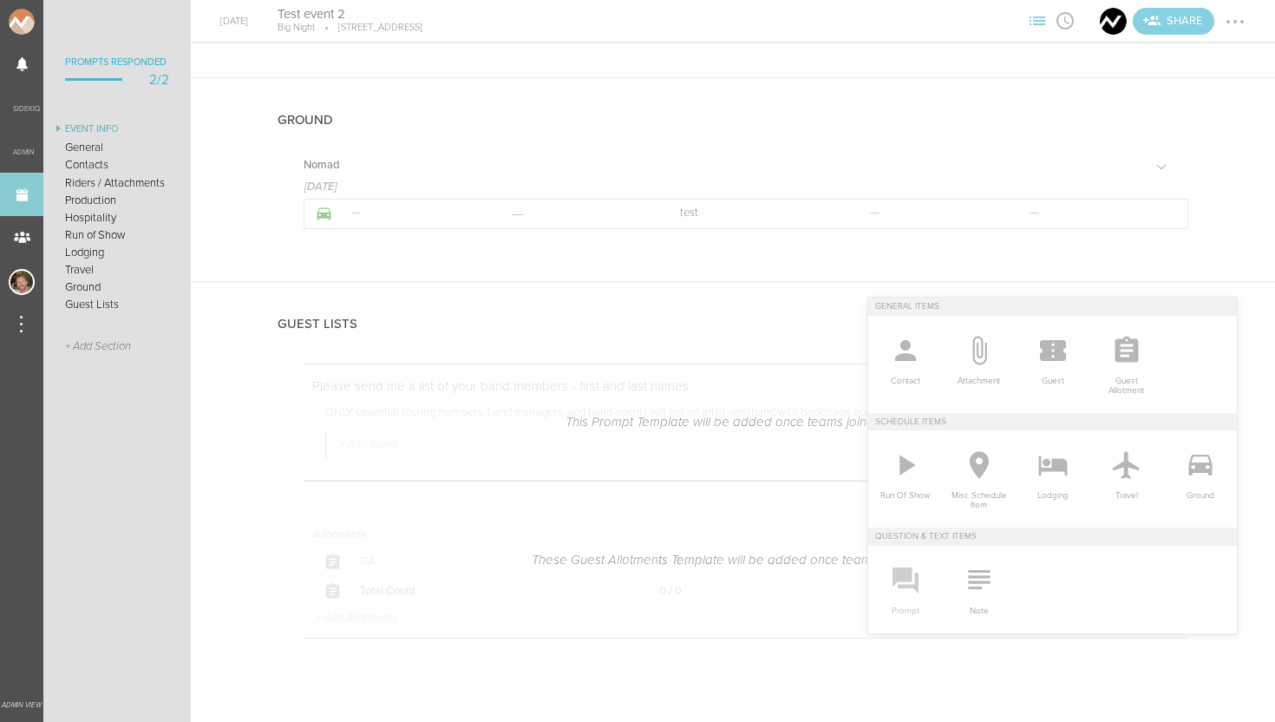
click at [910, 579] on icon at bounding box center [905, 580] width 26 height 26
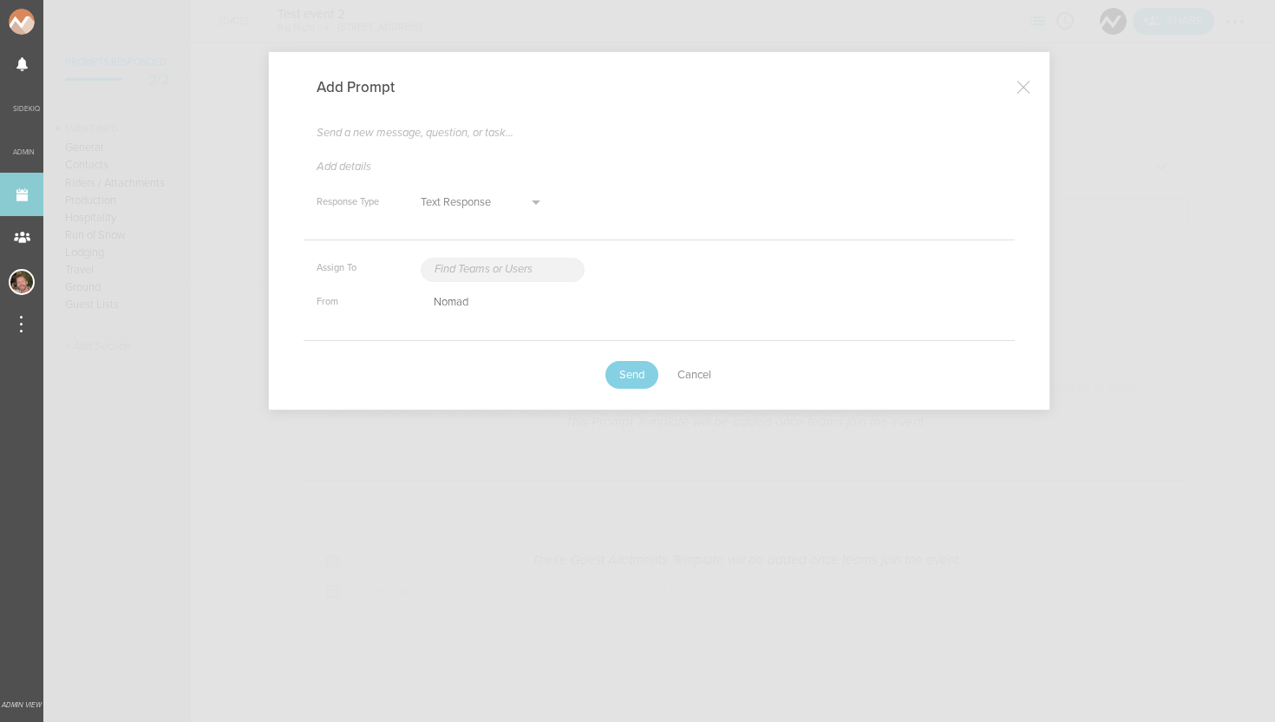
type textarea "x"
type textarea "H"
type textarea "x"
type textarea "Ho"
type textarea "x"
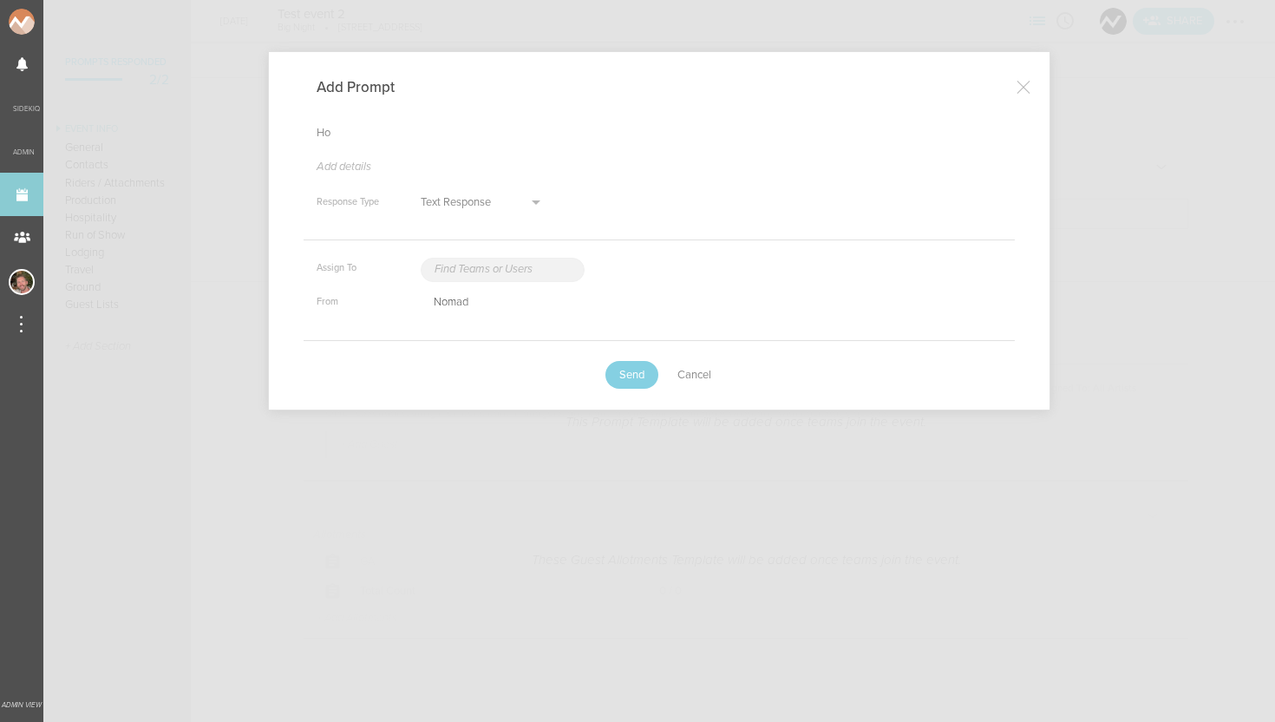
type textarea "How"
type textarea "x"
type textarea "How"
type textarea "x"
type textarea "How m"
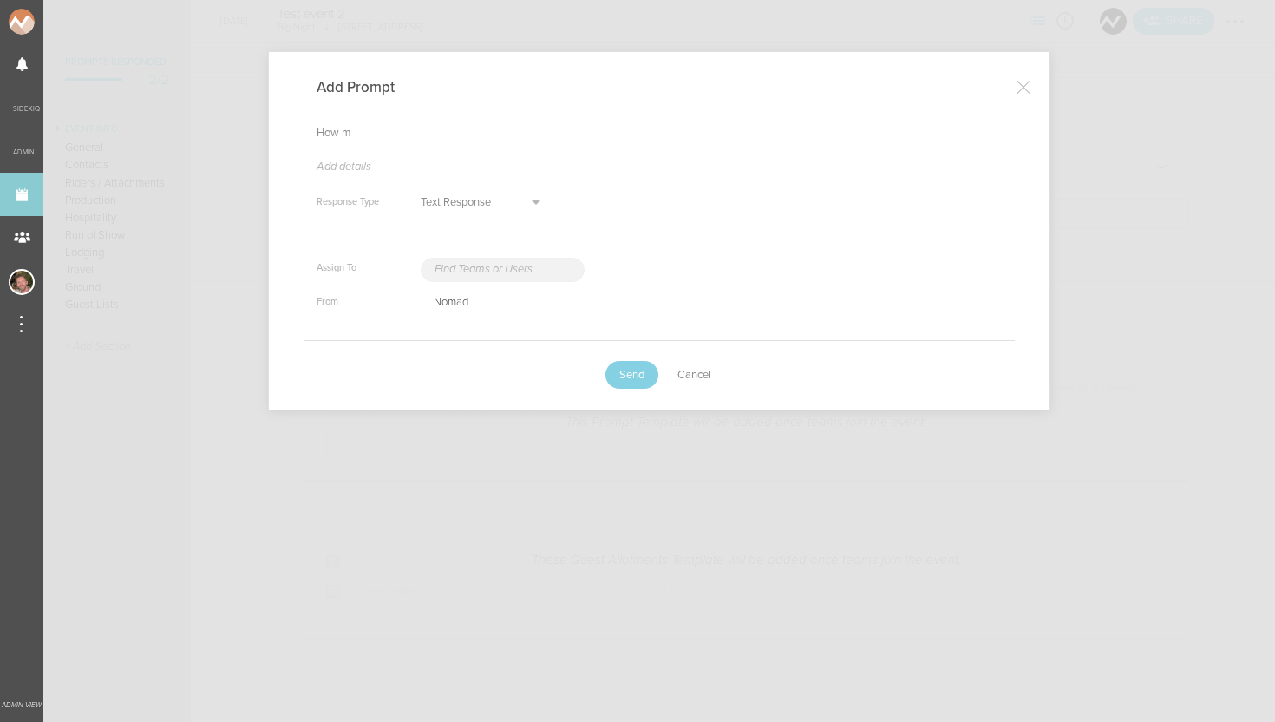
type textarea "x"
type textarea "How ma"
type textarea "x"
type textarea "How man"
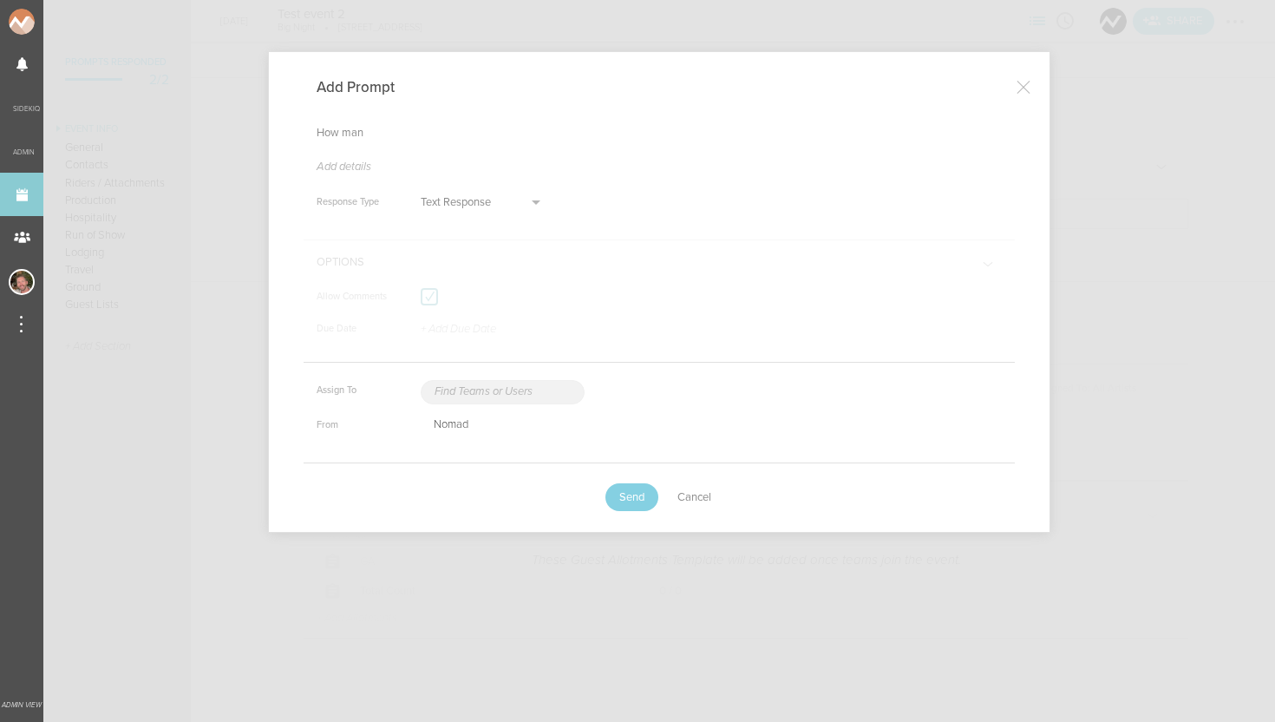
type textarea "x"
type textarea "How many"
type textarea "x"
type textarea "How many"
type textarea "x"
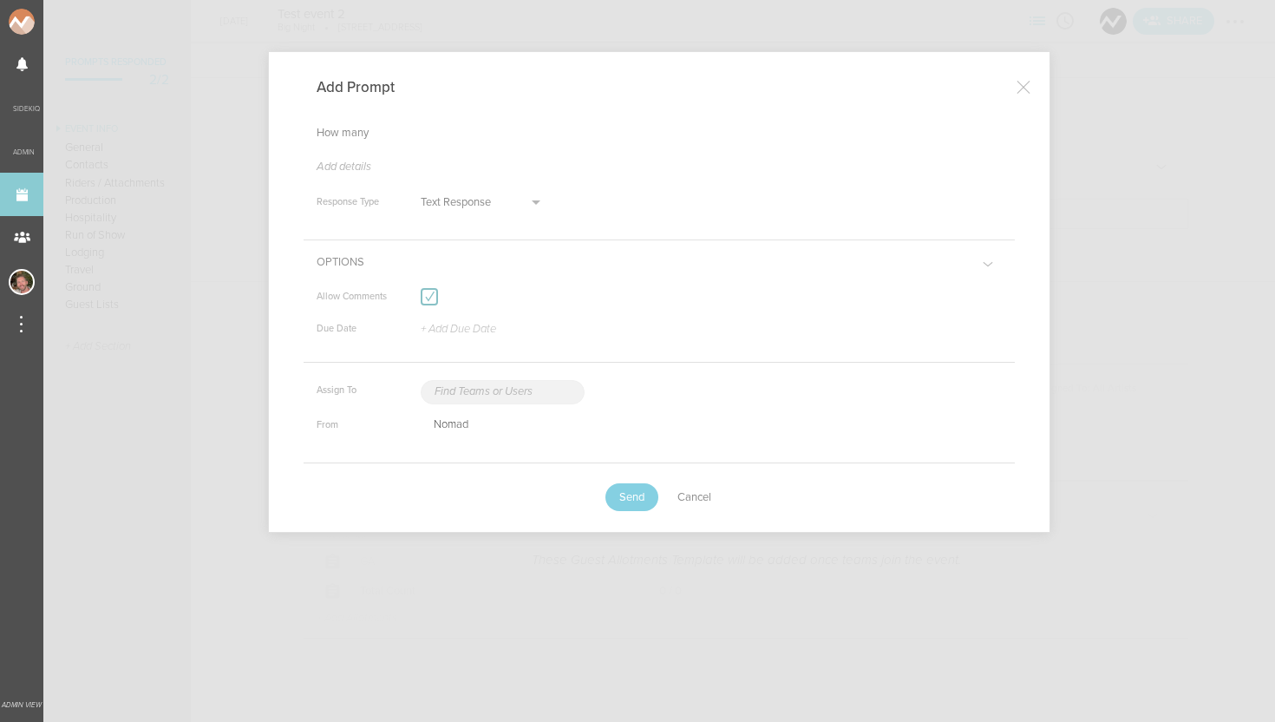
type textarea "How many g"
type textarea "x"
type textarea "How many gue"
type textarea "x"
type textarea "How many guest"
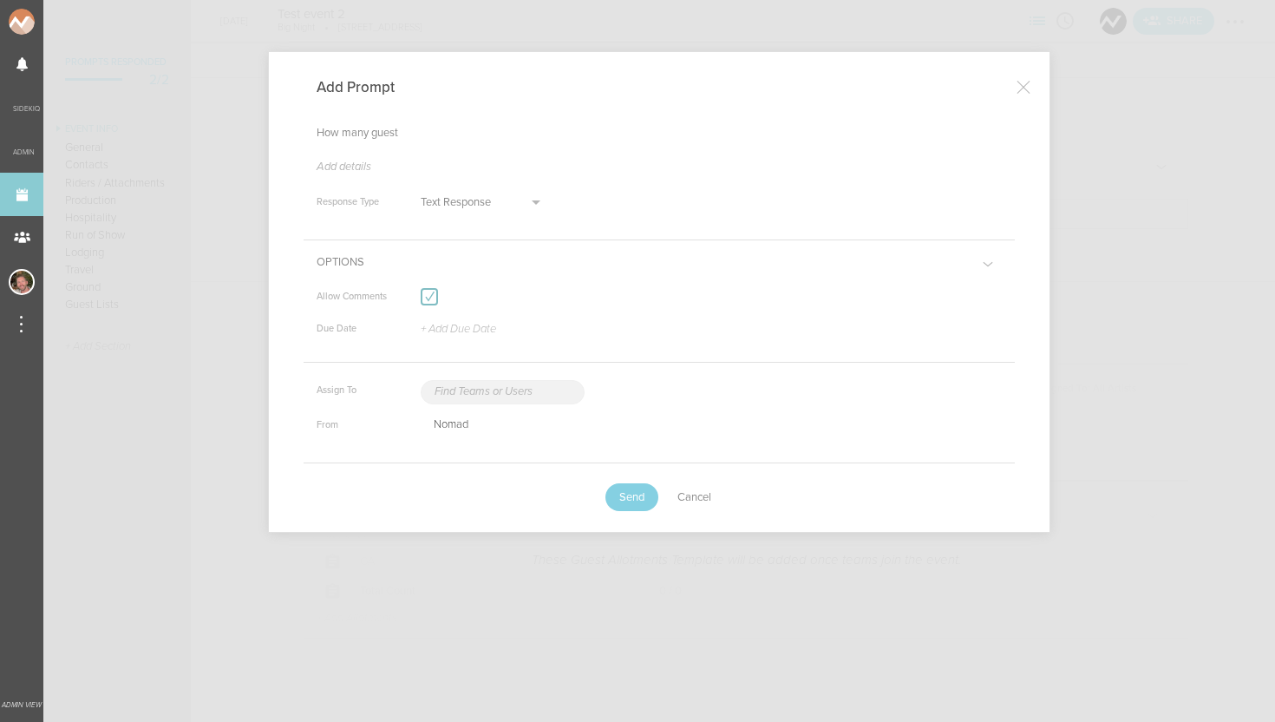
type textarea "x"
type textarea "How many guests"
type textarea "x"
type textarea "How many guests"
type textarea "x"
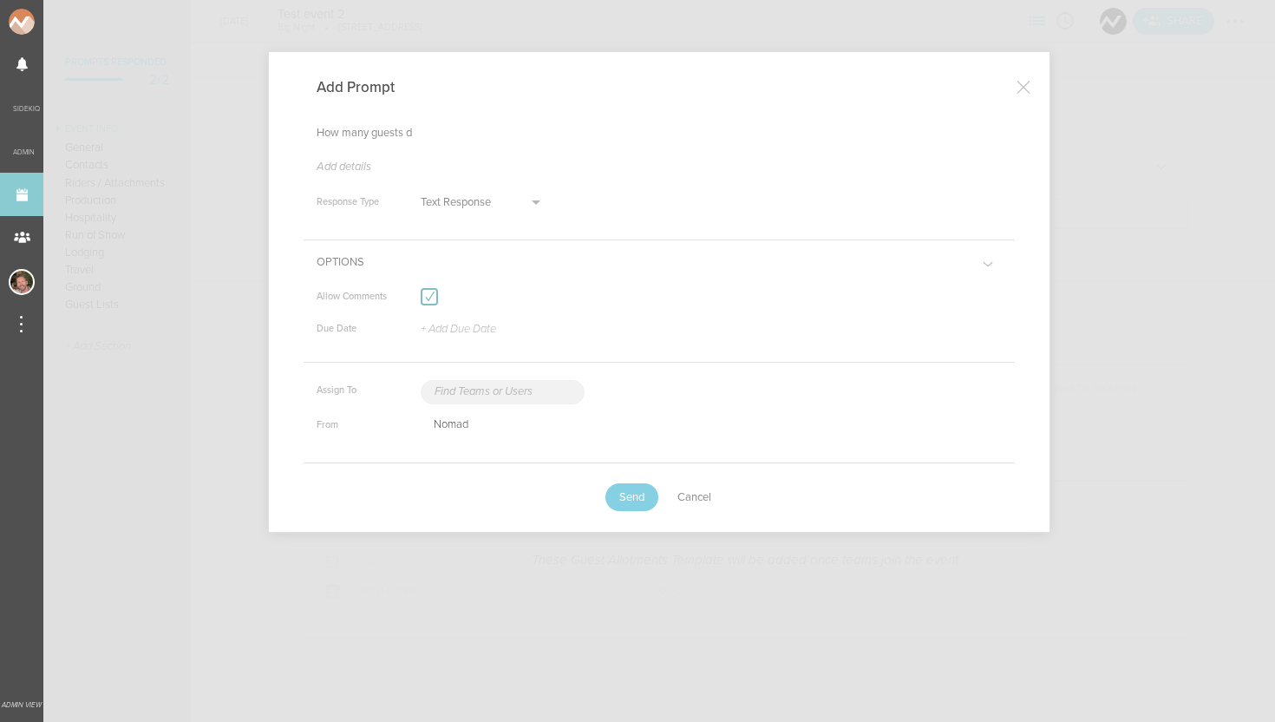
type textarea "How many guests do"
type textarea "x"
type textarea "How many guests do"
type textarea "x"
type textarea "How many guests do y"
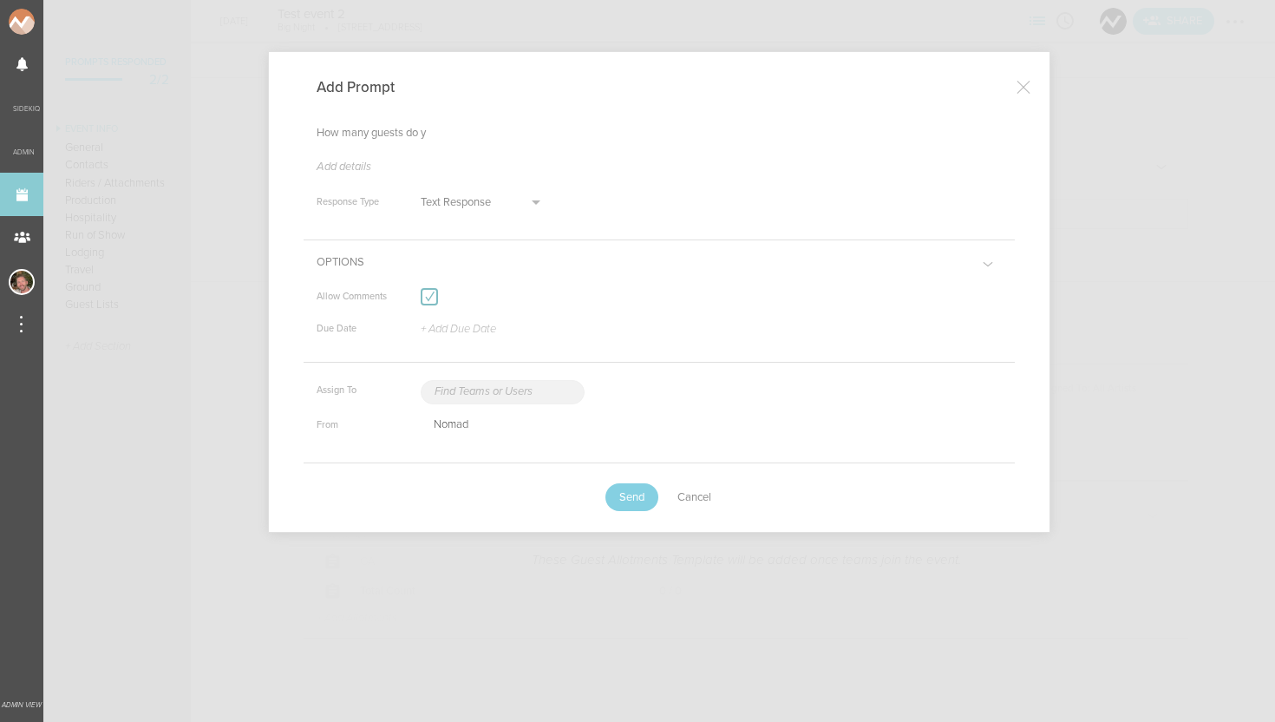
type textarea "x"
type textarea "How many guests do yo"
type textarea "x"
type textarea "How many guests do you"
type textarea "x"
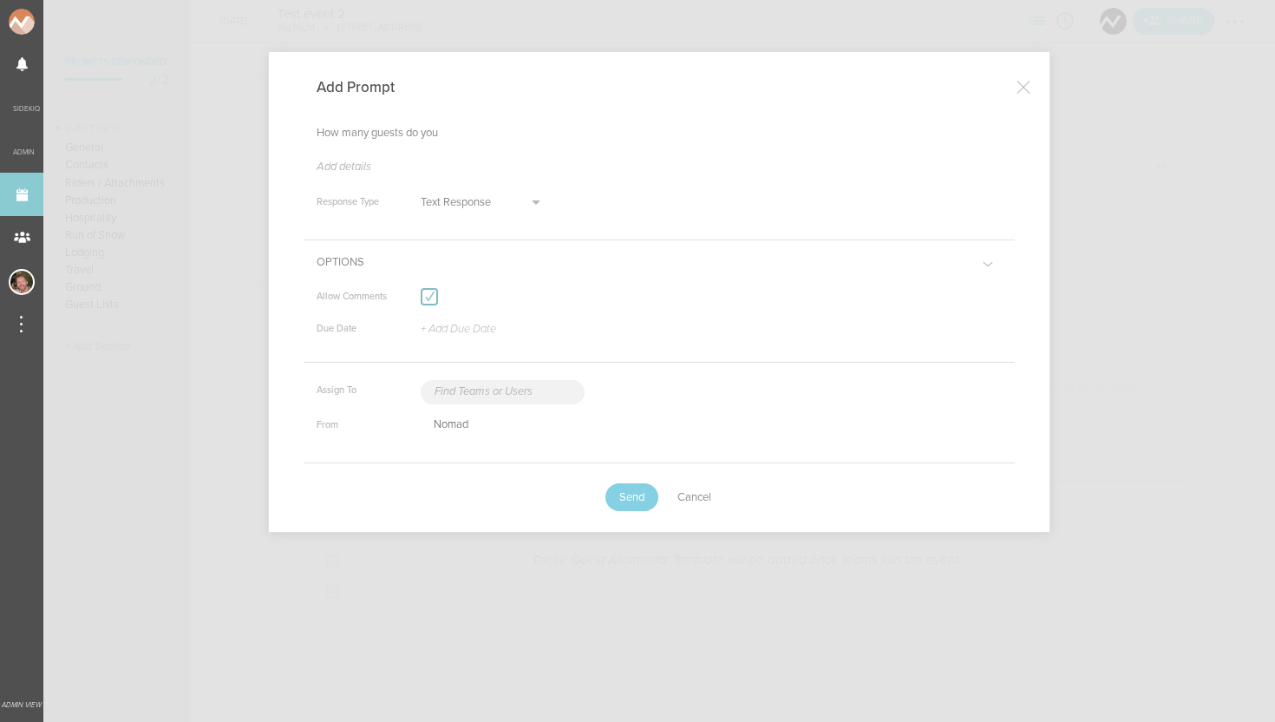
type textarea "How many guests do you"
type textarea "x"
type textarea "How many guests do you n"
type textarea "x"
type textarea "How many guests do you ne"
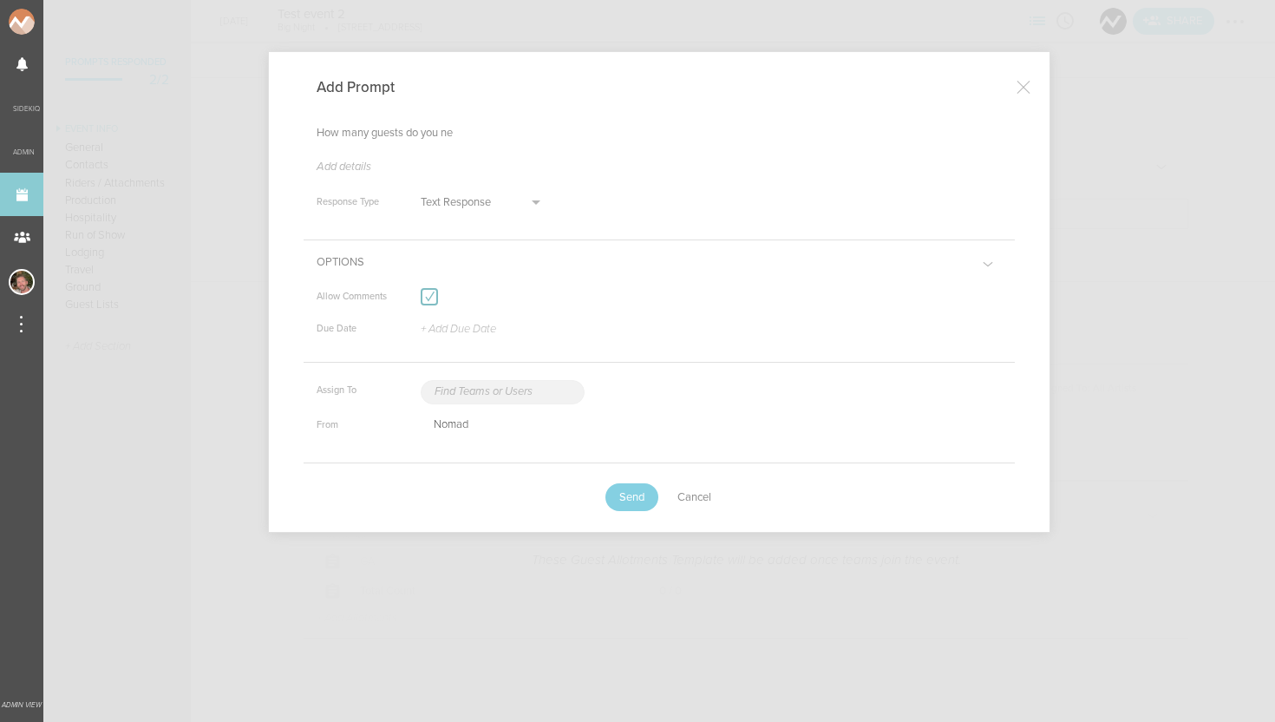
type textarea "x"
type textarea "How many guests do you nee"
type textarea "x"
type textarea "How many guests do you need"
type textarea "x"
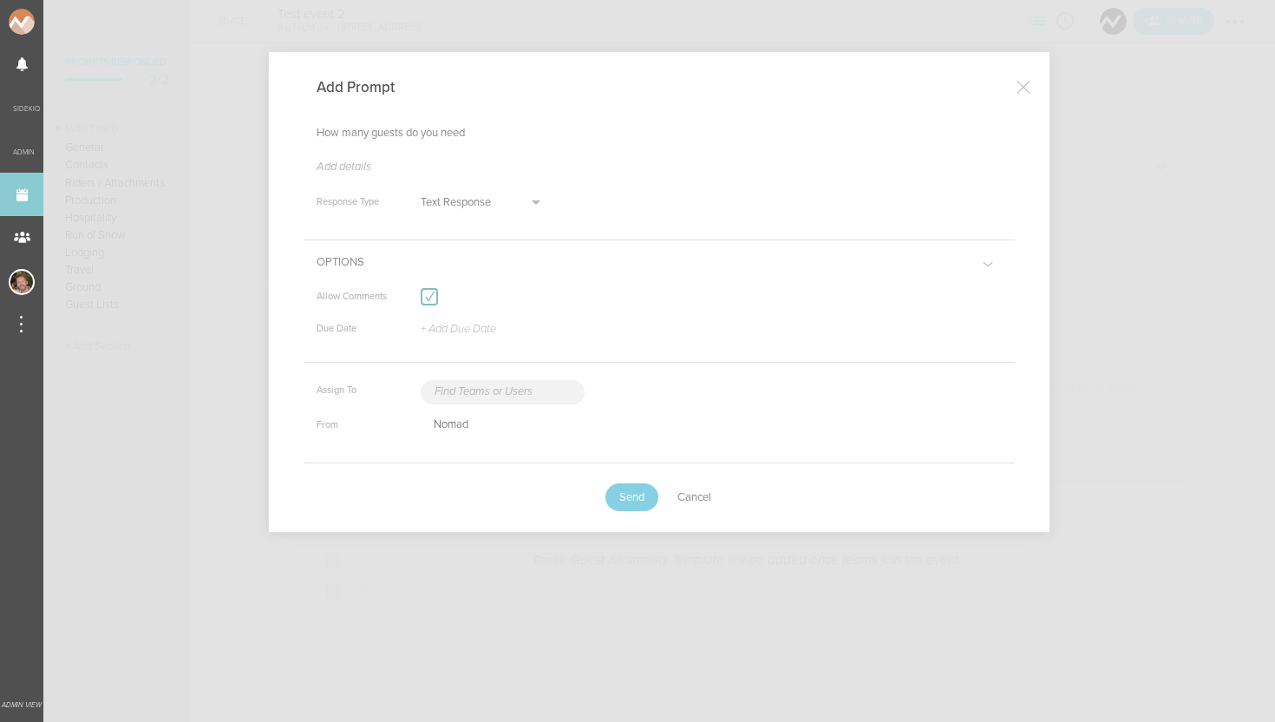
click at [471, 193] on select "Text Response Contact Info Attachments Run Of Show Info Lodging Info Travel Inf…" at bounding box center [486, 202] width 130 height 23
select select "Guest List Allotments"
click at [618, 499] on button "Send" at bounding box center [631, 497] width 53 height 28
type textarea "x"
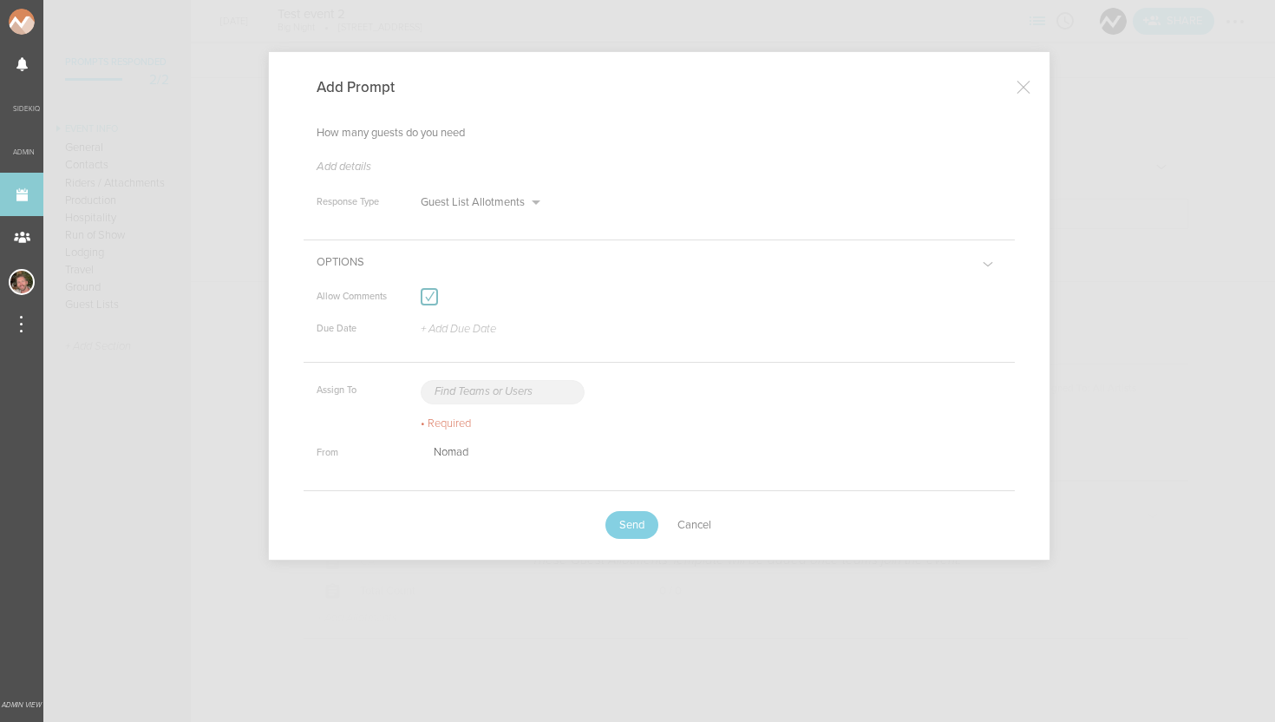
click at [474, 393] on input "text" at bounding box center [503, 392] width 164 height 24
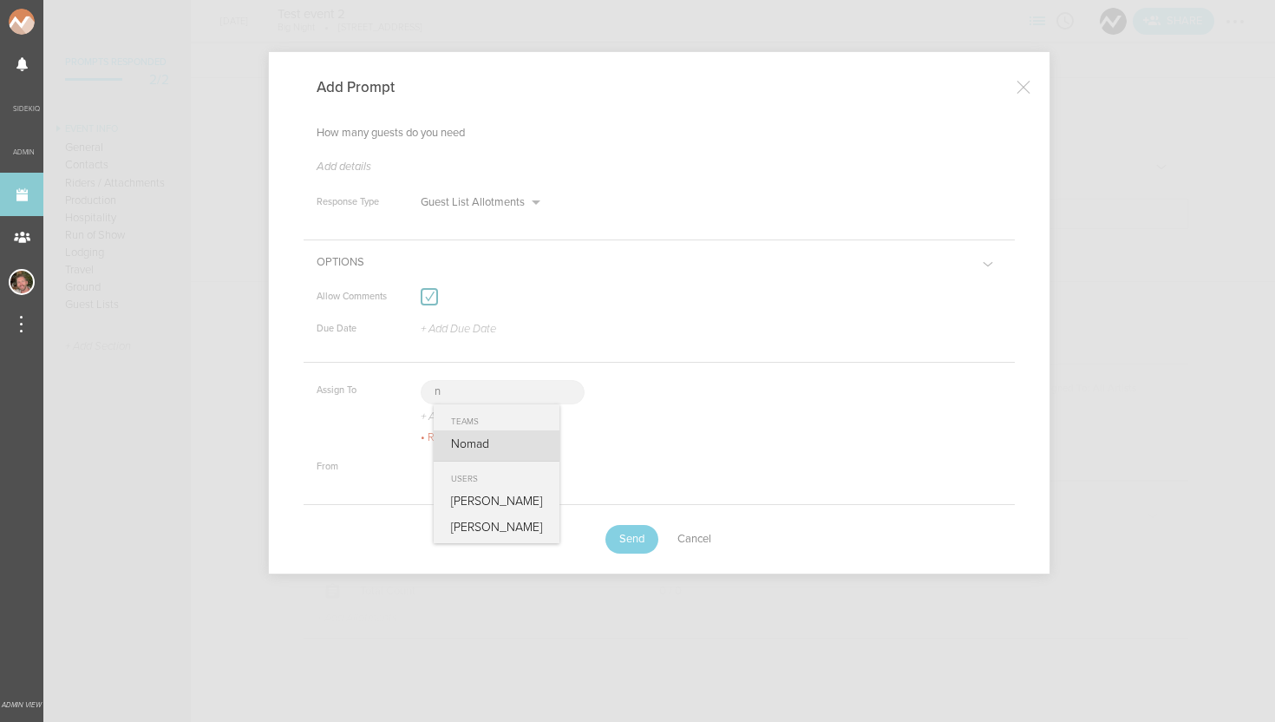
type input "n"
click at [493, 443] on div "Nomad" at bounding box center [497, 444] width 126 height 29
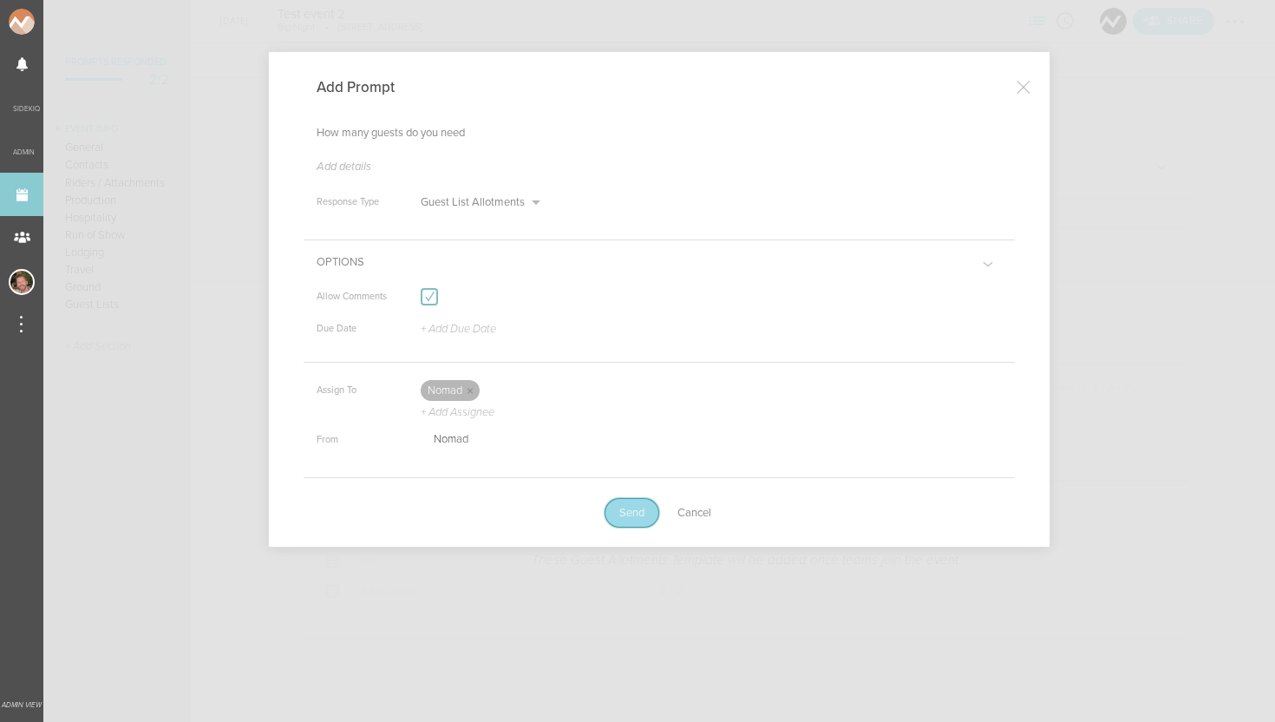
click at [622, 509] on button "Send" at bounding box center [631, 513] width 53 height 28
type textarea "x"
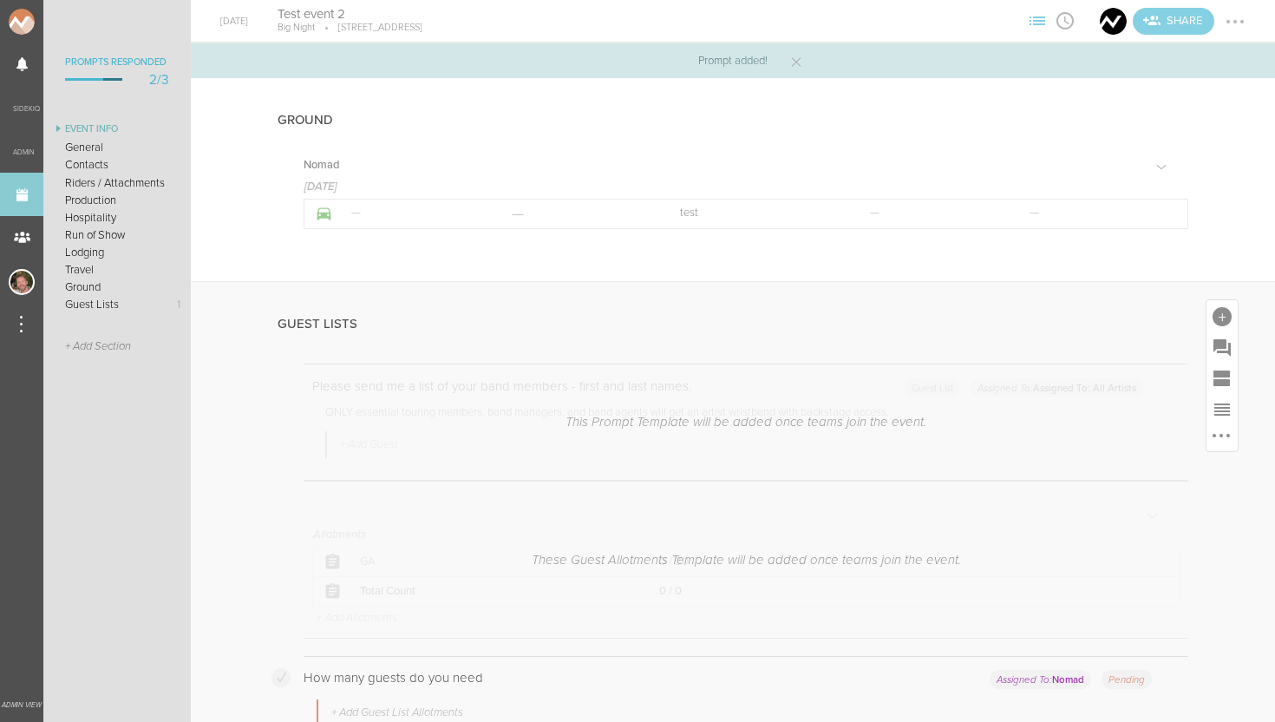
scroll to position [3413, 0]
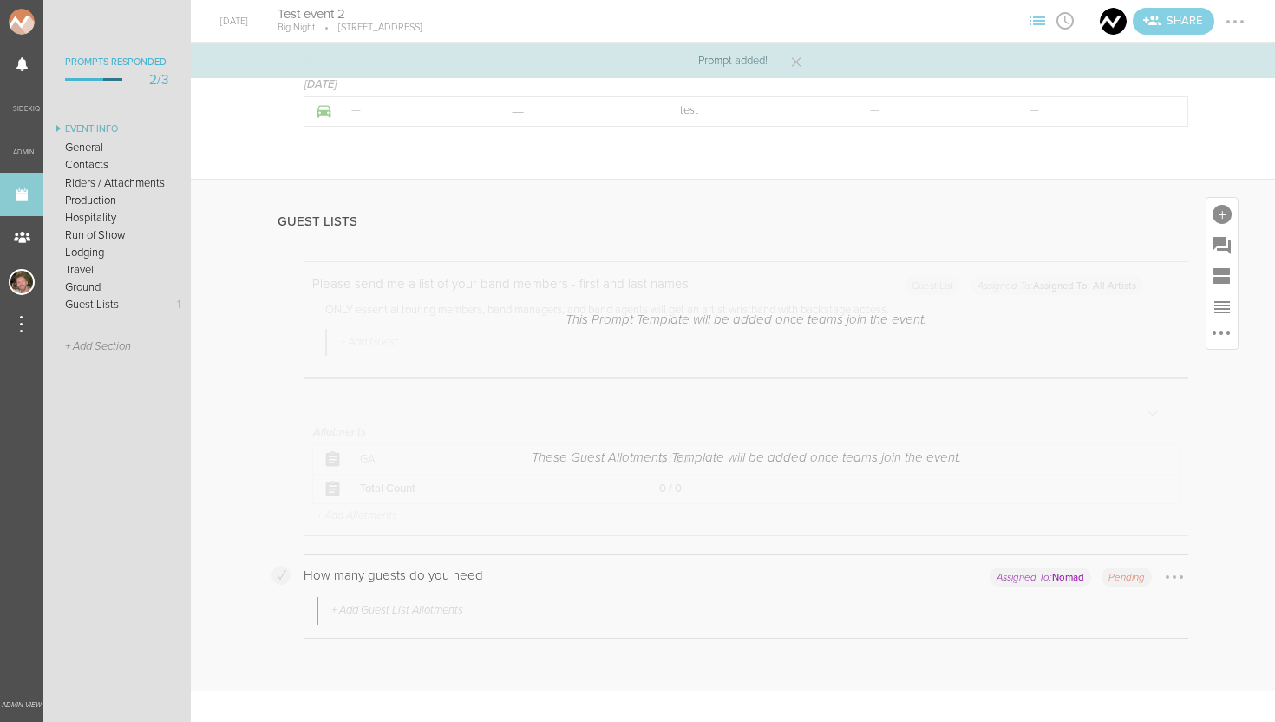
click at [412, 609] on p "+ Add Guest List Allotments" at bounding box center [397, 611] width 134 height 14
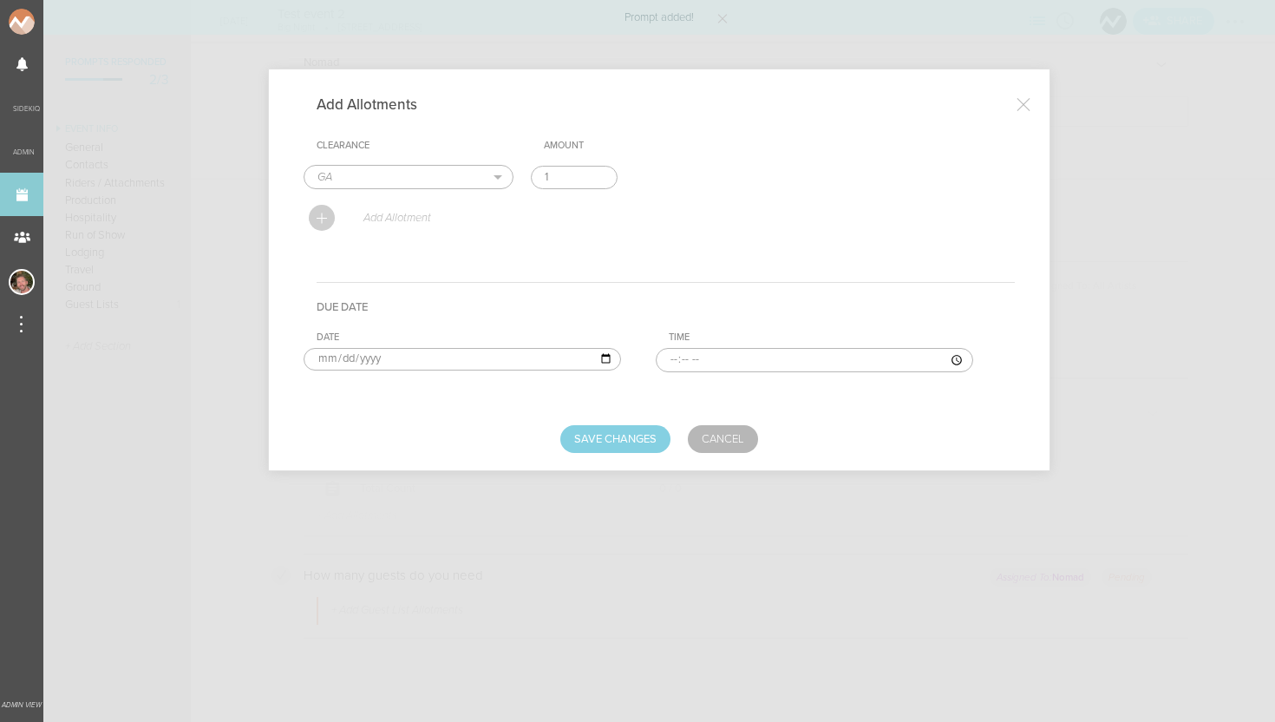
click at [552, 167] on input "1" at bounding box center [574, 178] width 87 height 24
type input "10"
click at [643, 431] on button "Save Changes" at bounding box center [615, 439] width 110 height 28
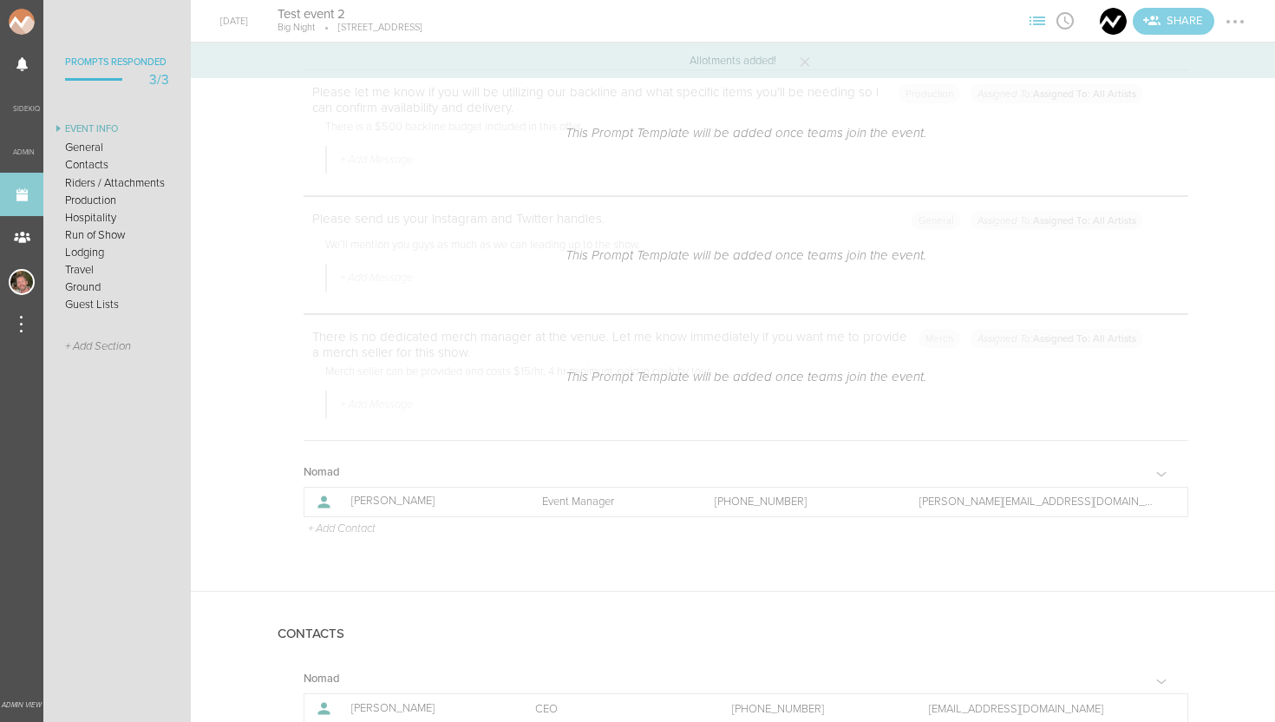
scroll to position [0, 0]
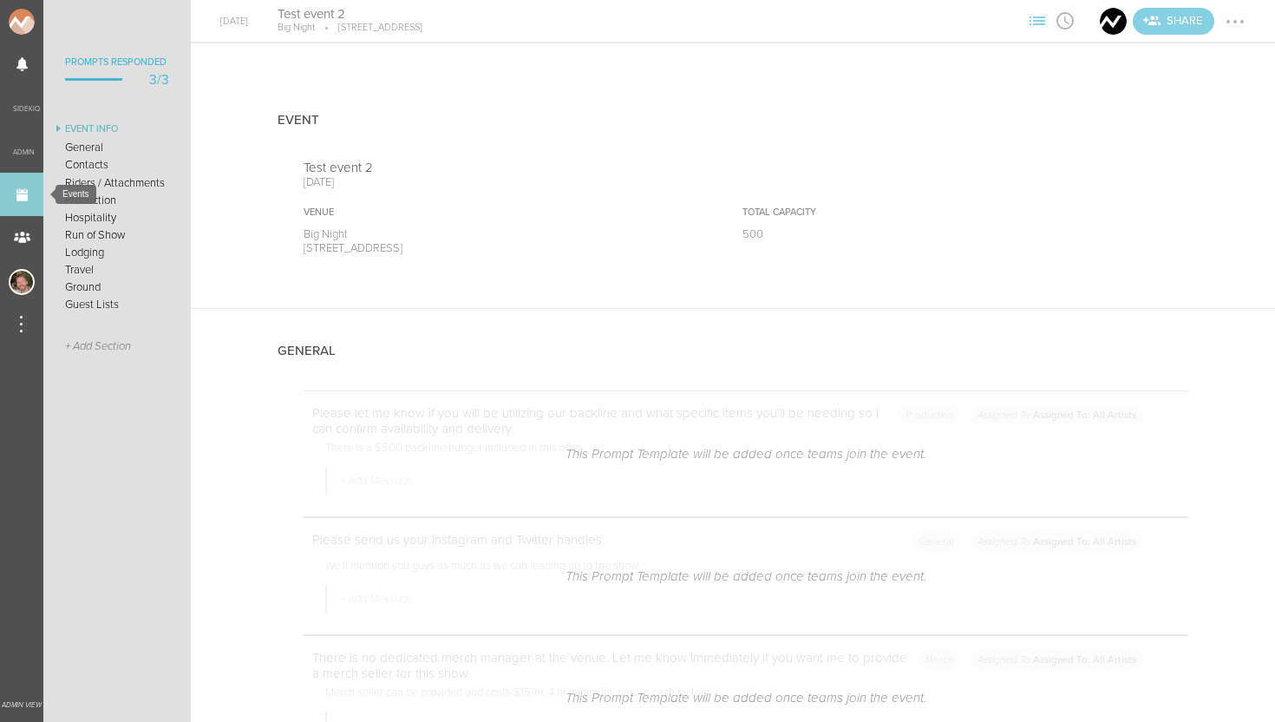
click at [19, 193] on link "Events" at bounding box center [21, 194] width 43 height 43
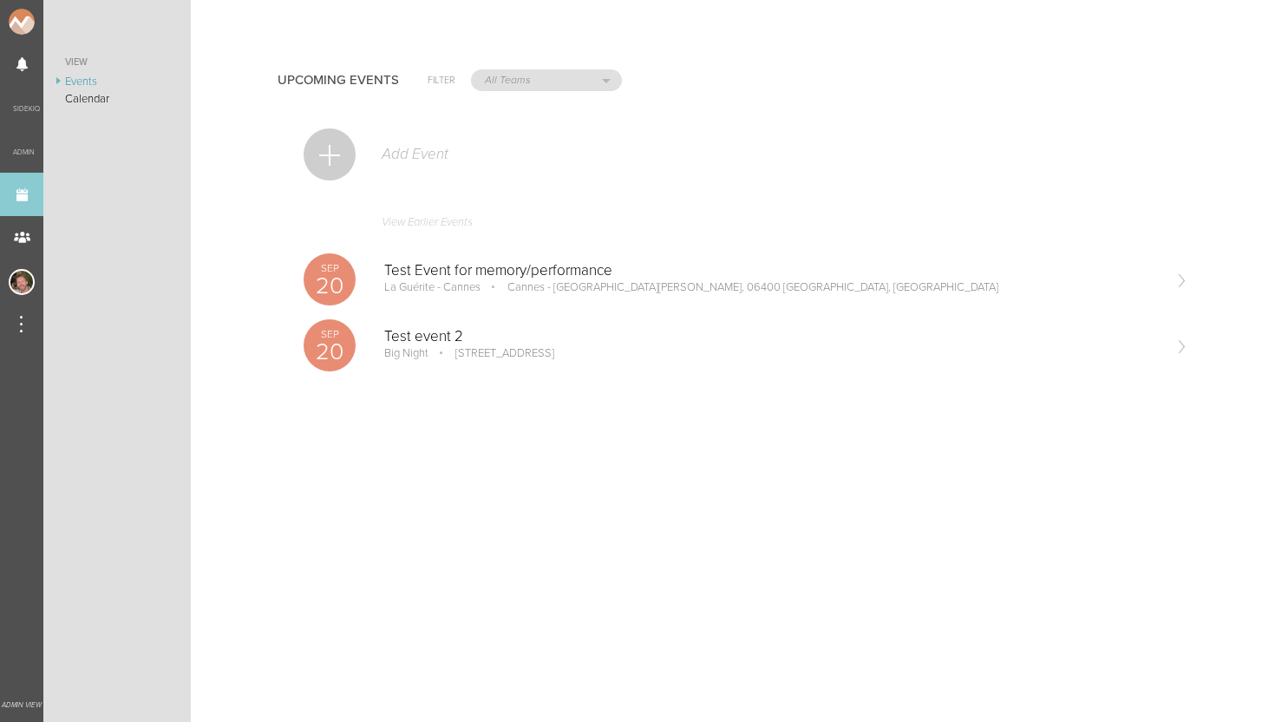
click at [395, 225] on link "View Earlier Events" at bounding box center [746, 226] width 885 height 40
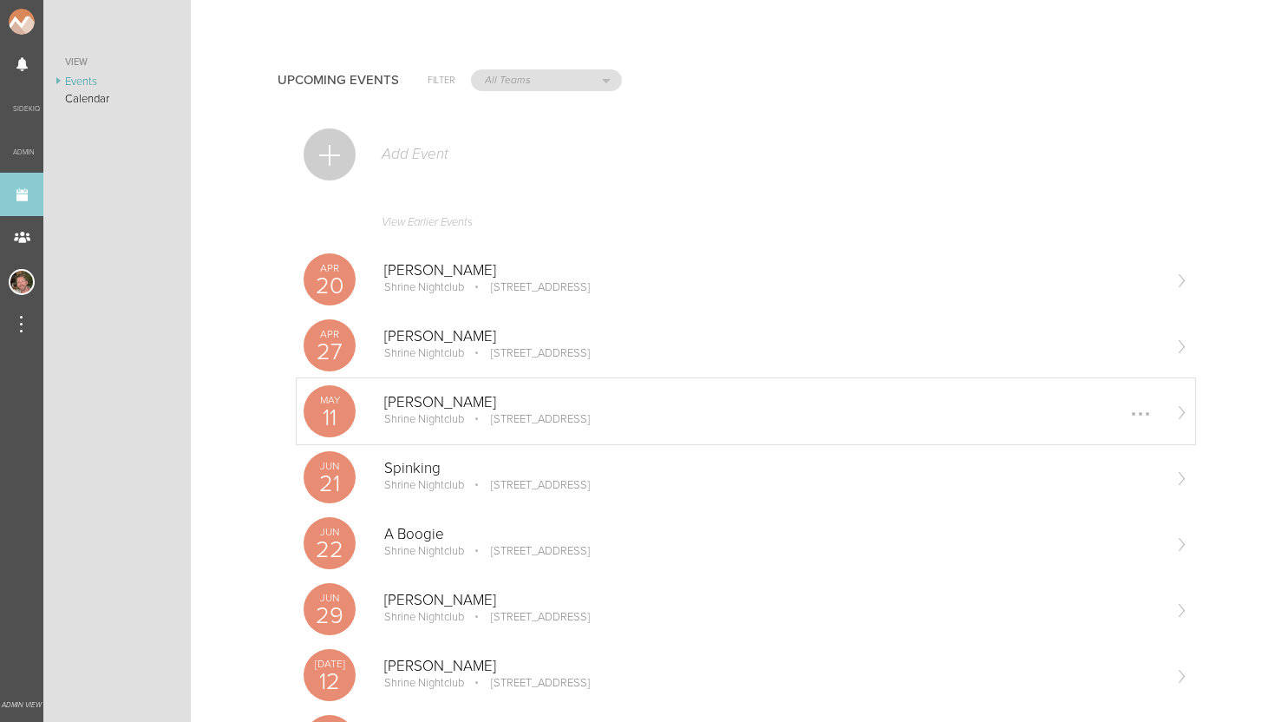
click at [468, 412] on p "[STREET_ADDRESS]" at bounding box center [528, 419] width 123 height 14
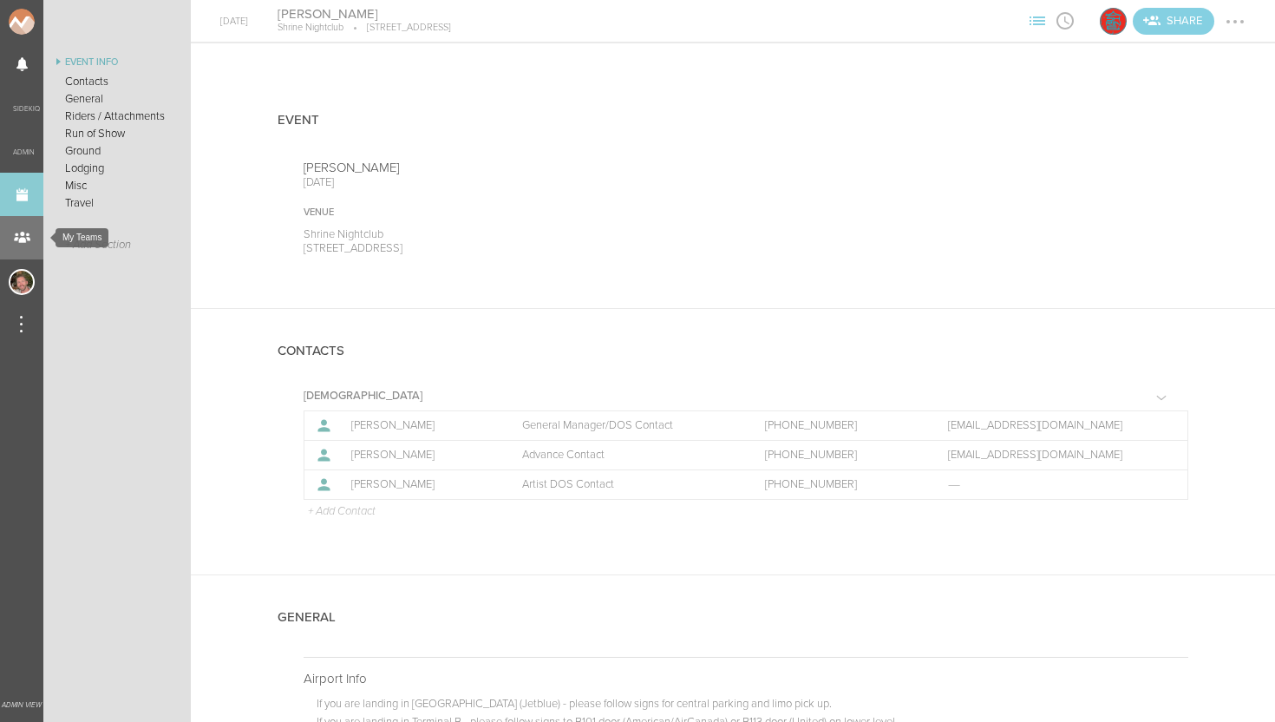
click at [14, 234] on div "My Teams" at bounding box center [21, 237] width 43 height 43
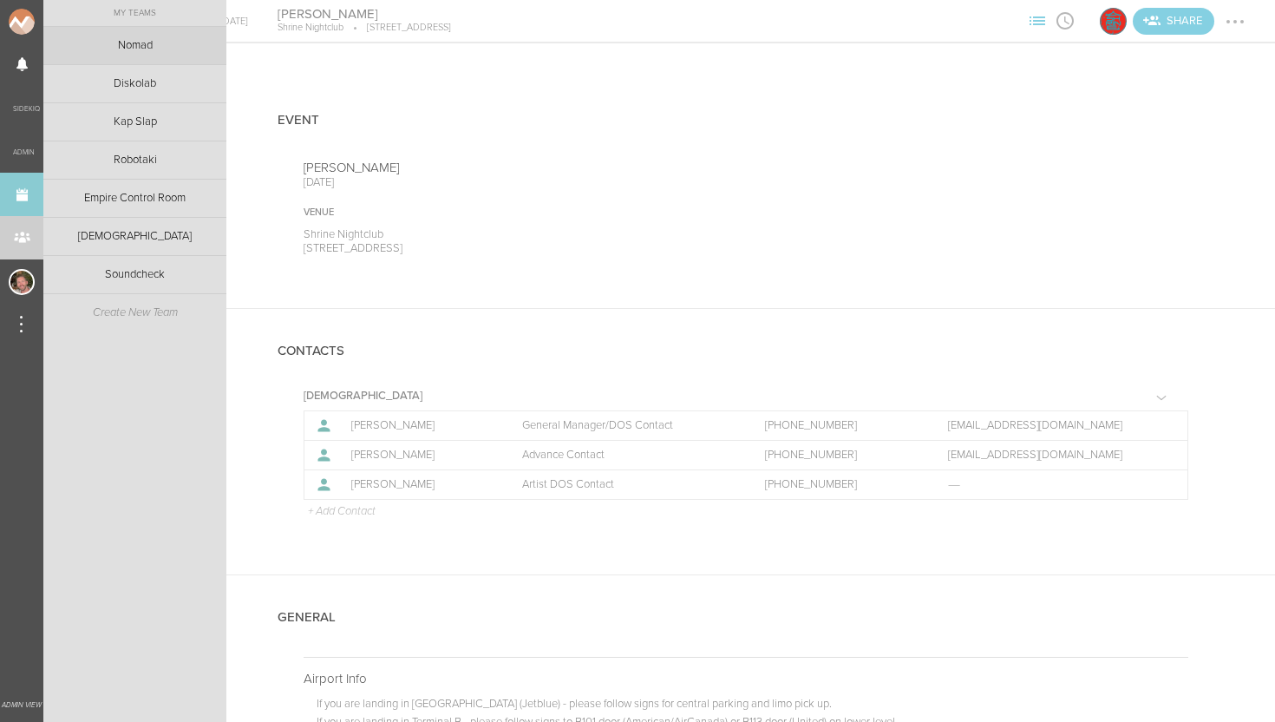
click at [145, 44] on link "Nomad" at bounding box center [134, 45] width 183 height 37
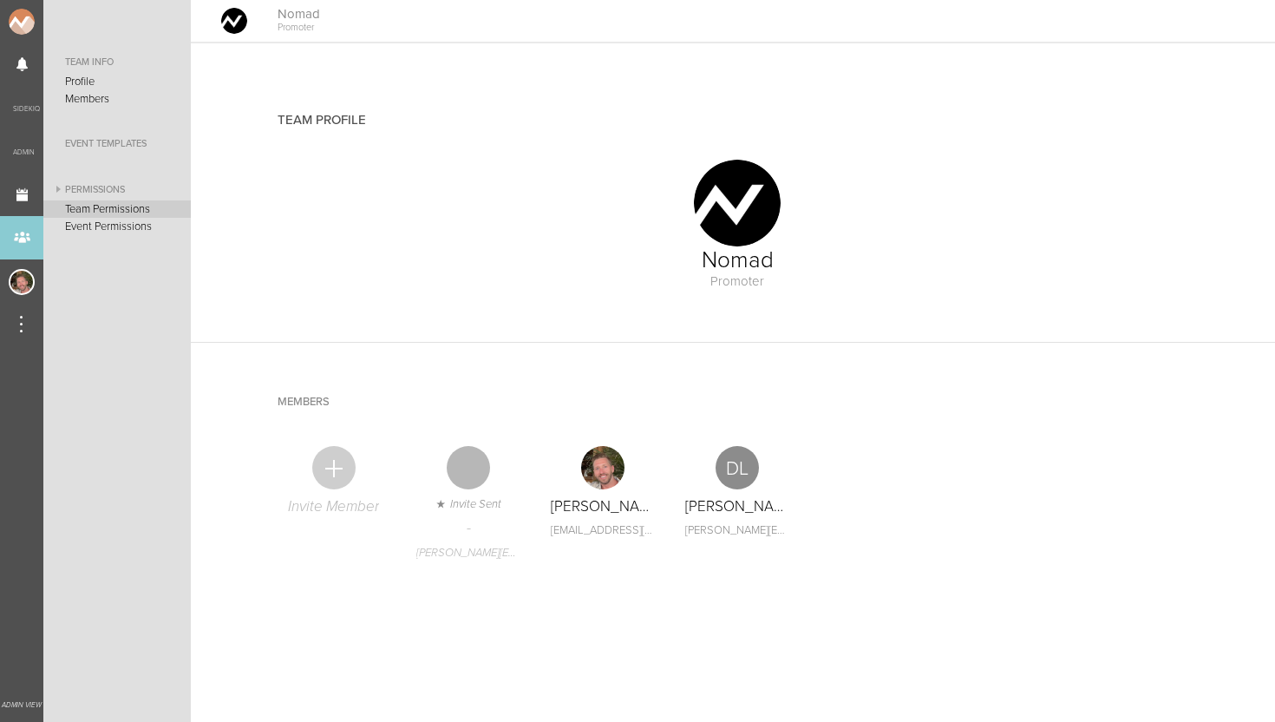
click at [115, 215] on link "Team Permissions" at bounding box center [116, 208] width 147 height 17
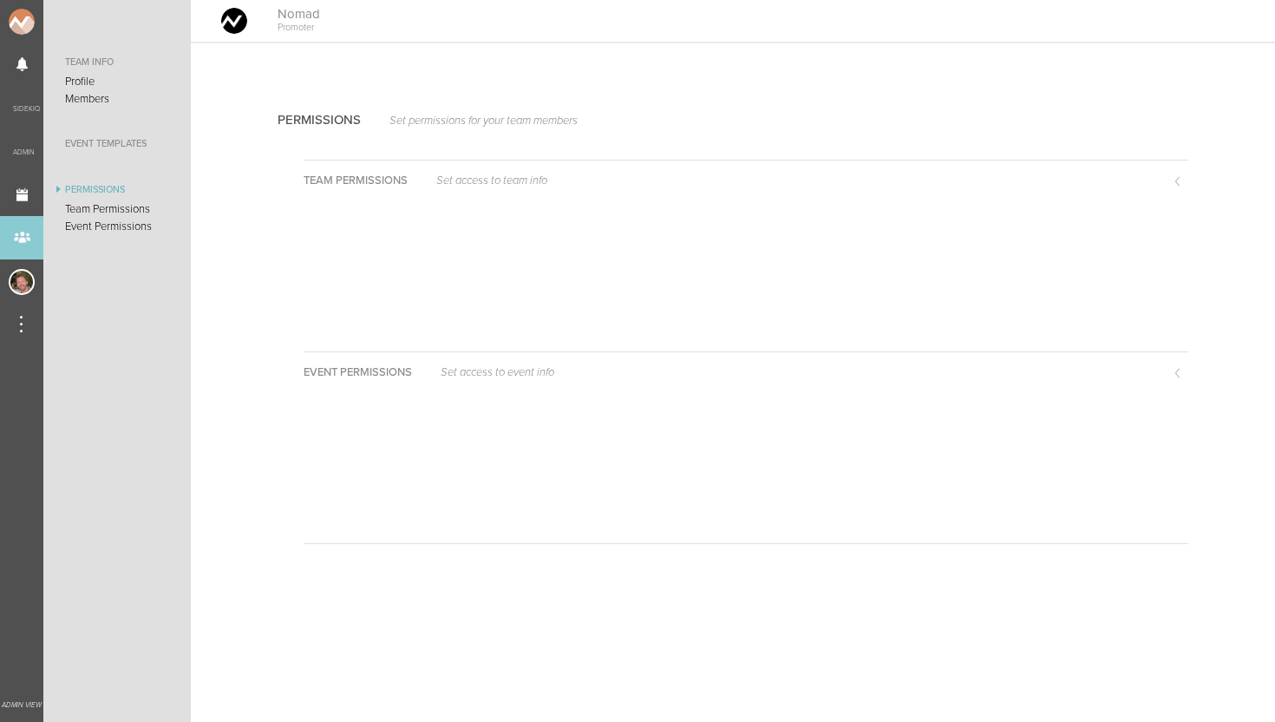
click at [1159, 195] on div "Team Permissions Set access to team info" at bounding box center [746, 178] width 885 height 37
click at [1151, 181] on div "Team Permissions Set access to team info" at bounding box center [746, 178] width 885 height 37
click at [1103, 373] on div "Event Permissions Set access to event info" at bounding box center [746, 370] width 885 height 37
click at [1101, 366] on div "Event Permissions Set access to event info" at bounding box center [746, 370] width 885 height 37
click at [28, 204] on link "Events" at bounding box center [21, 194] width 43 height 43
